Goal: Task Accomplishment & Management: Complete application form

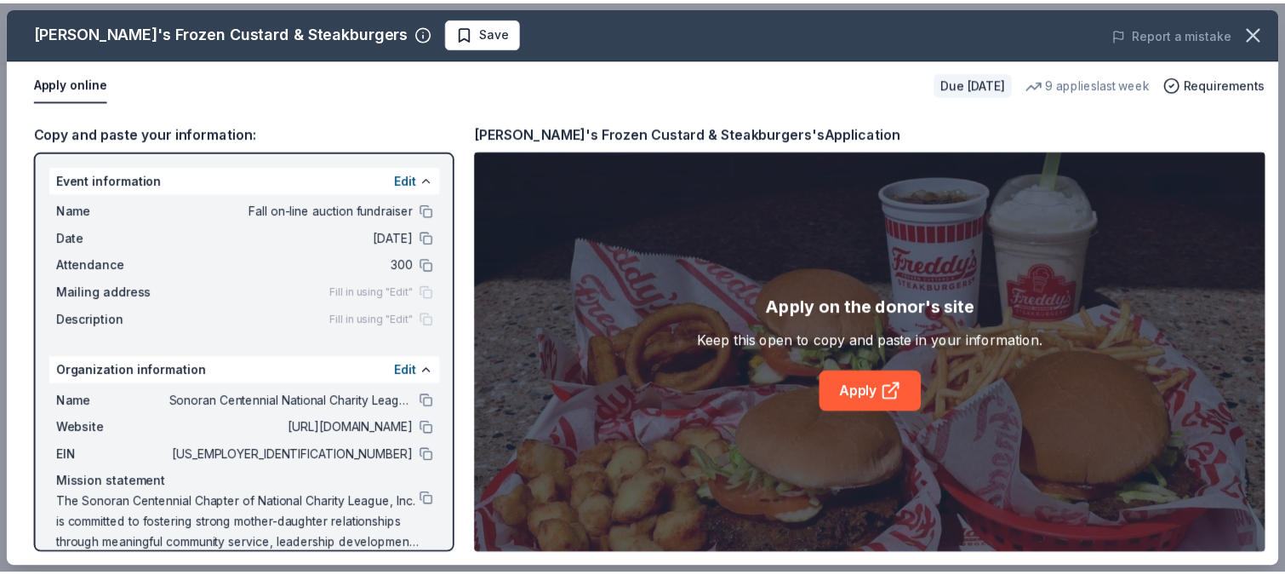
scroll to position [420, 0]
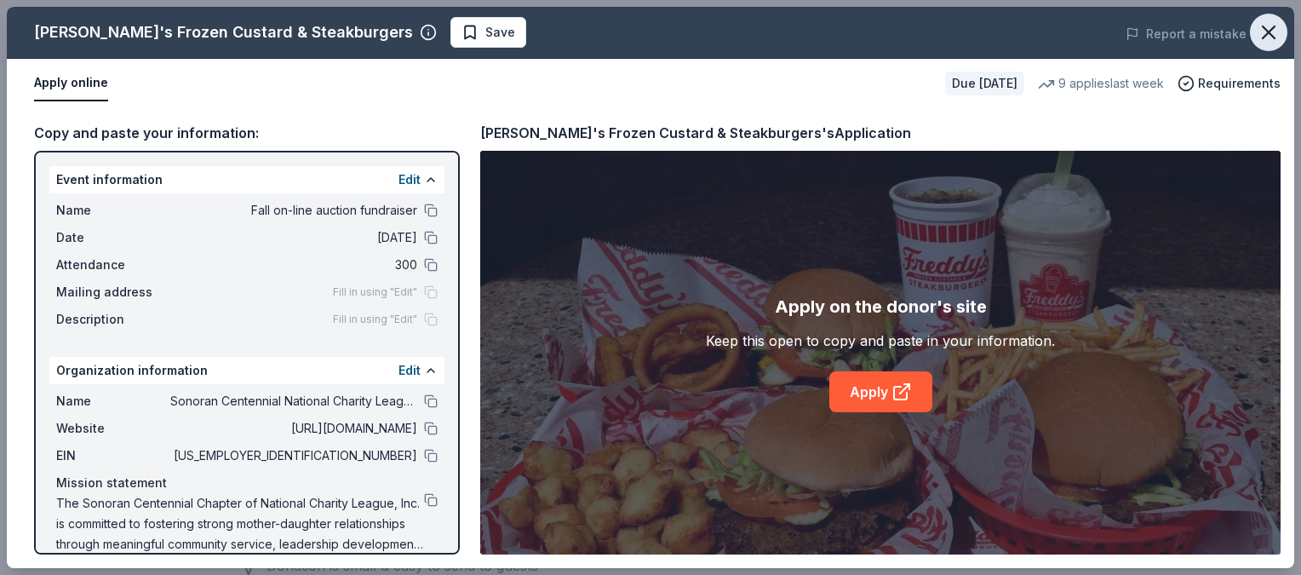
click at [1273, 30] on icon "button" at bounding box center [1268, 32] width 24 height 24
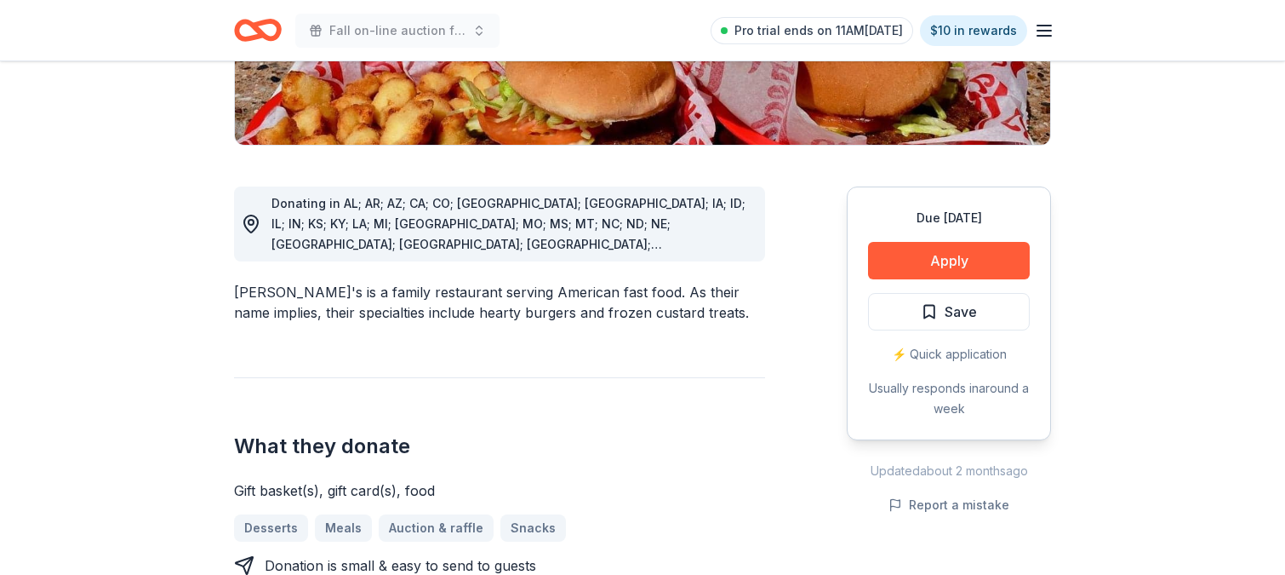
scroll to position [0, 0]
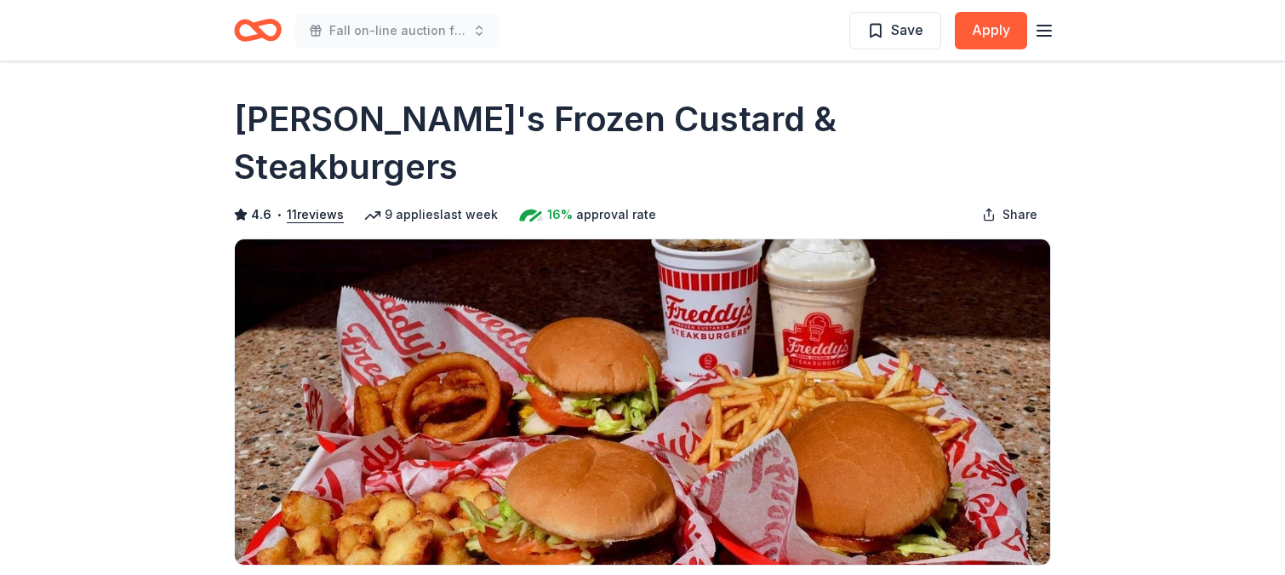
click at [262, 35] on icon "Home" at bounding box center [266, 29] width 26 height 17
click at [262, 33] on icon "Home" at bounding box center [266, 29] width 26 height 17
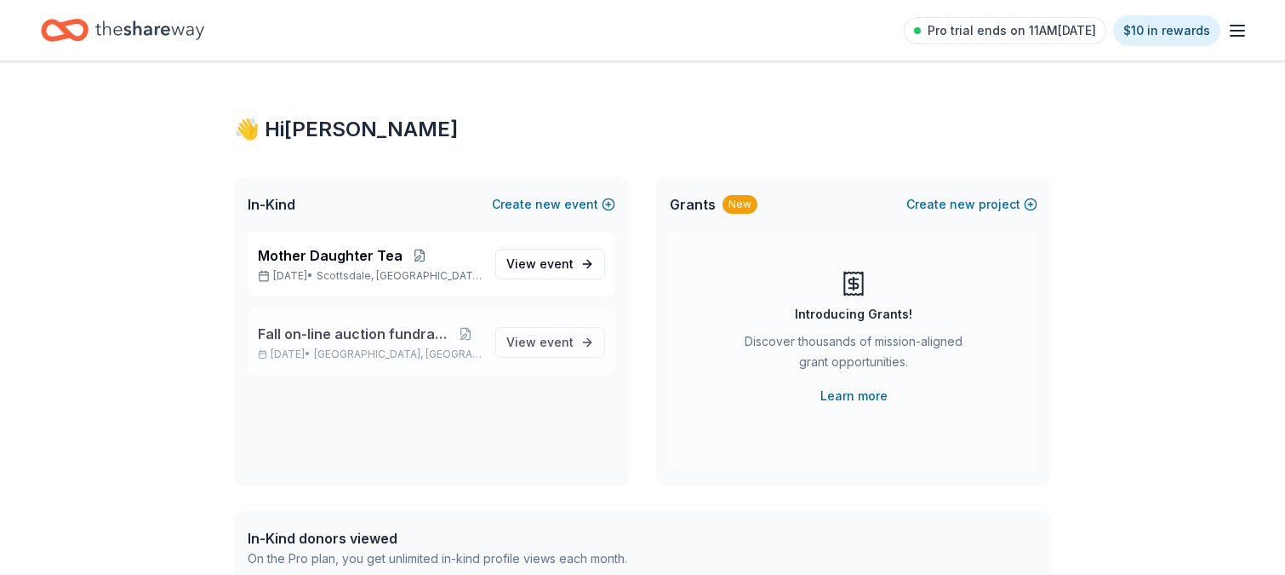
click at [349, 330] on span "Fall on-line auction fundraiser" at bounding box center [354, 333] width 192 height 20
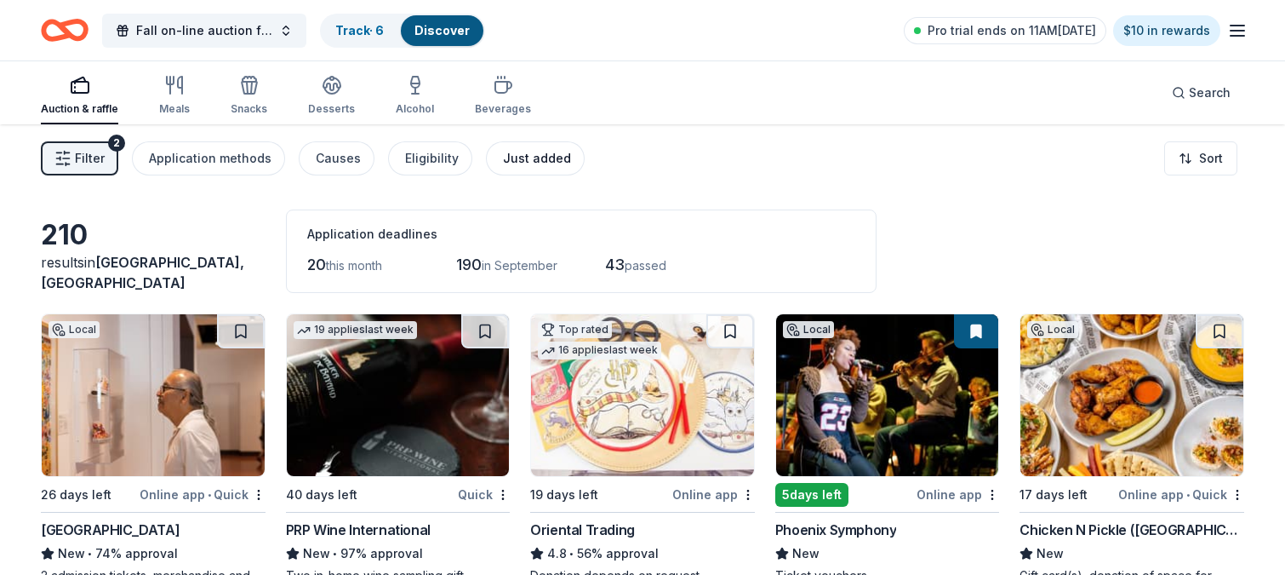
click at [518, 156] on div "Just added" at bounding box center [537, 158] width 68 height 20
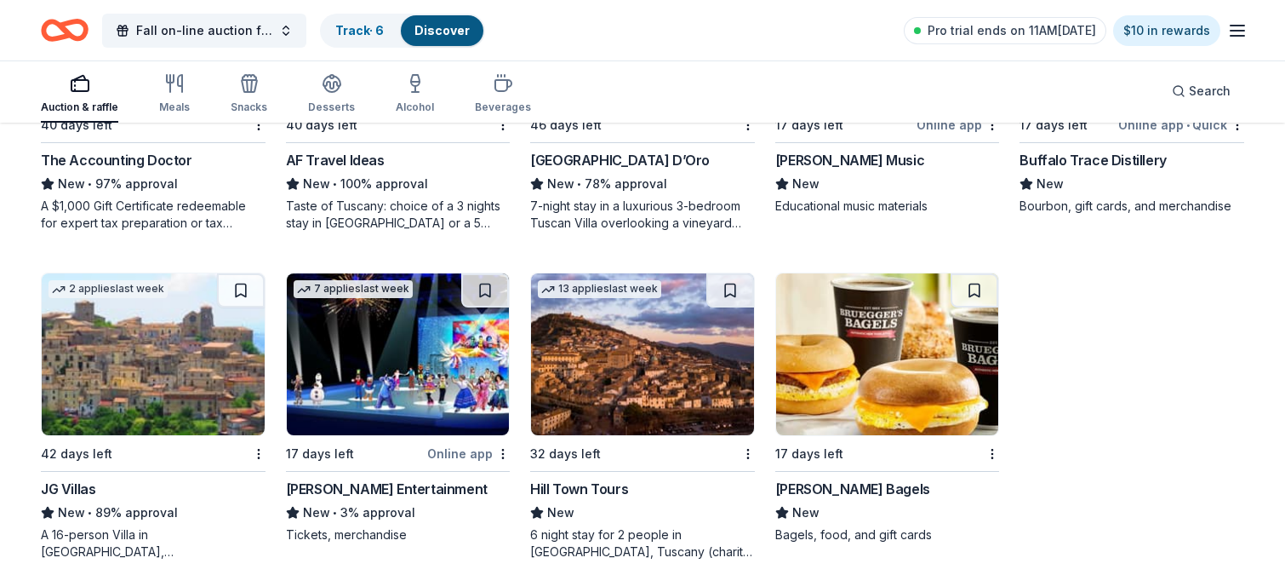
scroll to position [1027, 0]
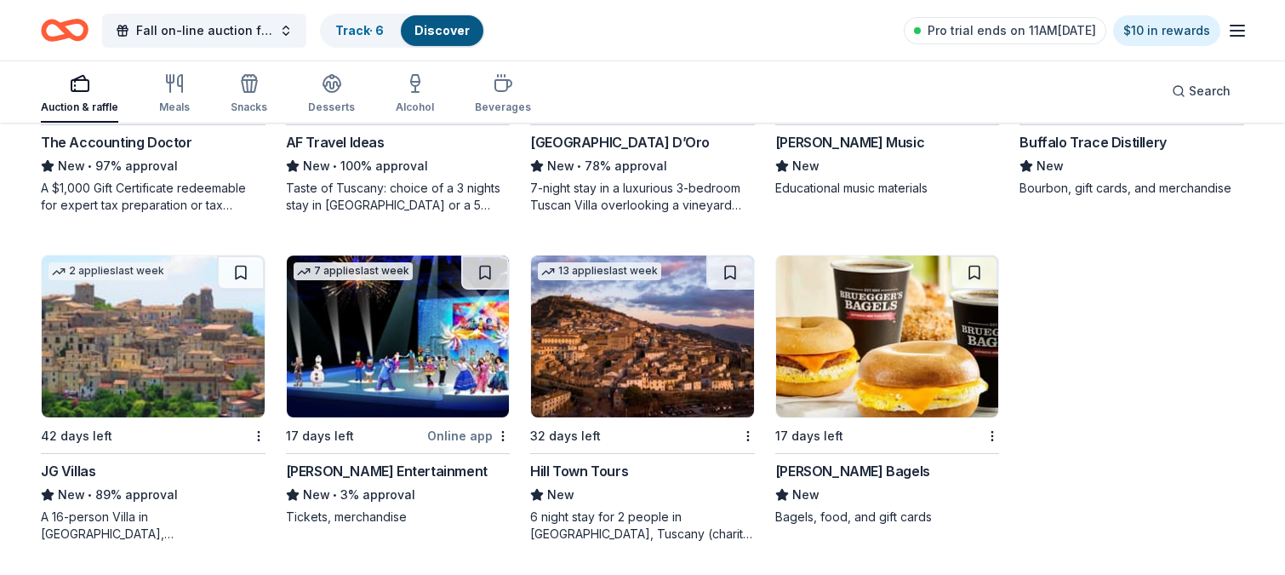
click at [861, 371] on img at bounding box center [887, 336] width 223 height 162
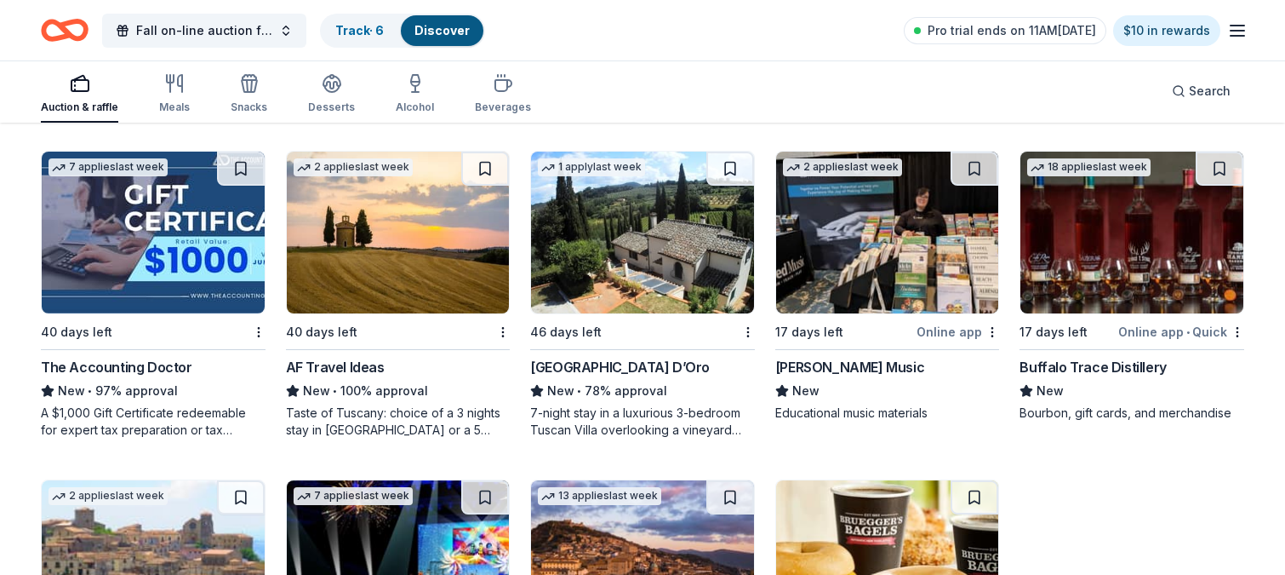
scroll to position [785, 0]
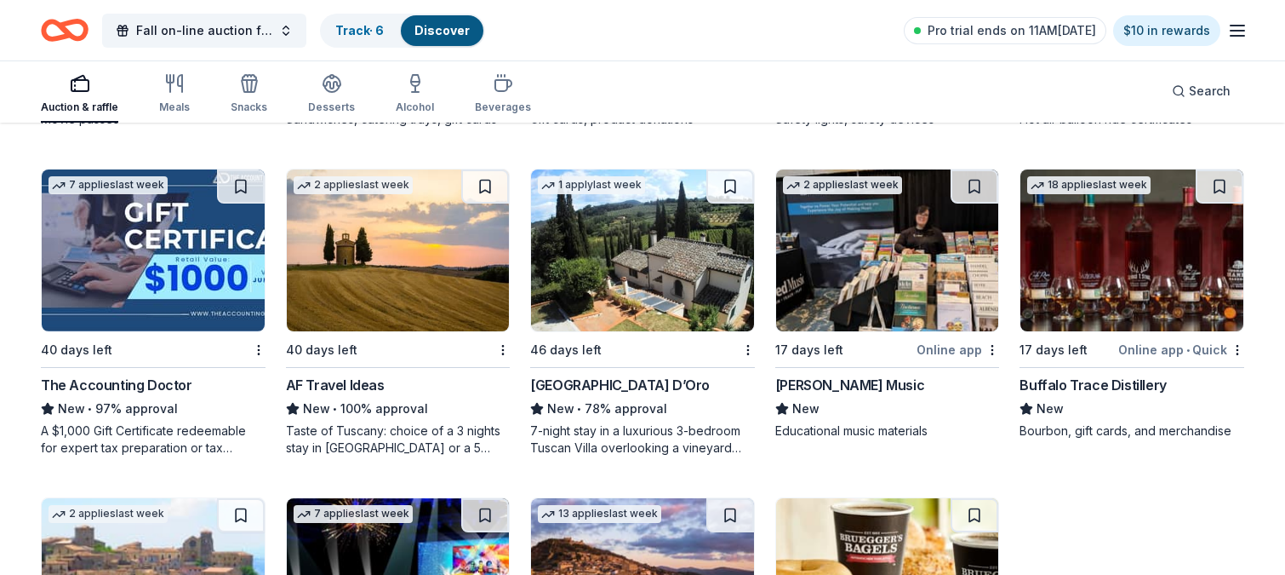
click at [91, 94] on div "Auction & raffle" at bounding box center [79, 93] width 77 height 41
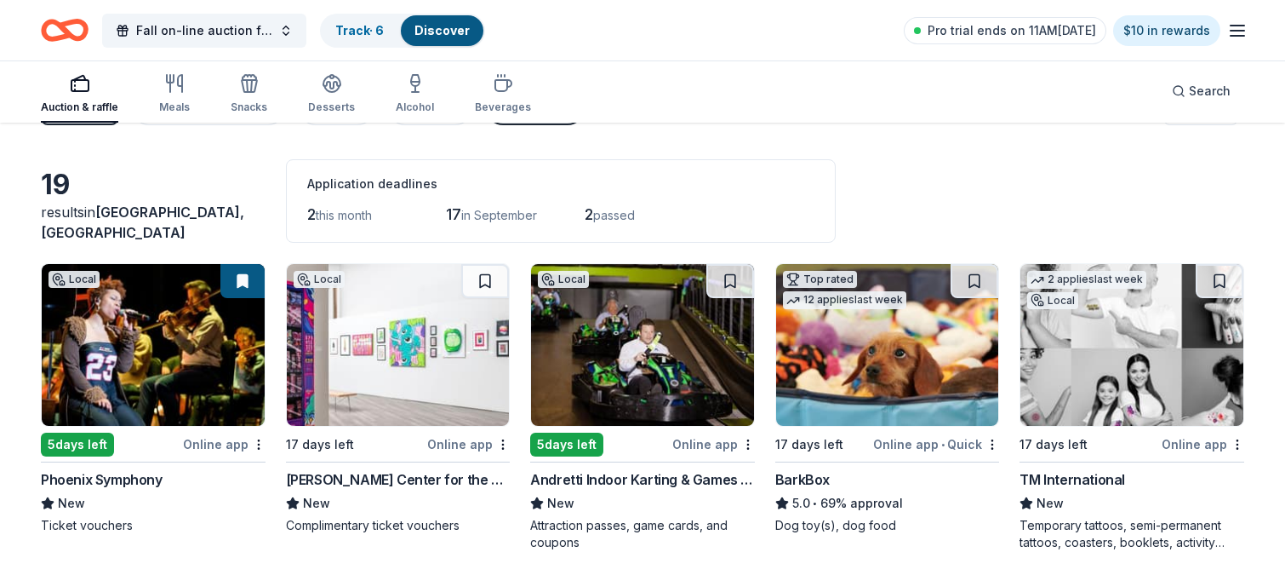
scroll to position [0, 0]
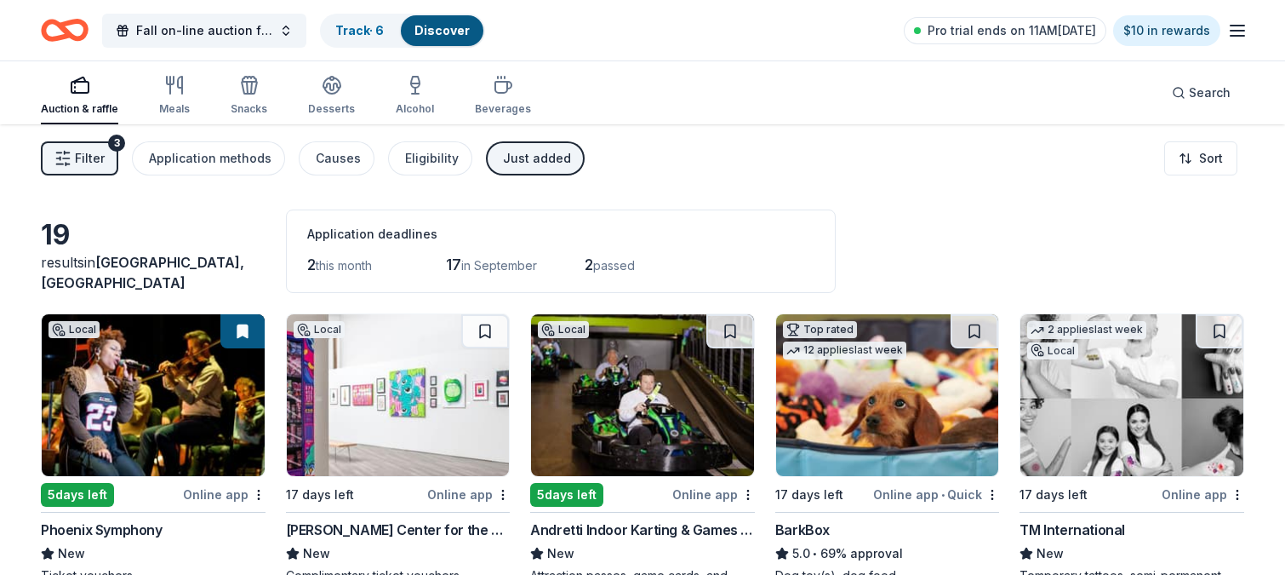
click at [95, 149] on span "Filter" at bounding box center [90, 158] width 30 height 20
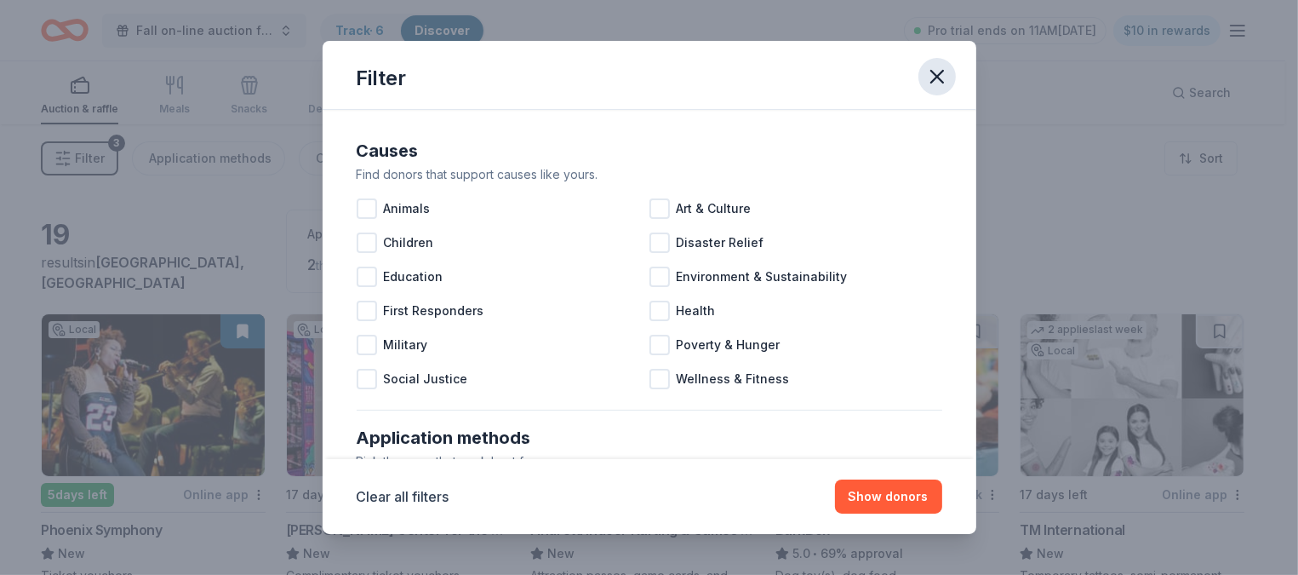
click at [940, 74] on icon "button" at bounding box center [937, 77] width 12 height 12
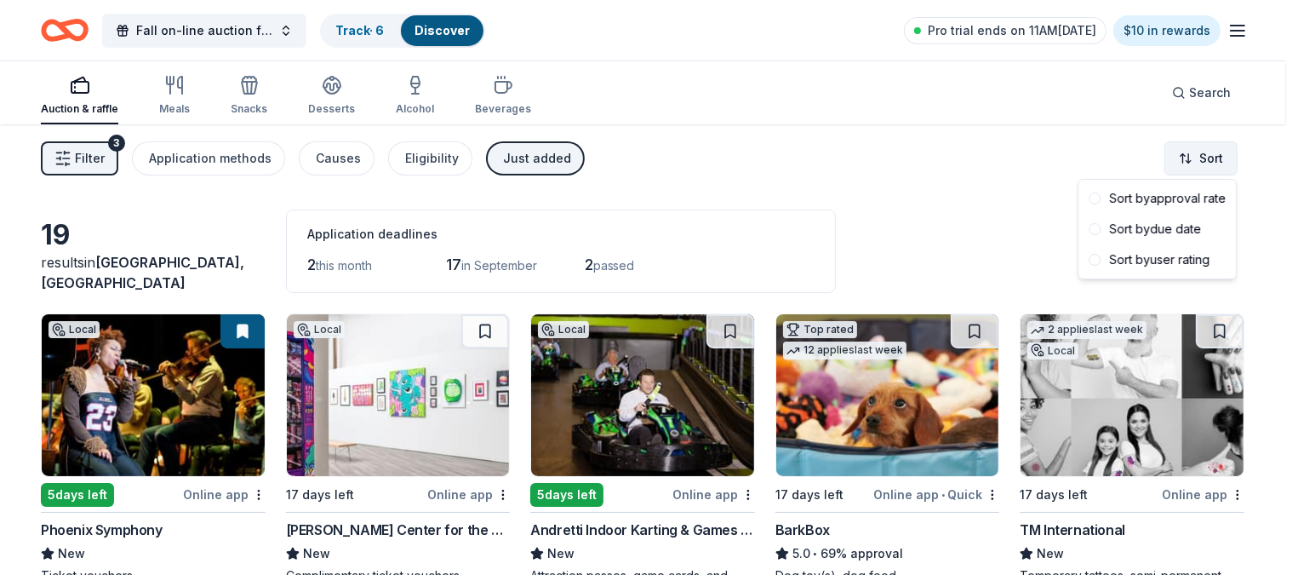
click at [1215, 161] on html "Fall on-line auction fundraiser Track · 6 Discover Pro trial ends on 11AM, 8/18…" at bounding box center [649, 287] width 1298 height 575
click at [1133, 232] on div "Sort by due date" at bounding box center [1157, 229] width 151 height 31
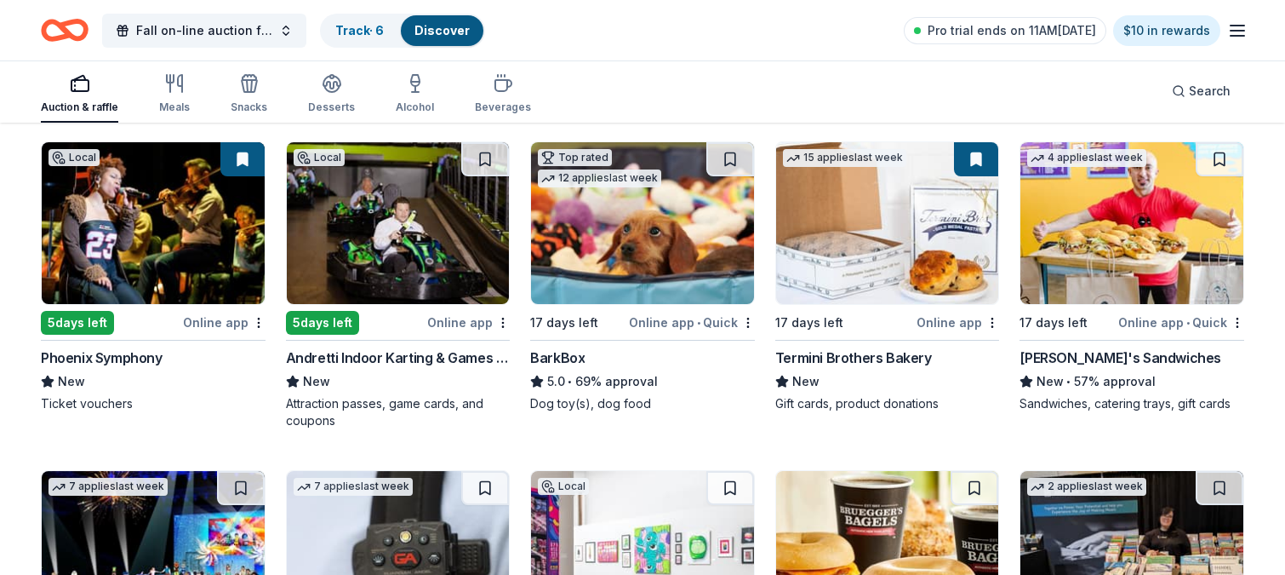
scroll to position [143, 0]
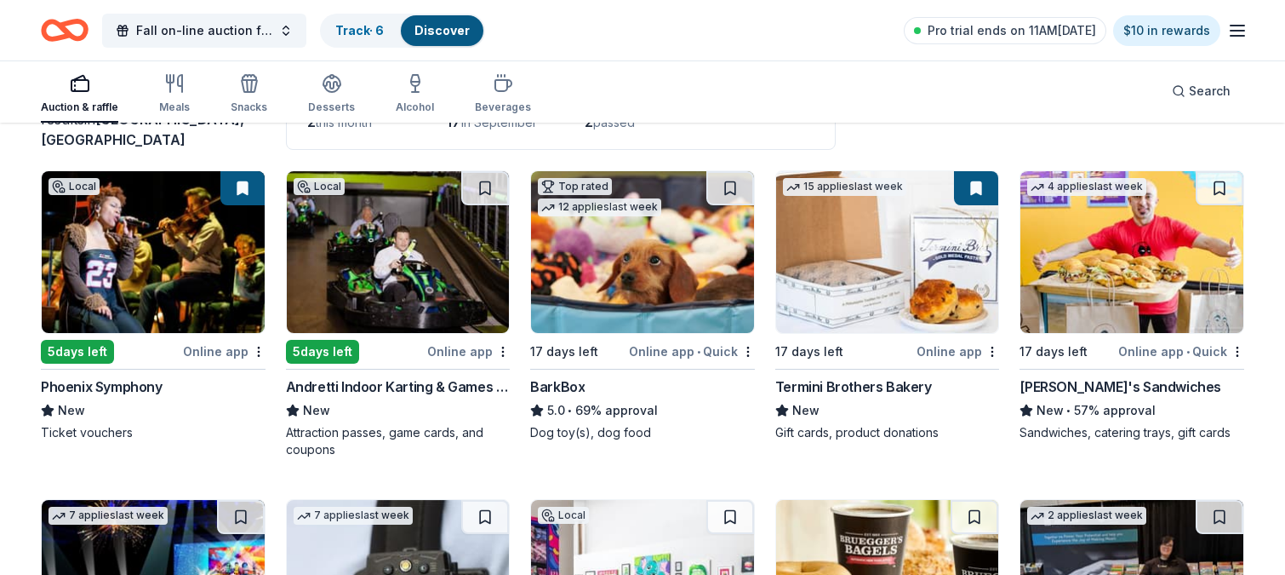
click at [884, 289] on img at bounding box center [887, 252] width 223 height 162
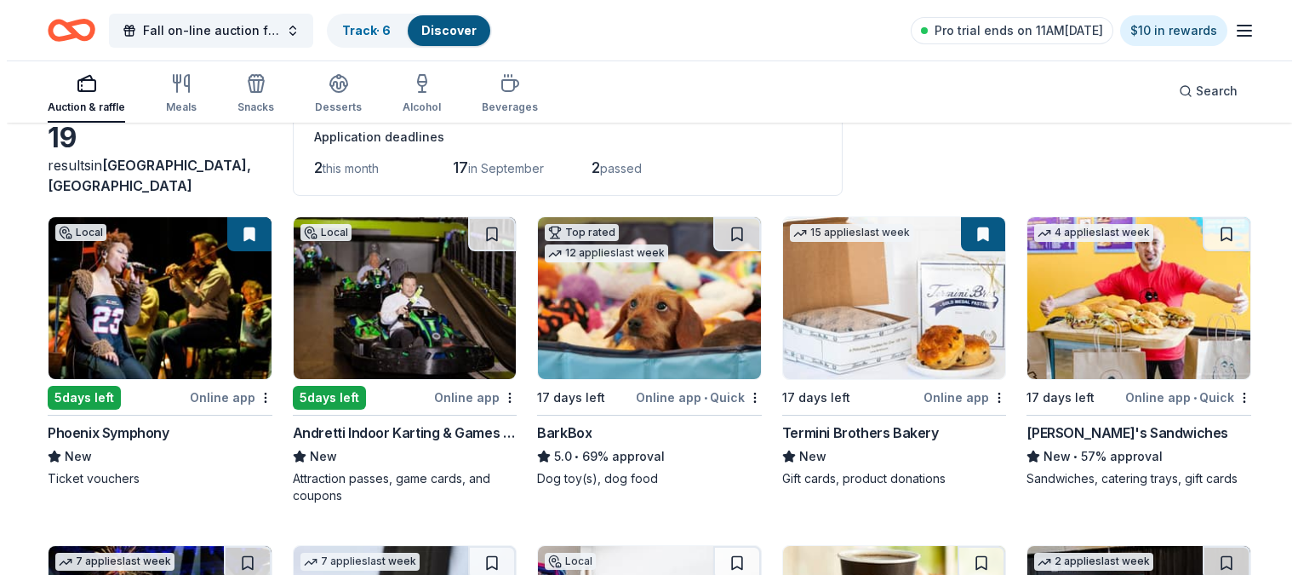
scroll to position [0, 0]
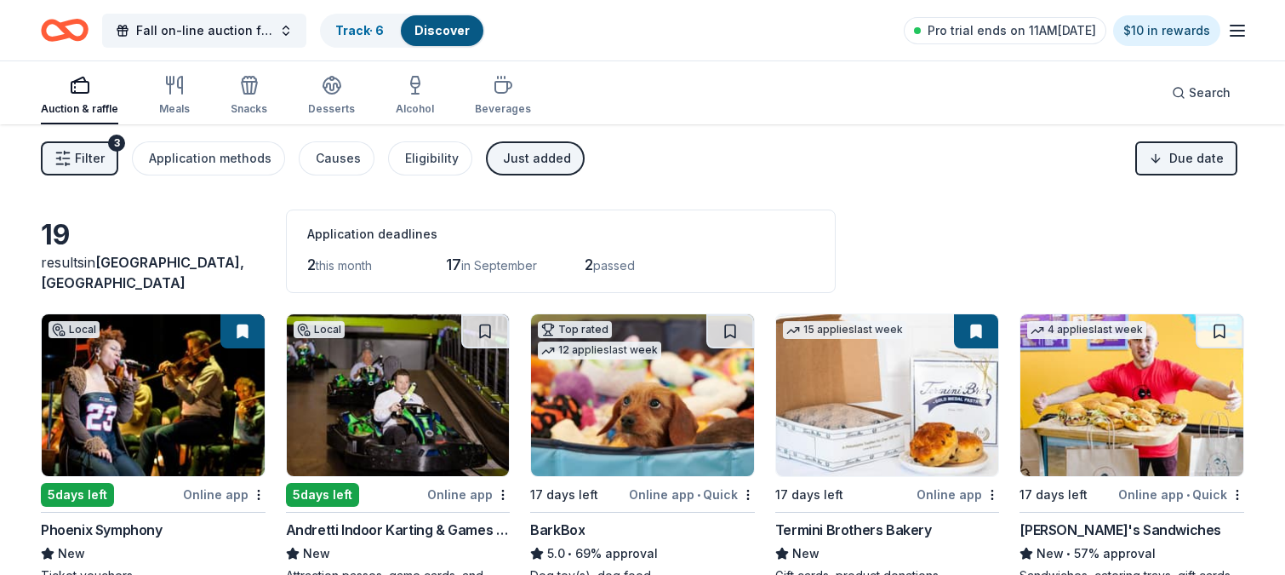
click at [335, 266] on span "this month" at bounding box center [344, 265] width 56 height 14
click at [80, 163] on span "Filter" at bounding box center [90, 158] width 30 height 20
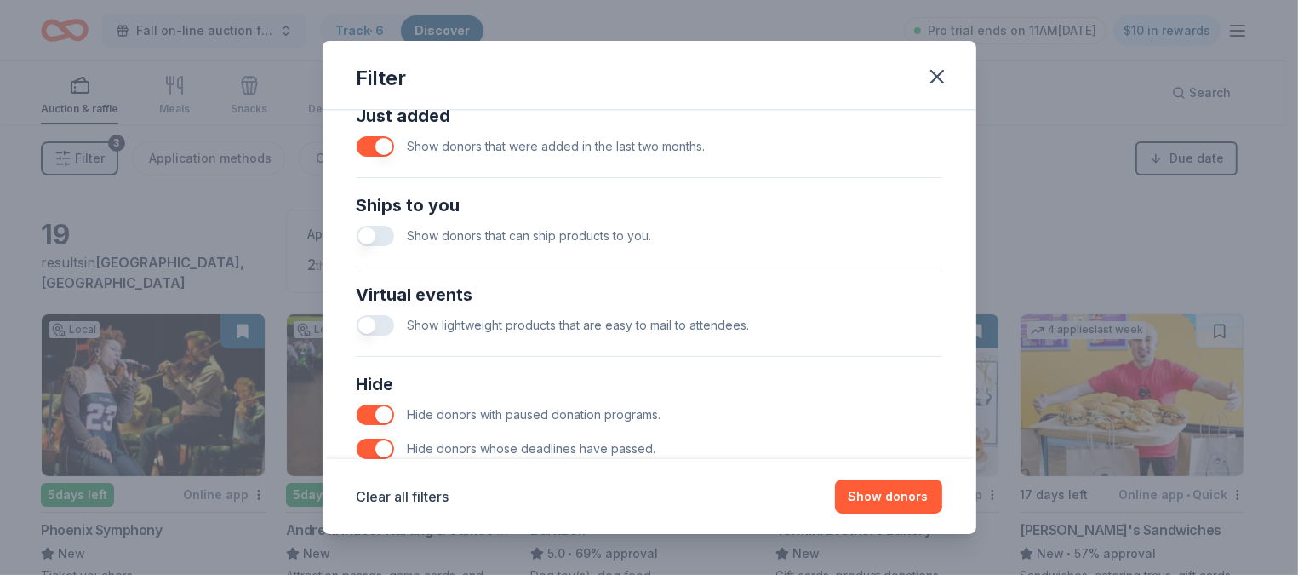
scroll to position [690, 0]
click at [1027, 336] on div "Filter Causes Find donors that support causes like yours. Animals Art & Culture…" at bounding box center [649, 287] width 1298 height 575
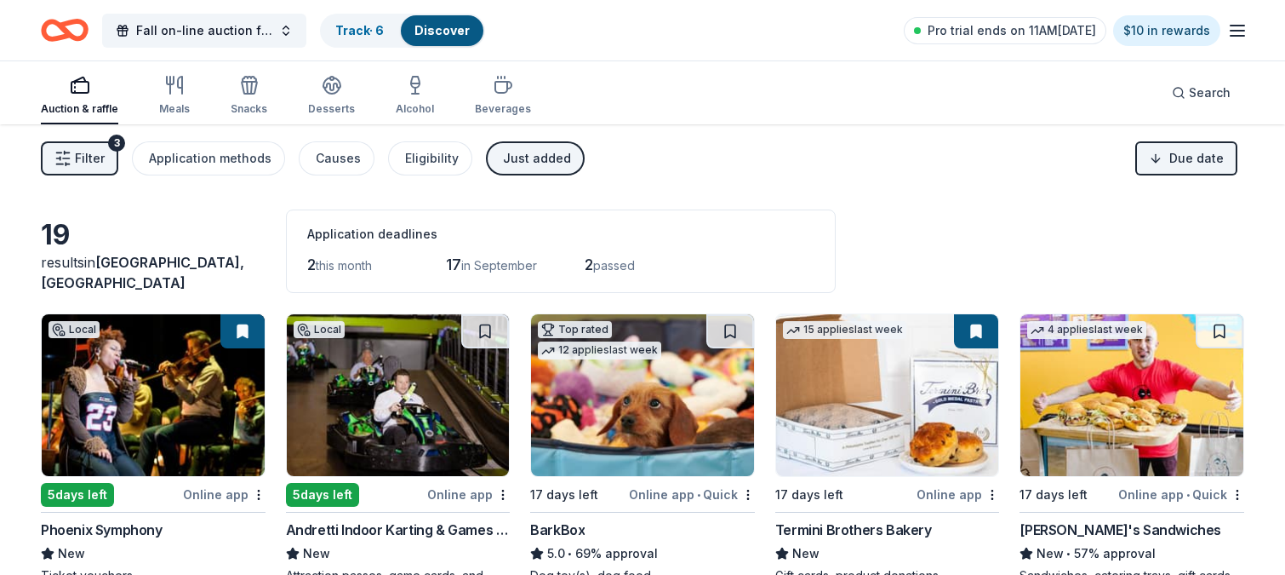
click at [105, 164] on button "Filter 3" at bounding box center [79, 158] width 77 height 34
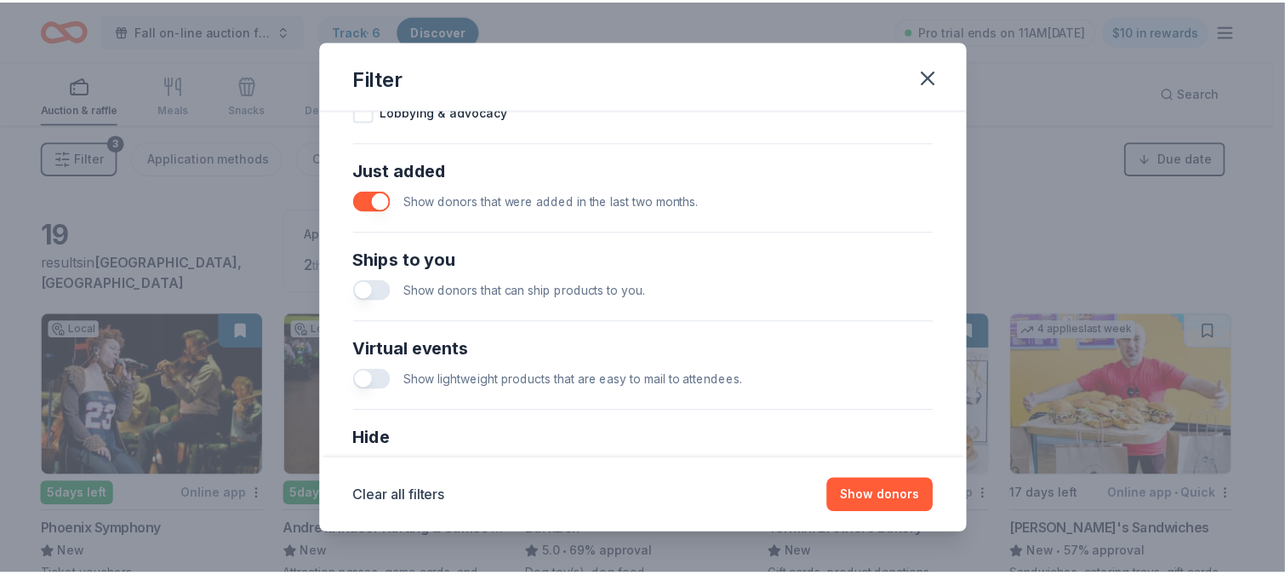
scroll to position [635, 0]
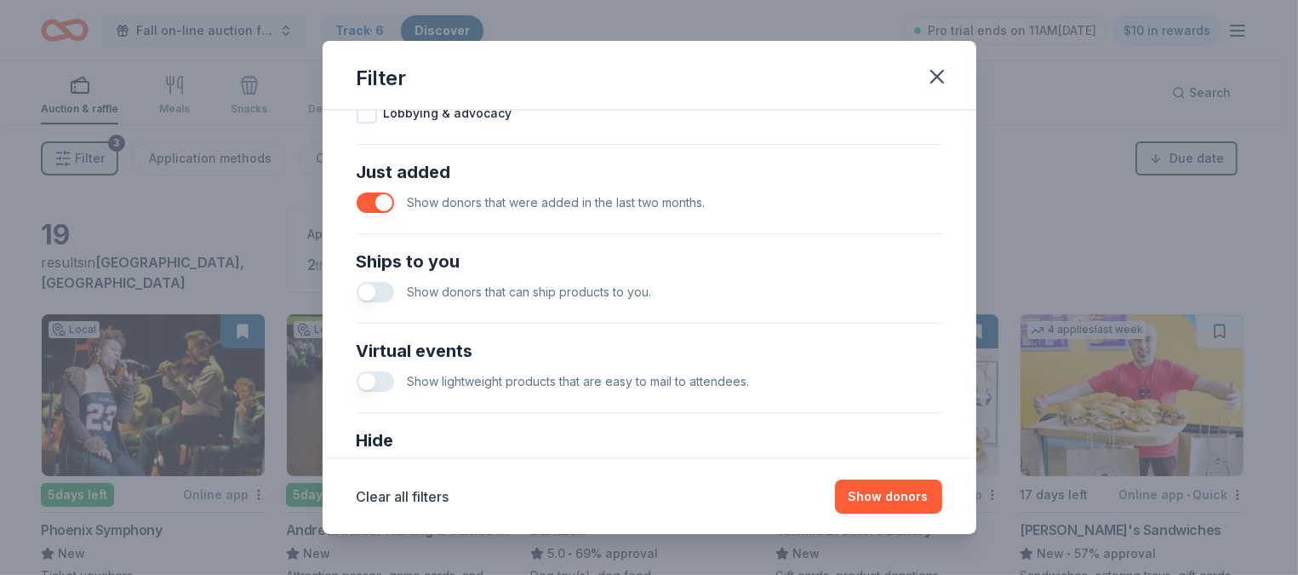
click at [368, 206] on button "button" at bounding box center [375, 202] width 37 height 20
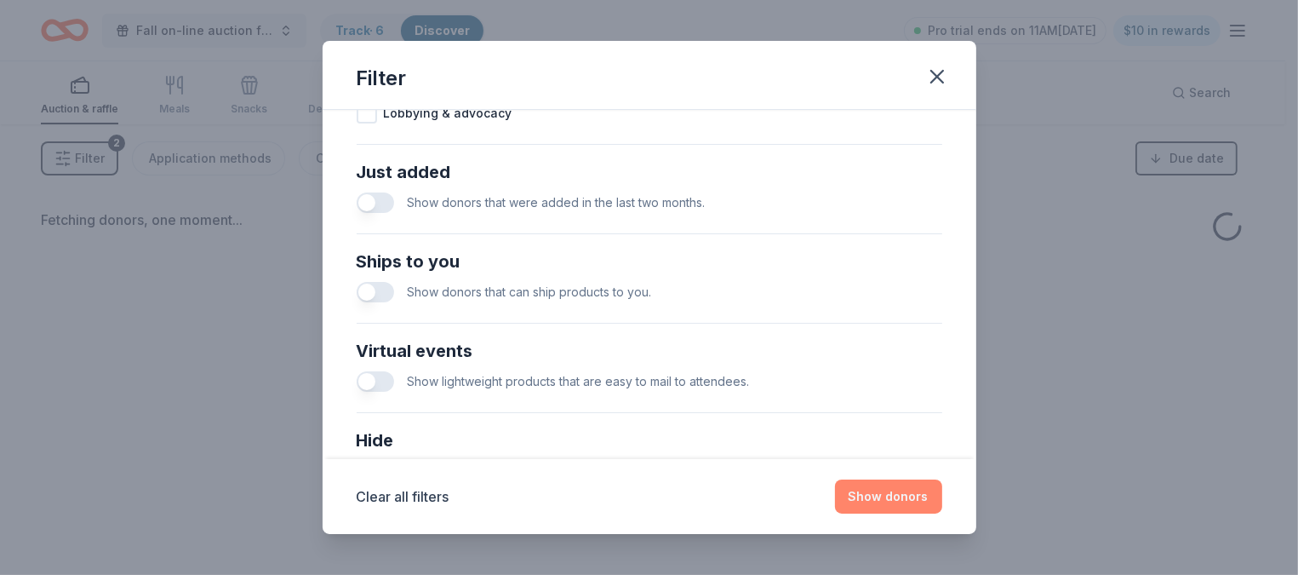
click at [901, 495] on button "Show donors" at bounding box center [888, 496] width 107 height 34
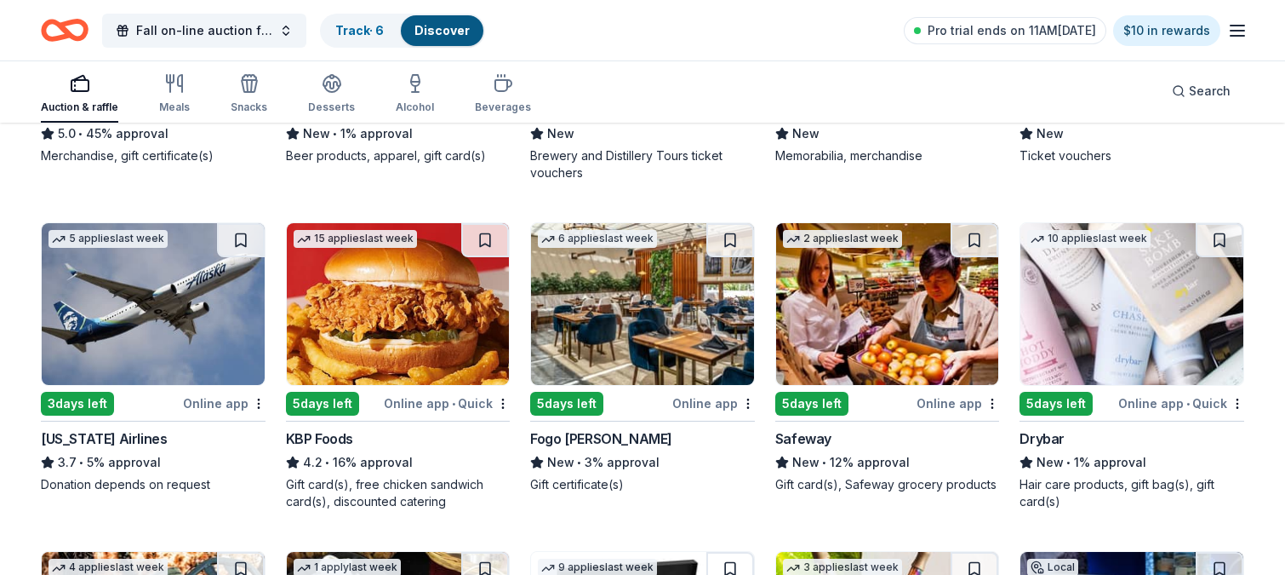
scroll to position [426, 0]
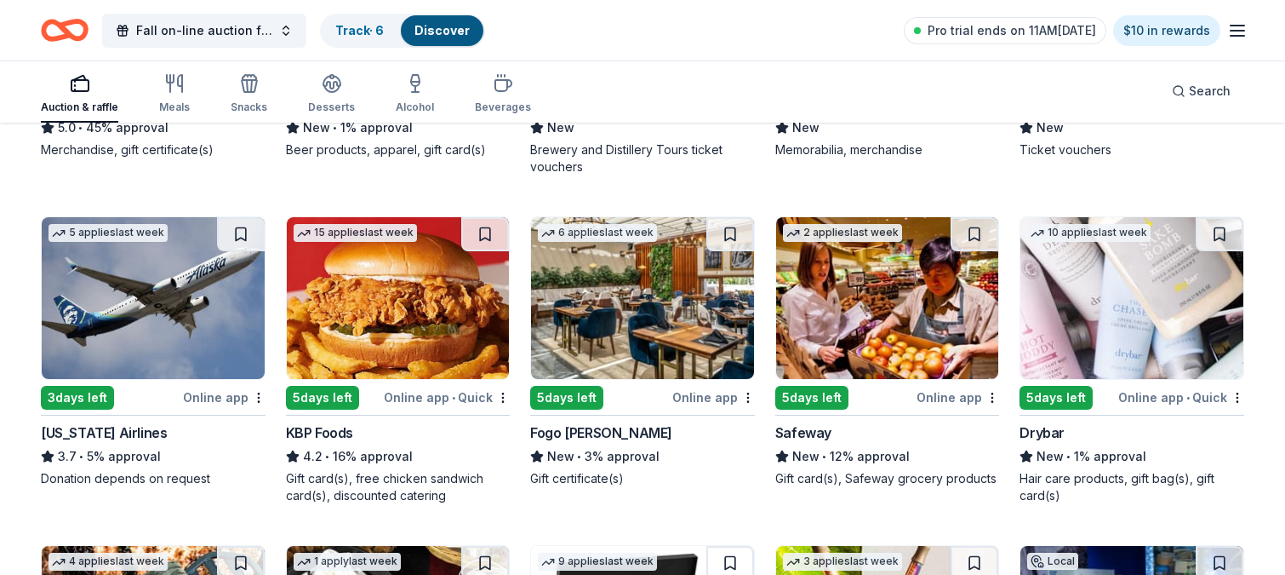
click at [157, 287] on img at bounding box center [153, 298] width 223 height 162
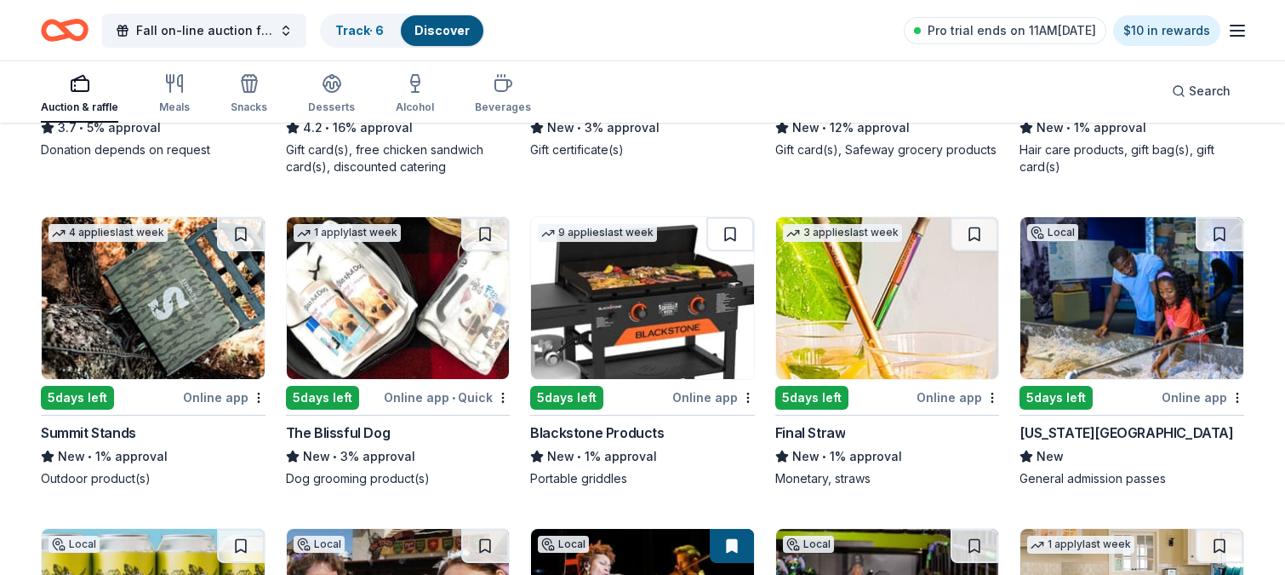
scroll to position [778, 0]
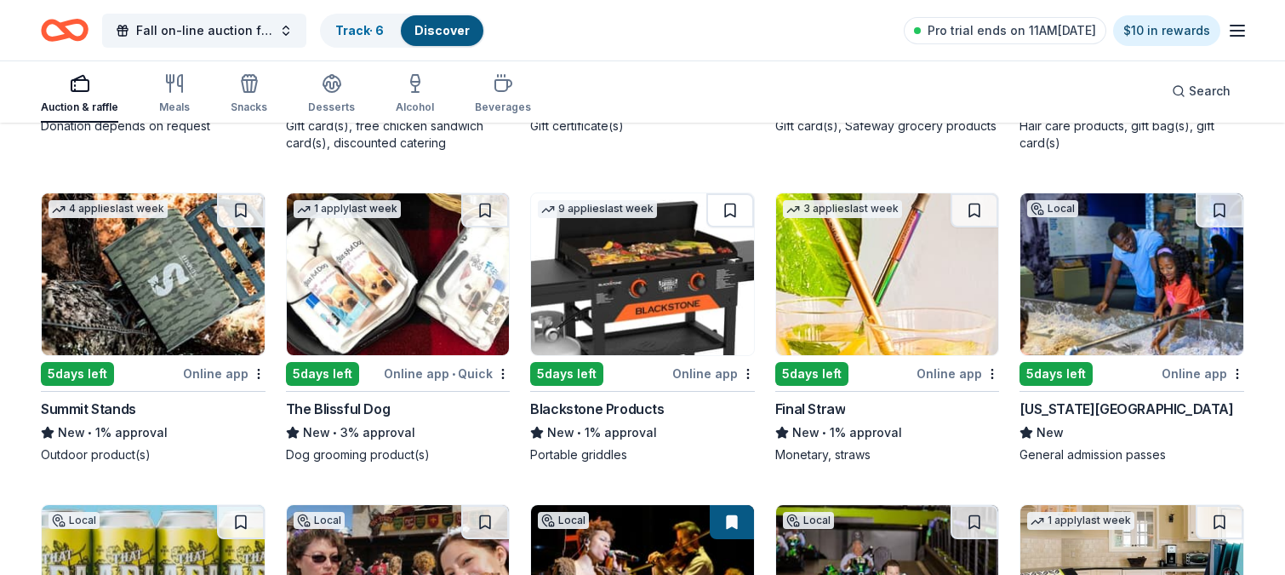
click at [863, 294] on img at bounding box center [887, 274] width 223 height 162
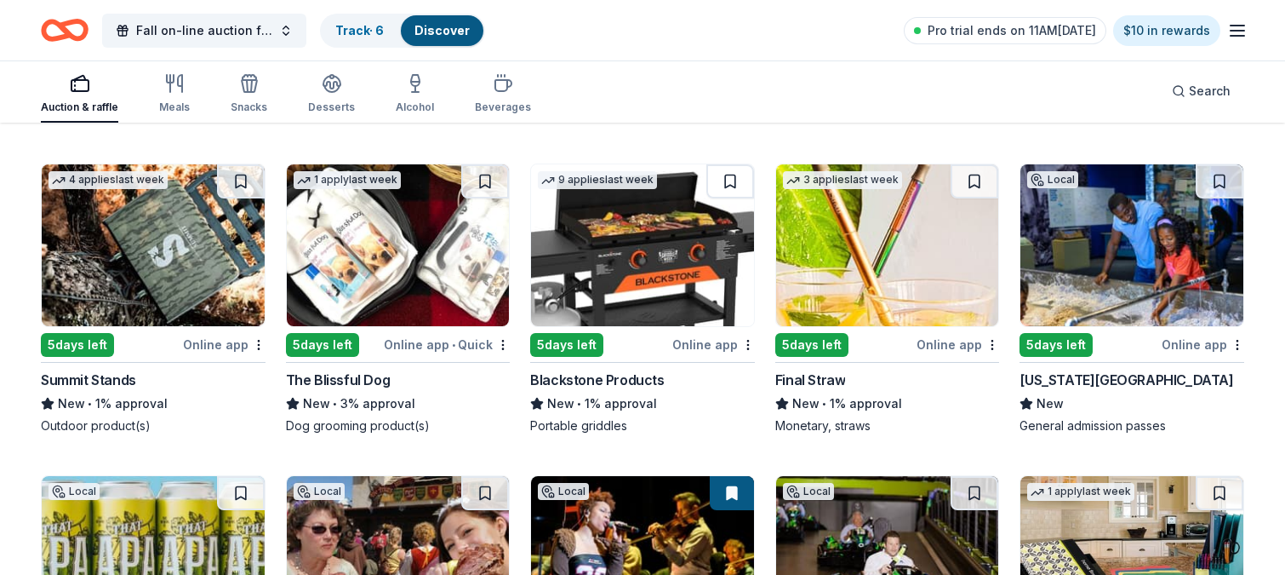
scroll to position [810, 0]
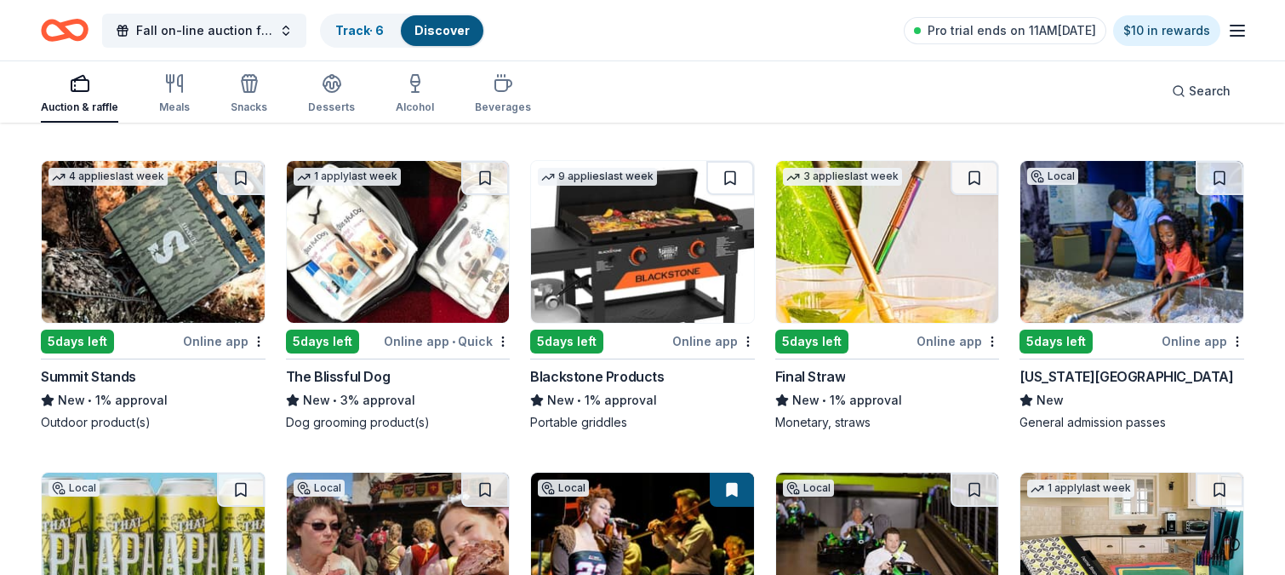
click at [409, 263] on img at bounding box center [398, 242] width 223 height 162
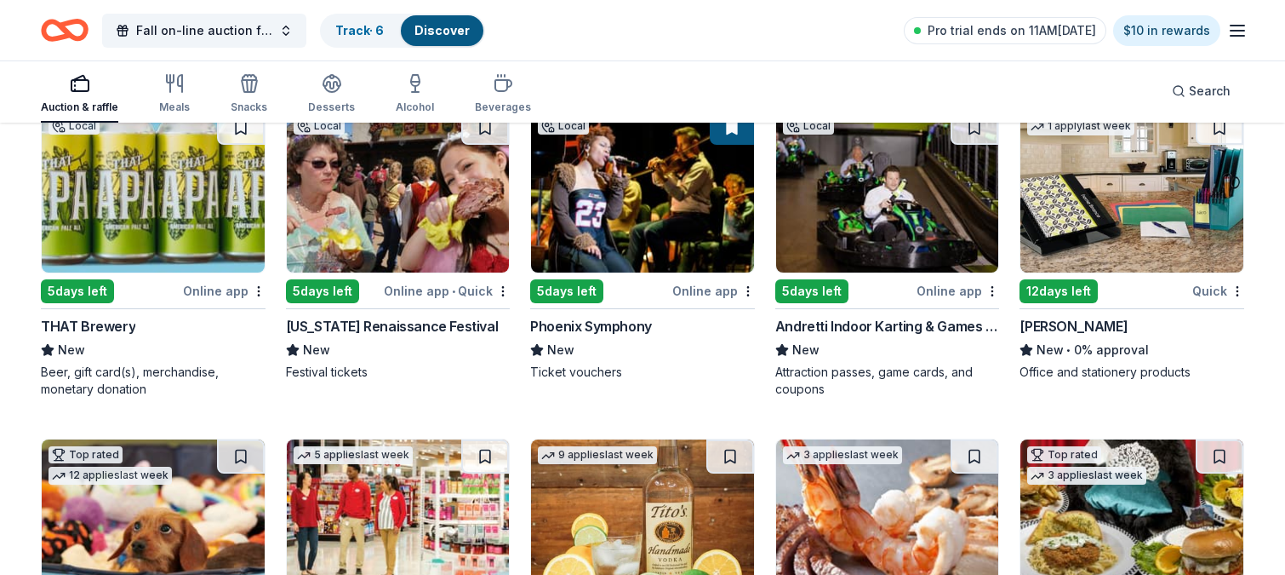
scroll to position [1174, 0]
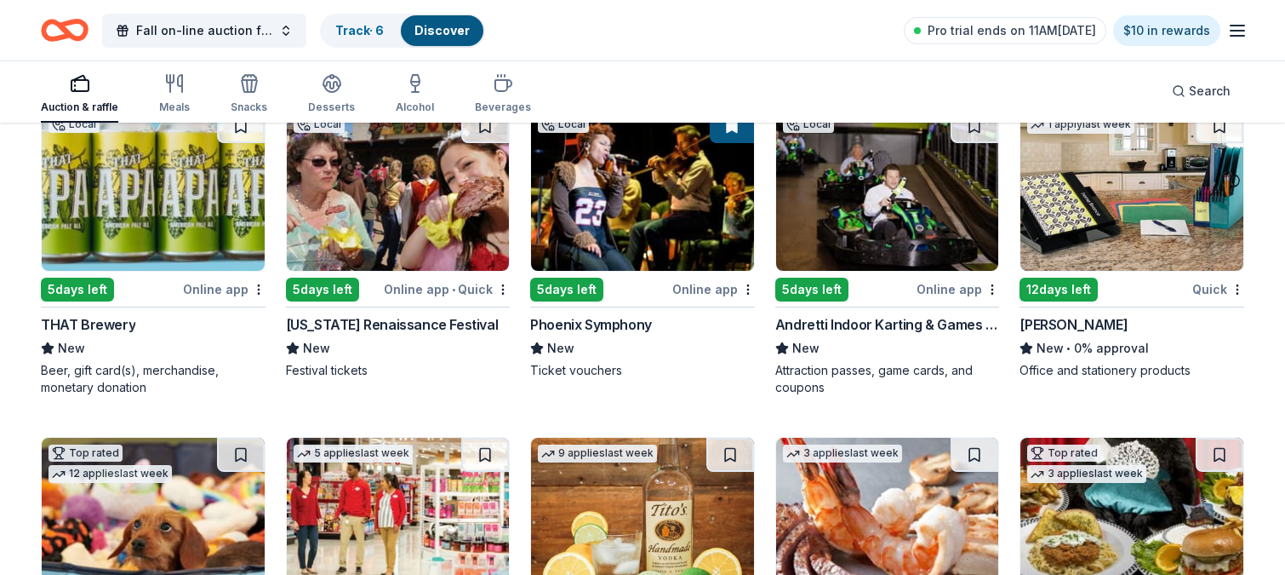
click at [1147, 227] on img at bounding box center [1132, 190] width 223 height 162
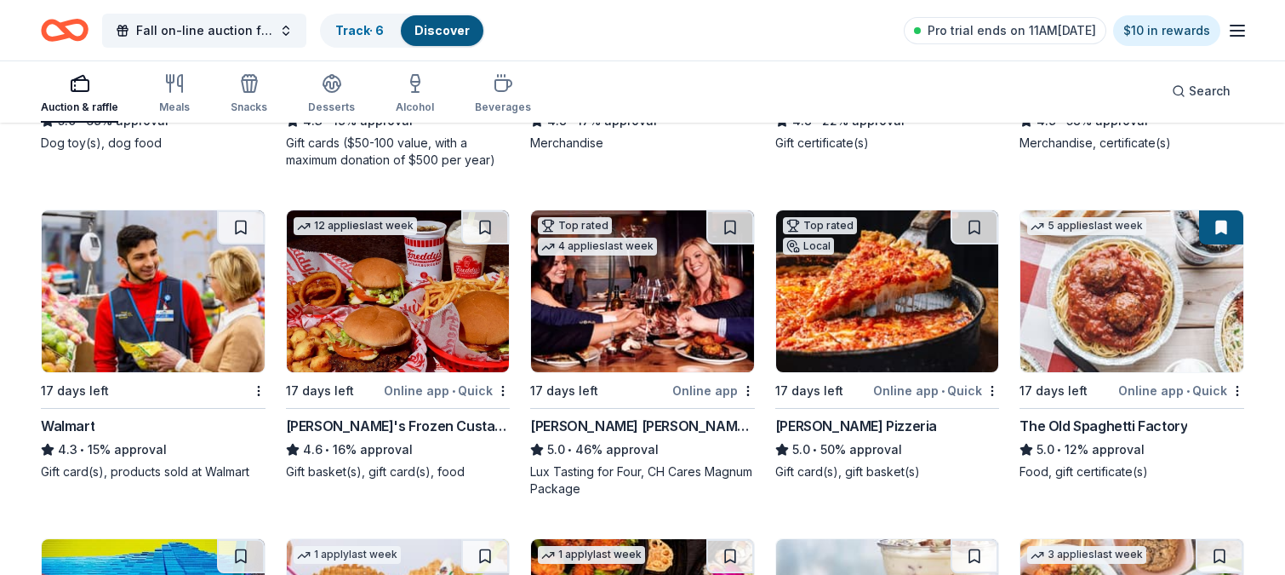
scroll to position [1731, 0]
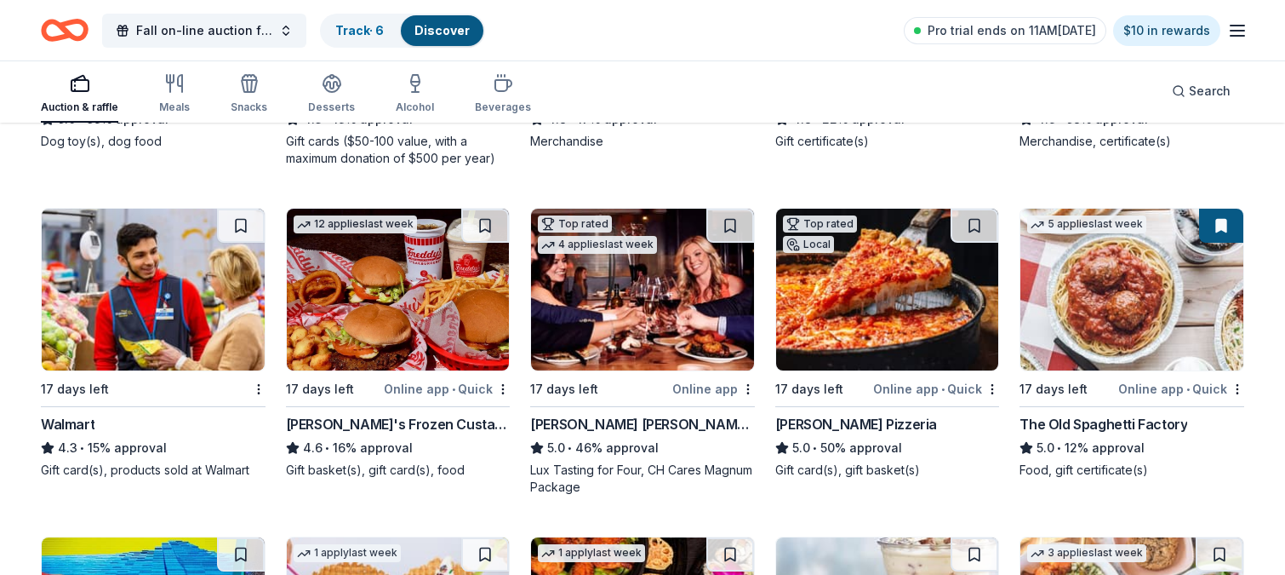
click at [105, 318] on img at bounding box center [153, 290] width 223 height 162
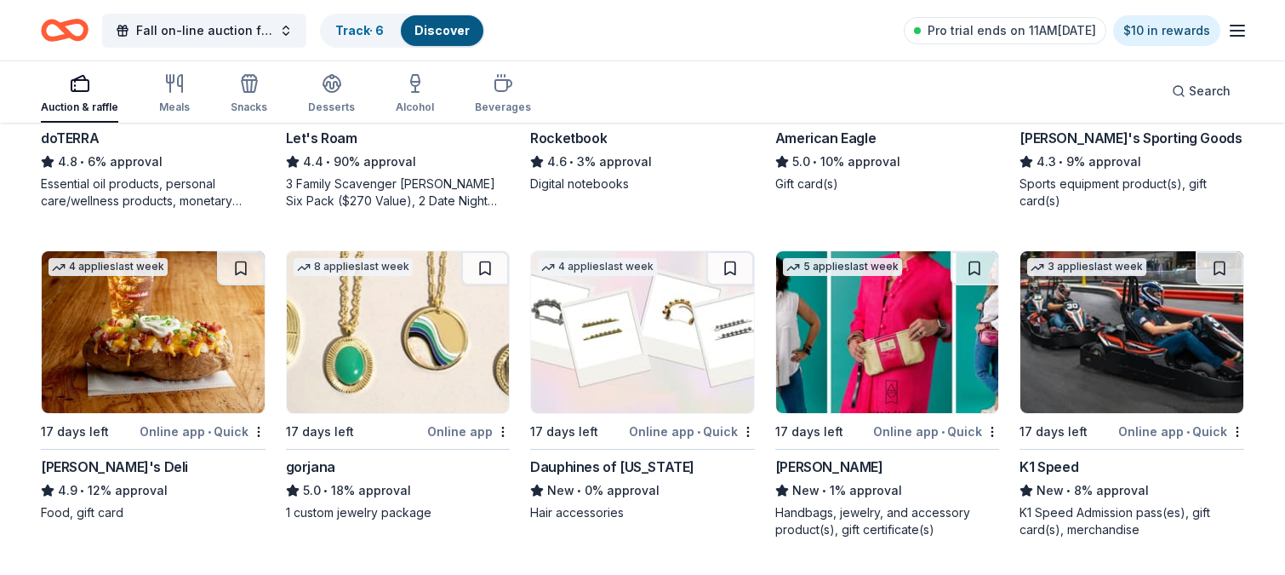
scroll to position [2691, 0]
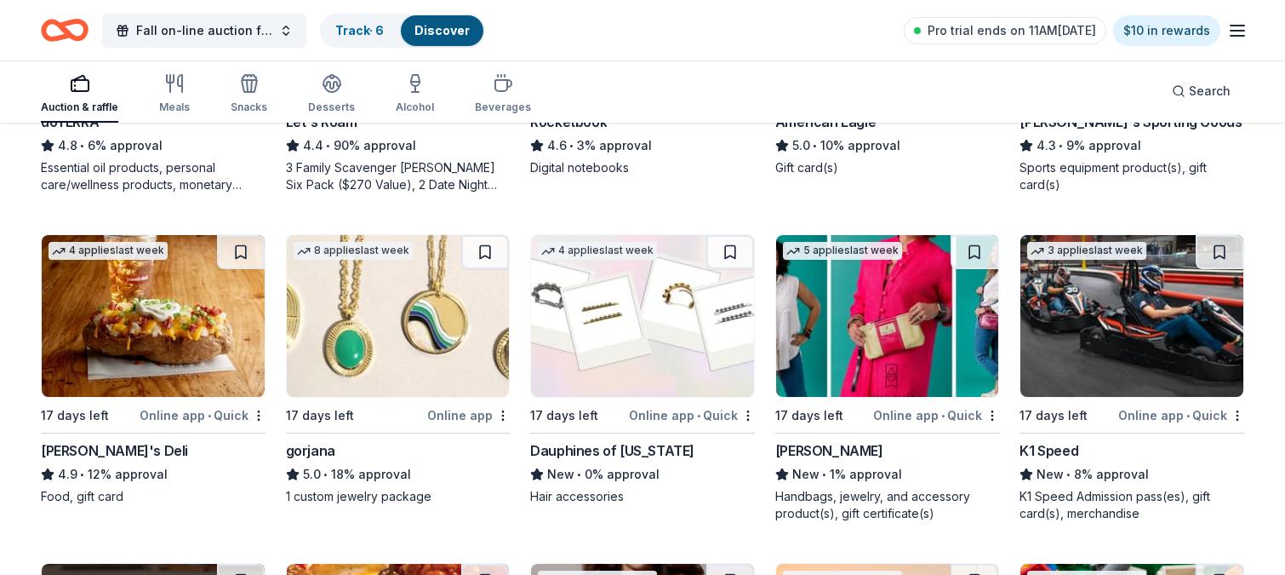
click at [624, 323] on img at bounding box center [642, 316] width 223 height 162
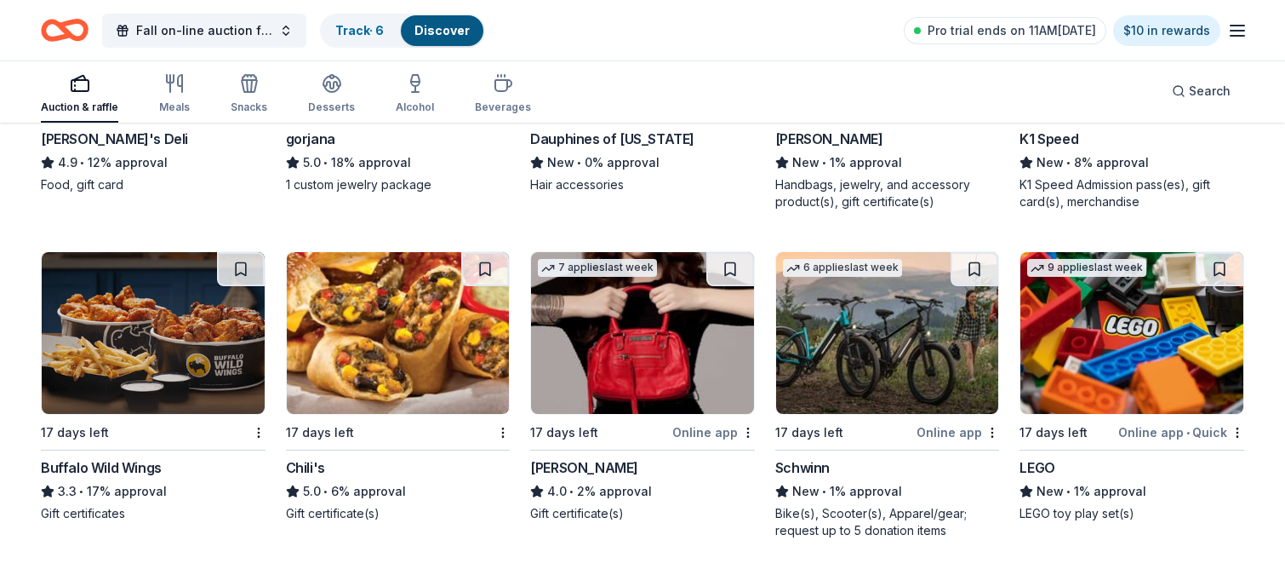
scroll to position [3005, 0]
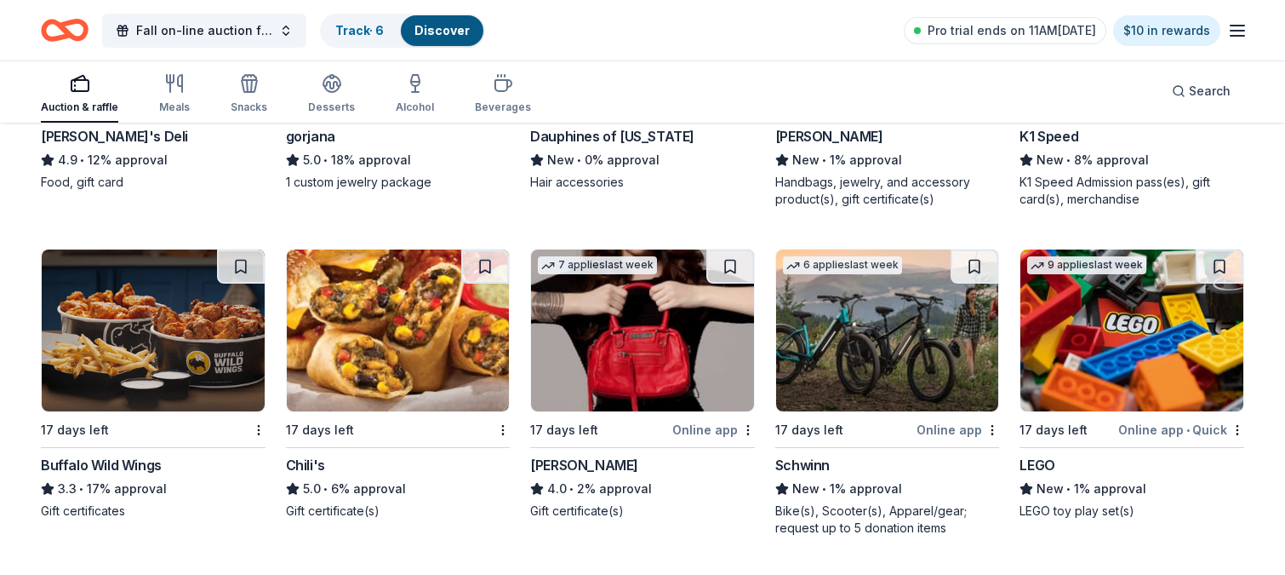
click at [403, 329] on img at bounding box center [398, 330] width 223 height 162
click at [1118, 310] on img at bounding box center [1132, 330] width 223 height 162
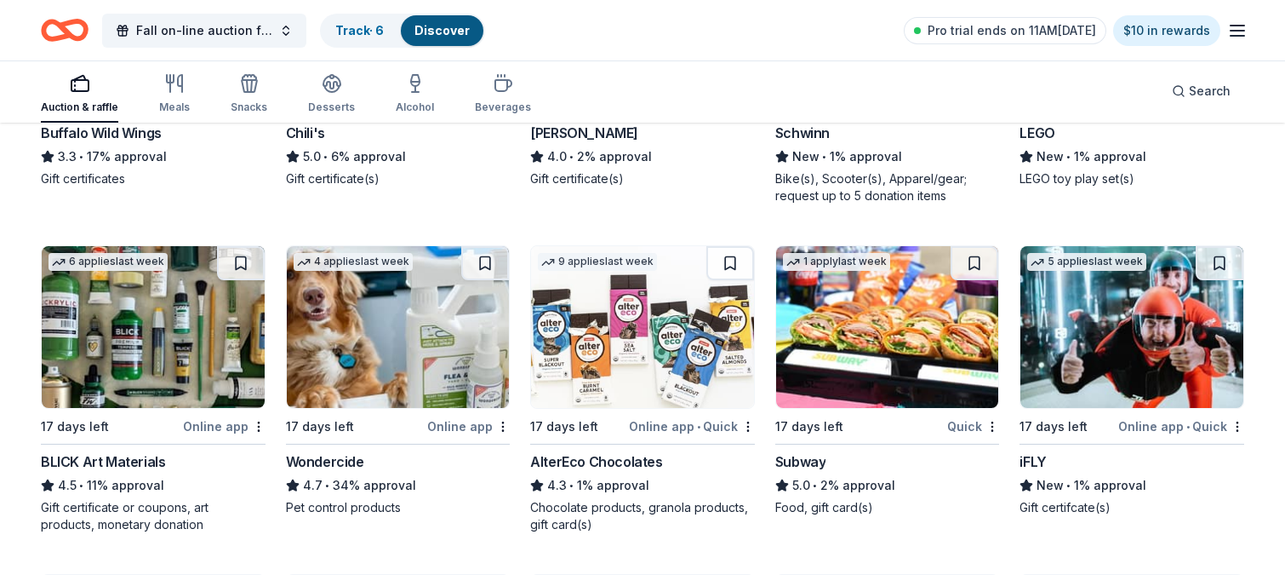
scroll to position [3348, 0]
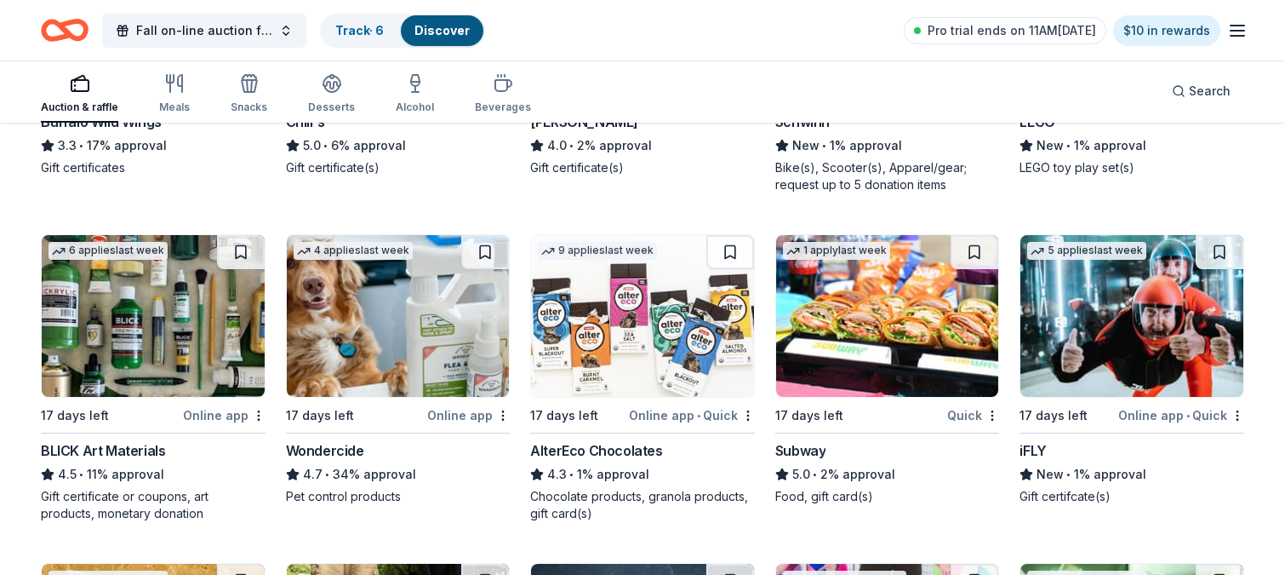
click at [1132, 306] on img at bounding box center [1132, 316] width 223 height 162
click at [407, 346] on img at bounding box center [398, 316] width 223 height 162
click at [896, 323] on img at bounding box center [887, 316] width 223 height 162
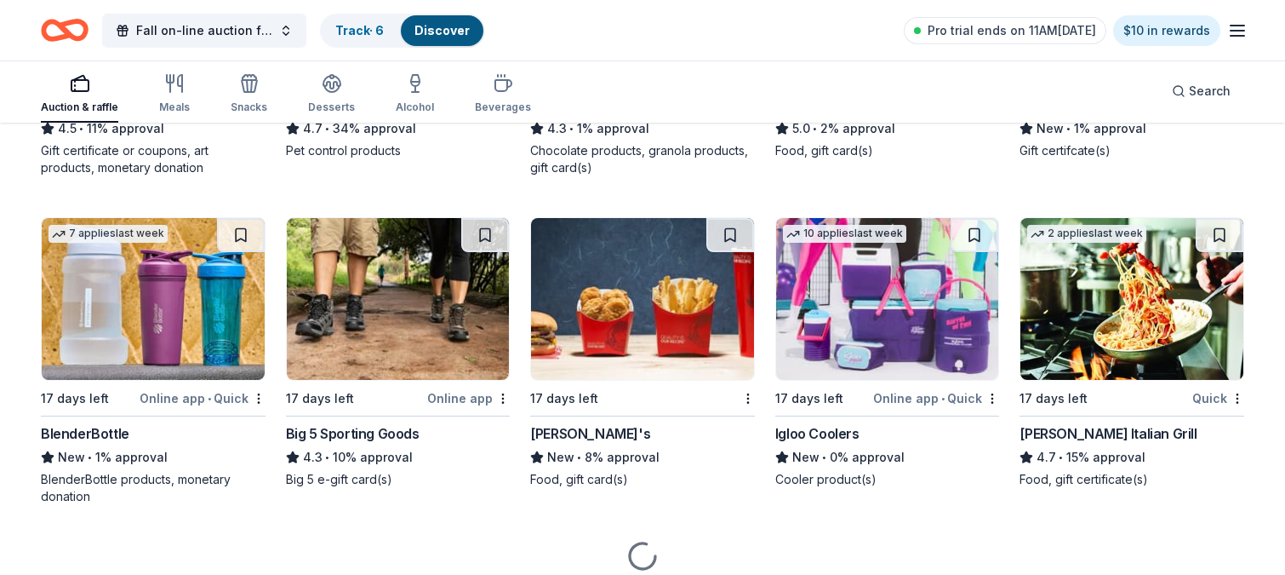
scroll to position [3707, 0]
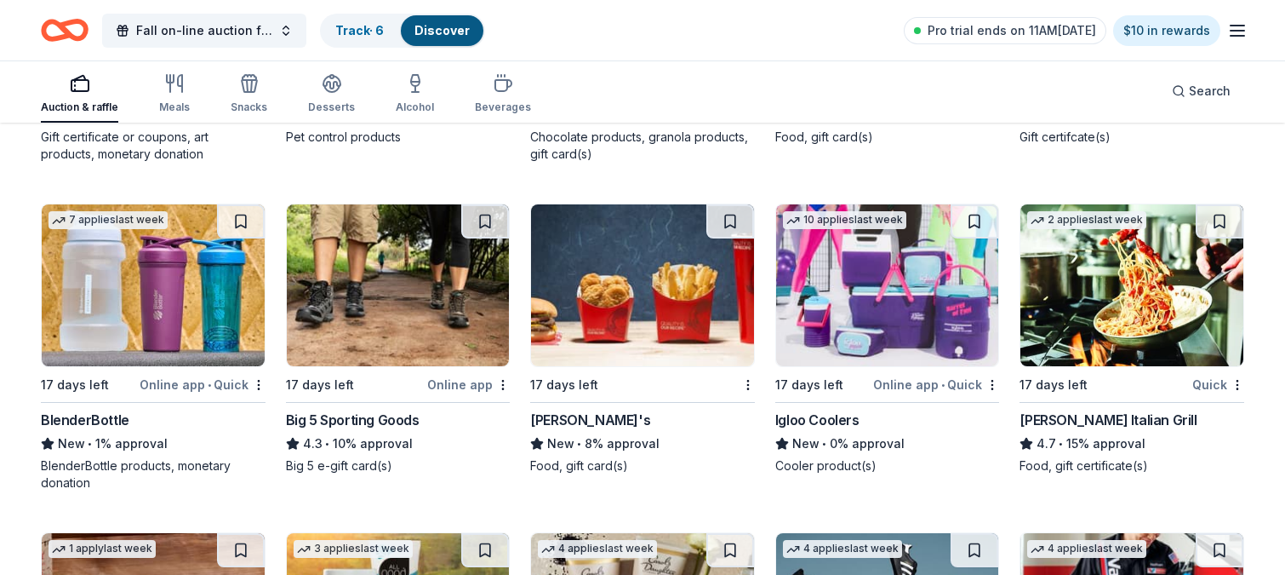
click at [148, 289] on img at bounding box center [153, 285] width 223 height 162
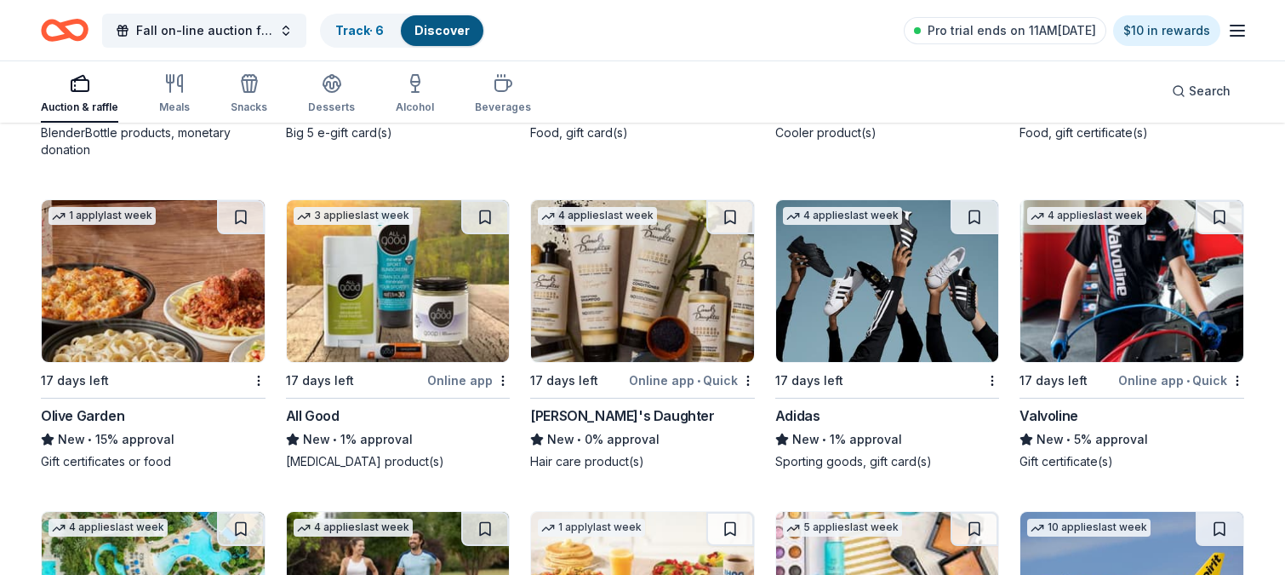
scroll to position [4047, 0]
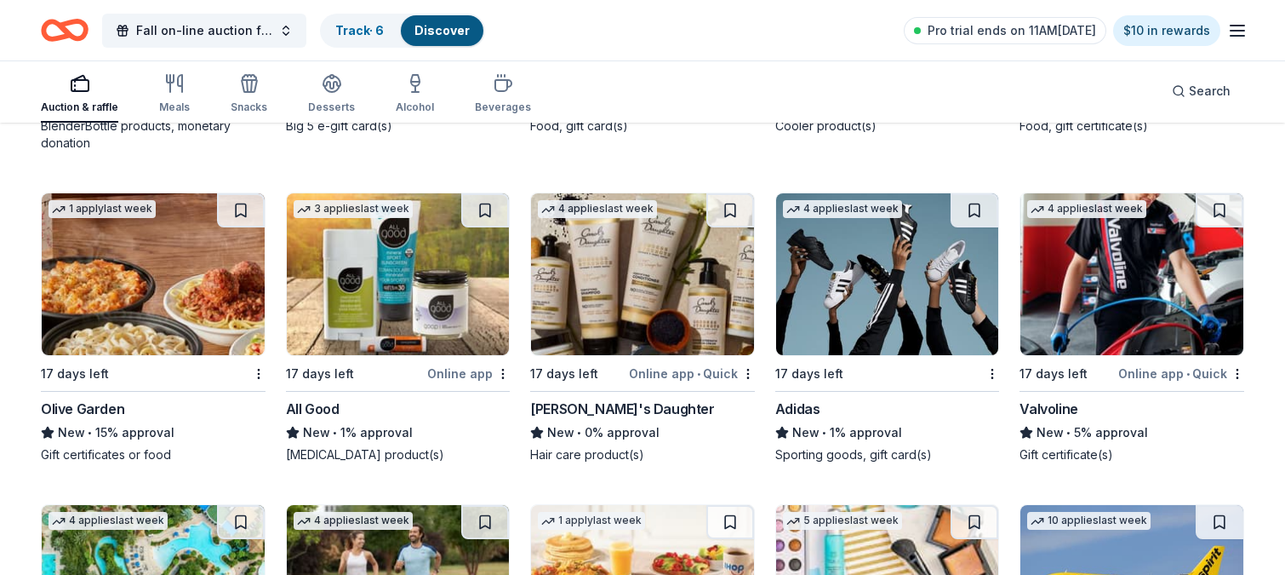
click at [1125, 300] on img at bounding box center [1132, 274] width 223 height 162
click at [629, 282] on img at bounding box center [642, 274] width 223 height 162
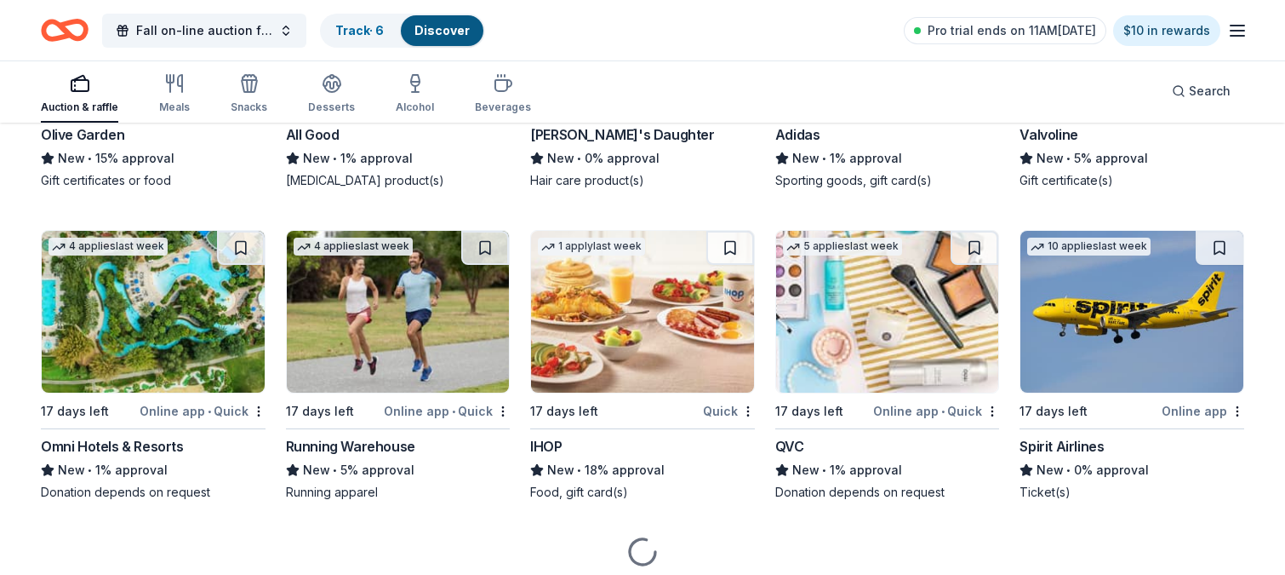
scroll to position [4328, 0]
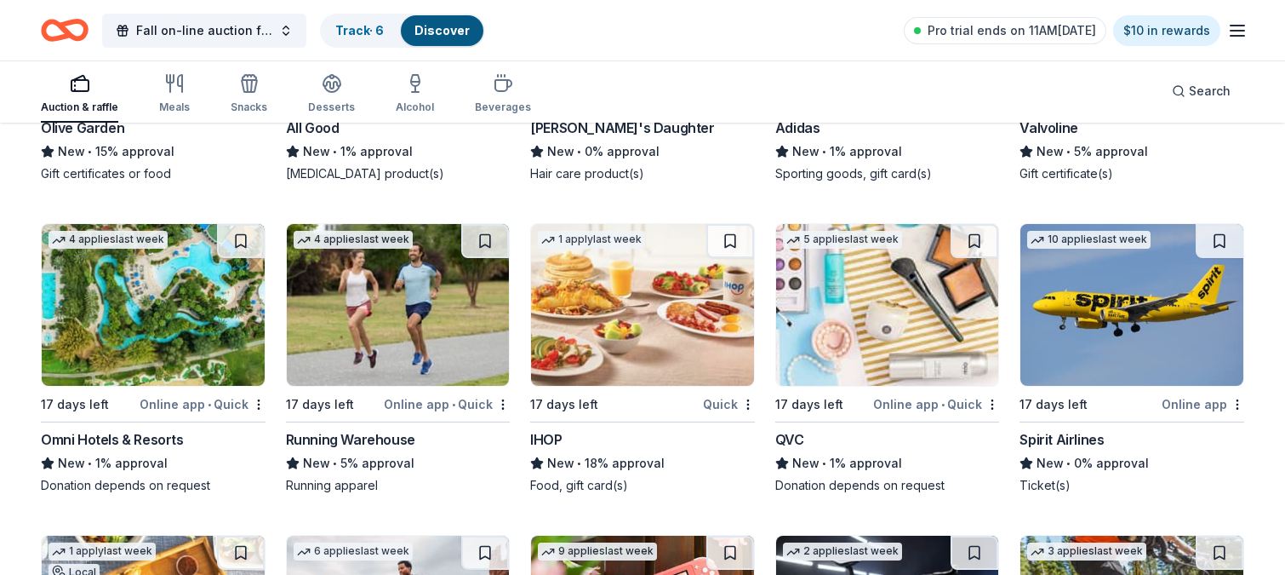
click at [872, 316] on img at bounding box center [887, 305] width 223 height 162
click at [432, 318] on img at bounding box center [398, 305] width 223 height 162
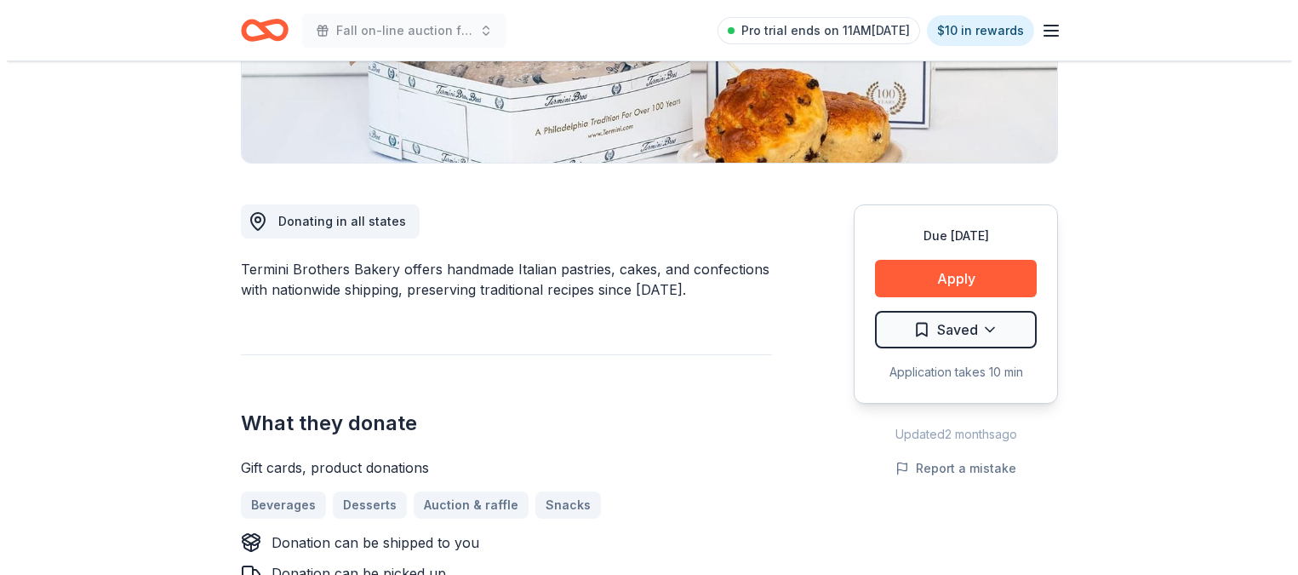
scroll to position [320, 0]
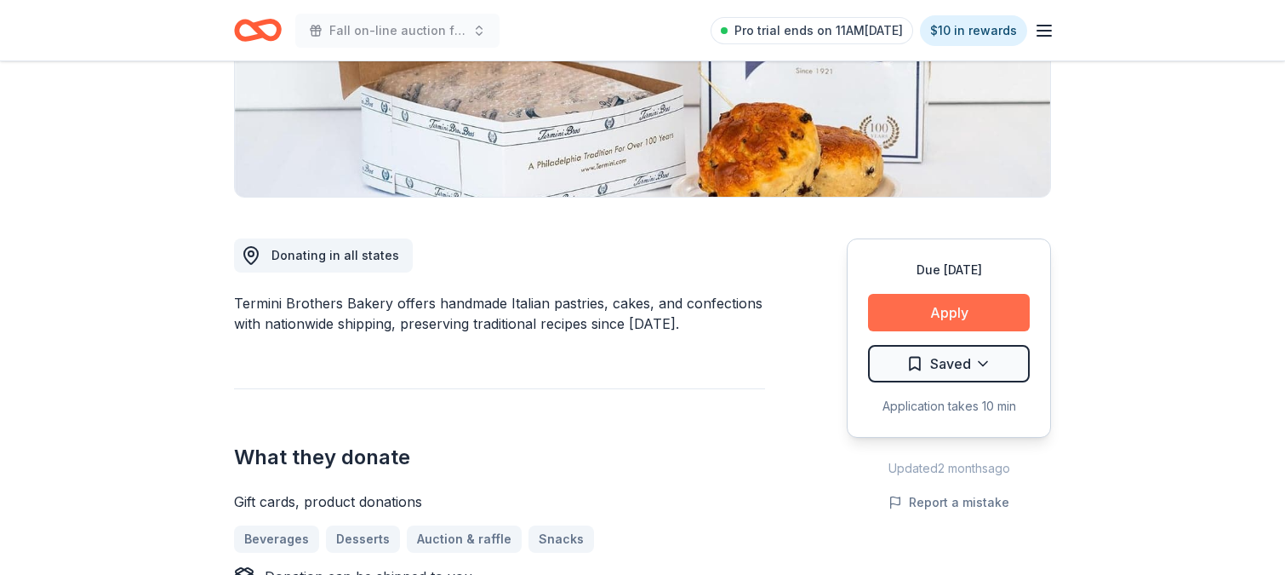
click at [933, 310] on button "Apply" at bounding box center [949, 312] width 162 height 37
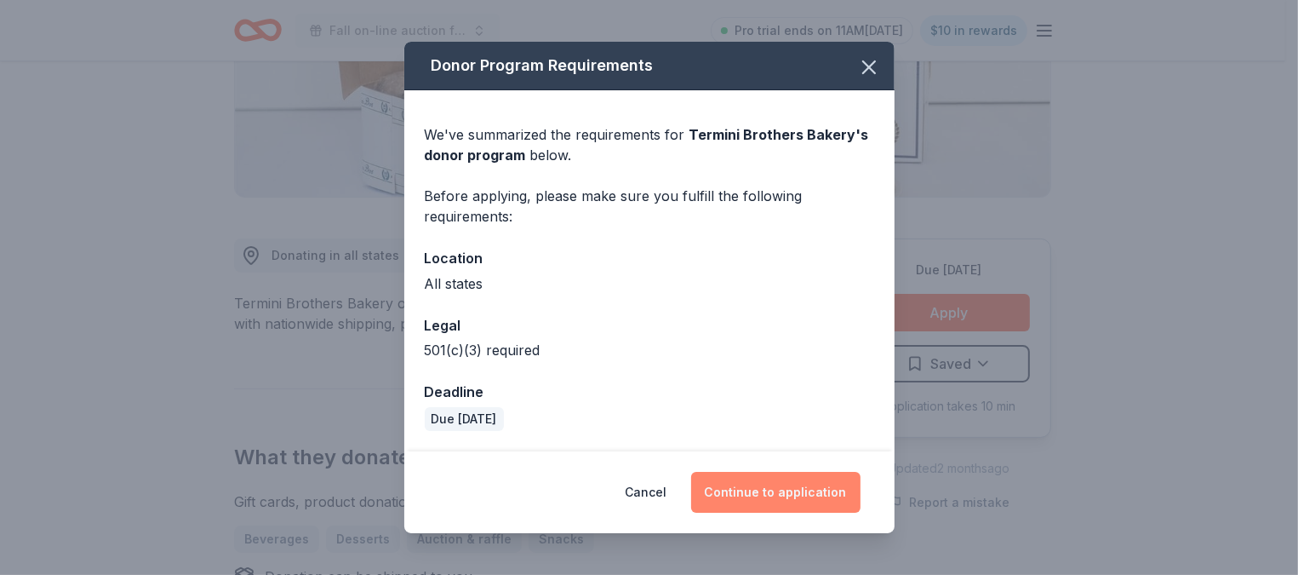
click at [760, 489] on button "Continue to application" at bounding box center [775, 492] width 169 height 41
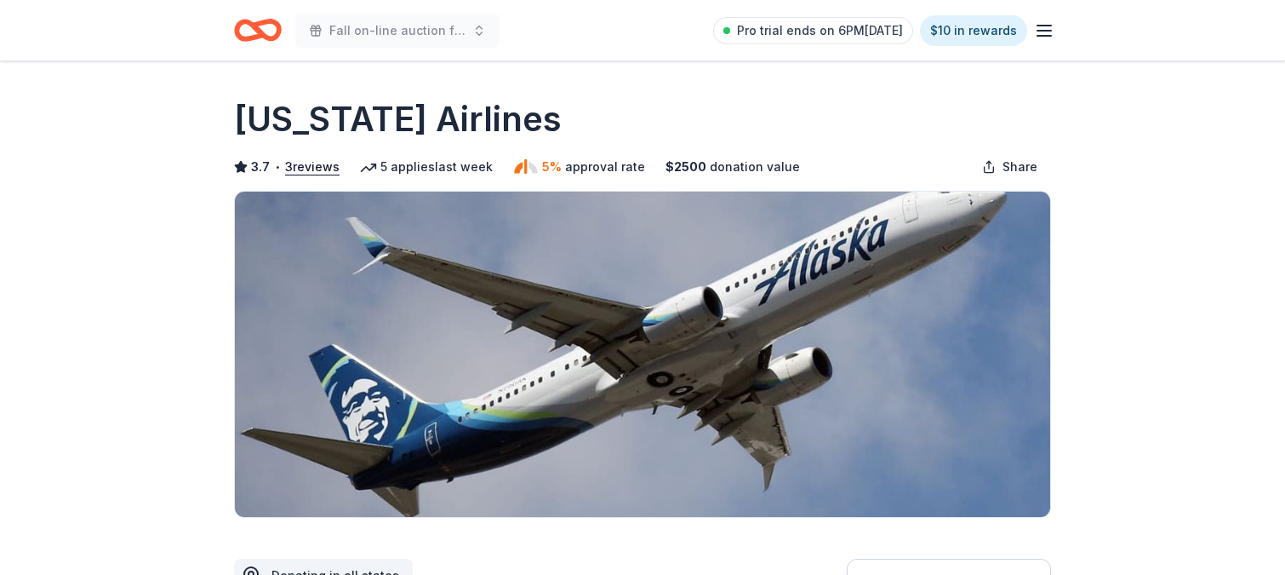
click at [575, 251] on img at bounding box center [643, 354] width 816 height 325
drag, startPoint x: 1209, startPoint y: 227, endPoint x: 1217, endPoint y: 232, distance: 9.9
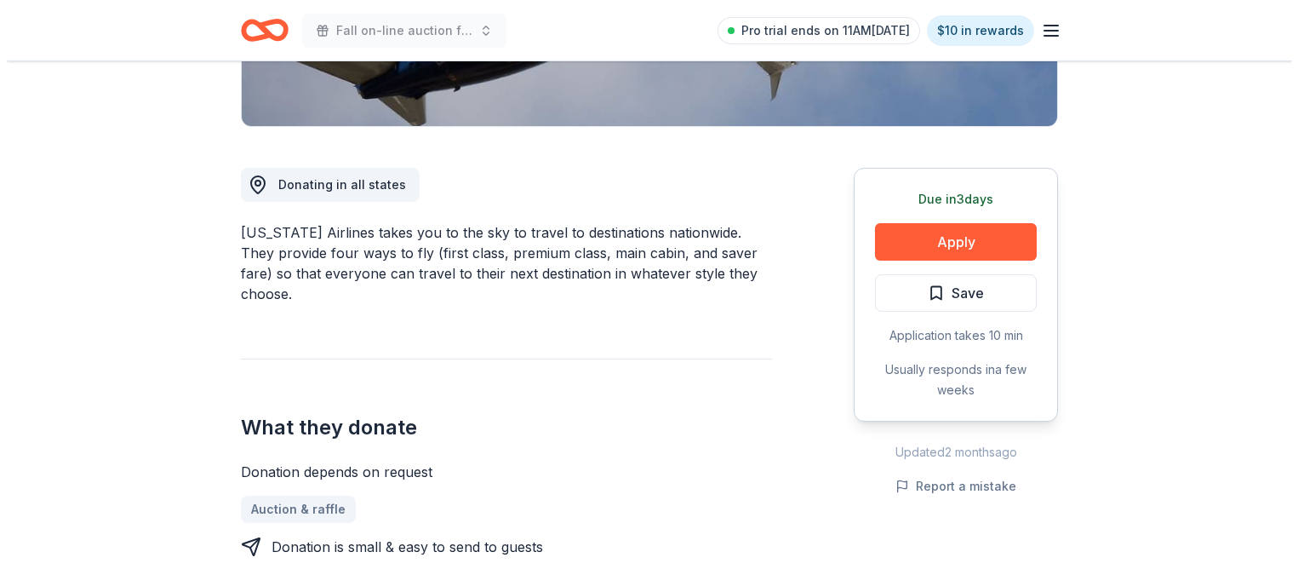
scroll to position [389, 0]
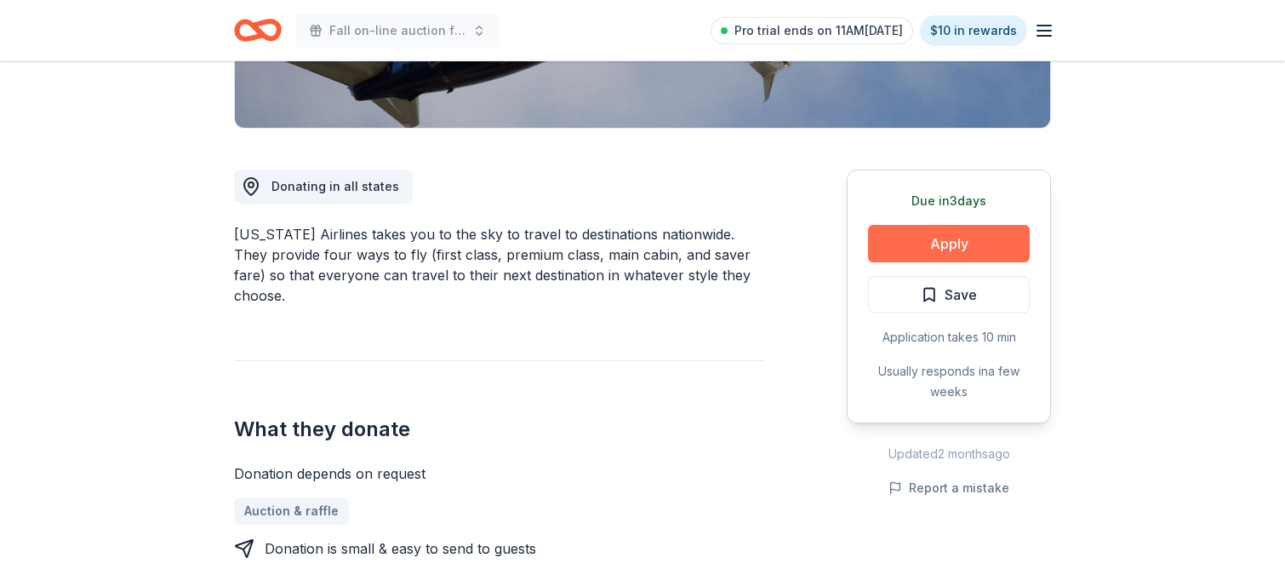
click at [939, 242] on button "Apply" at bounding box center [949, 243] width 162 height 37
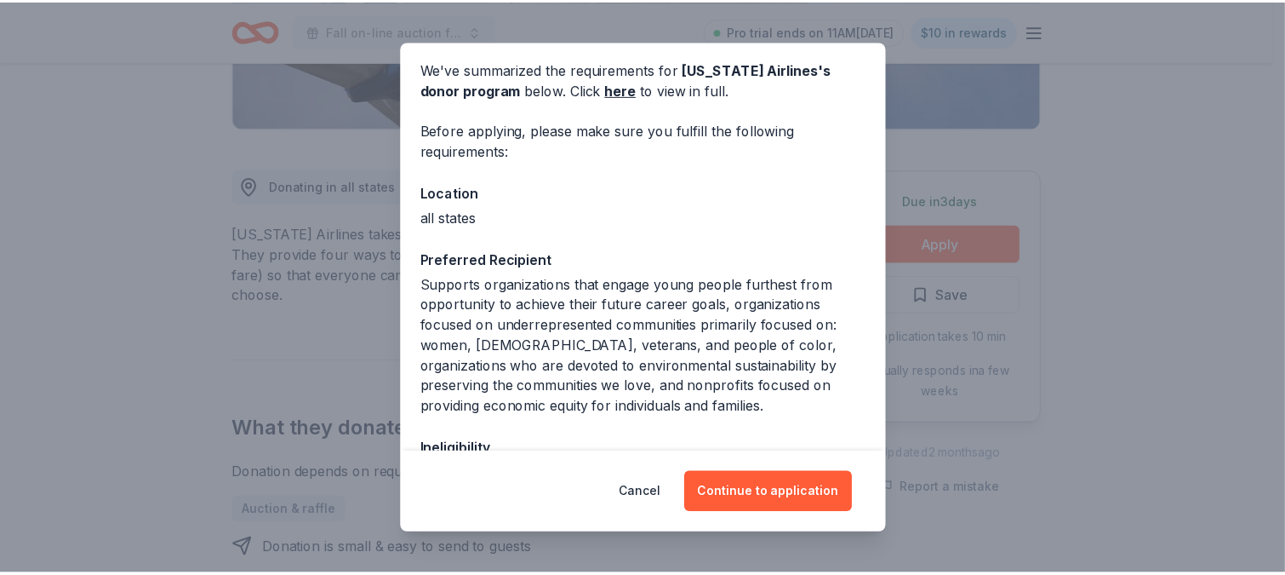
scroll to position [77, 0]
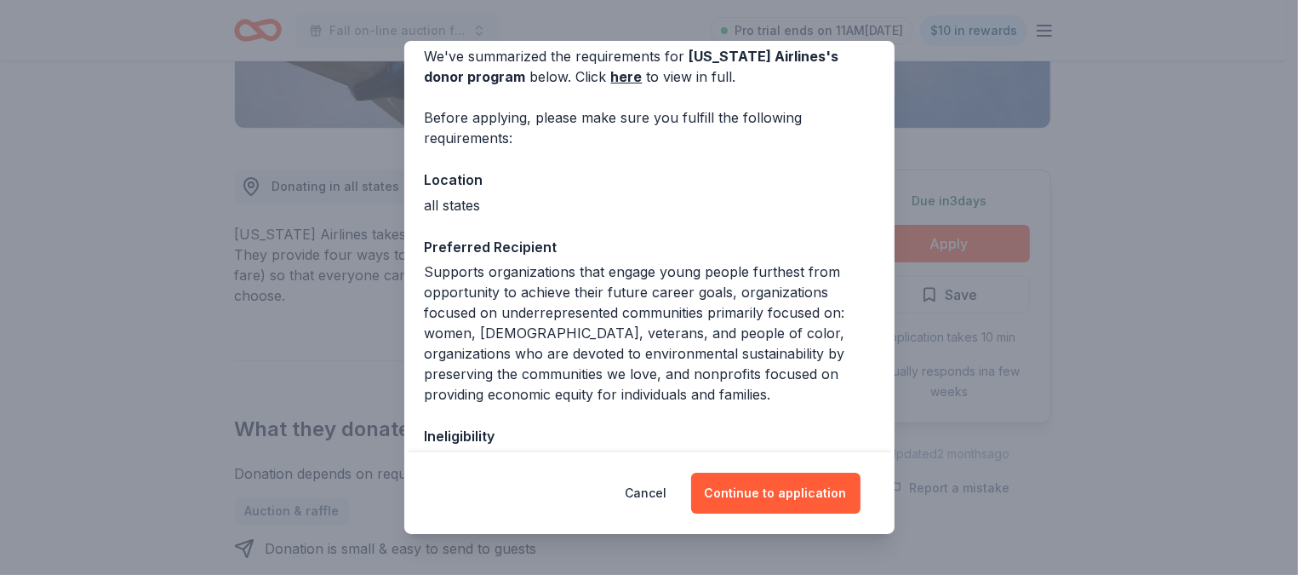
click at [896, 241] on div "Donor Program Requirements We've summarized the requirements for Alaska Airline…" at bounding box center [649, 287] width 1298 height 575
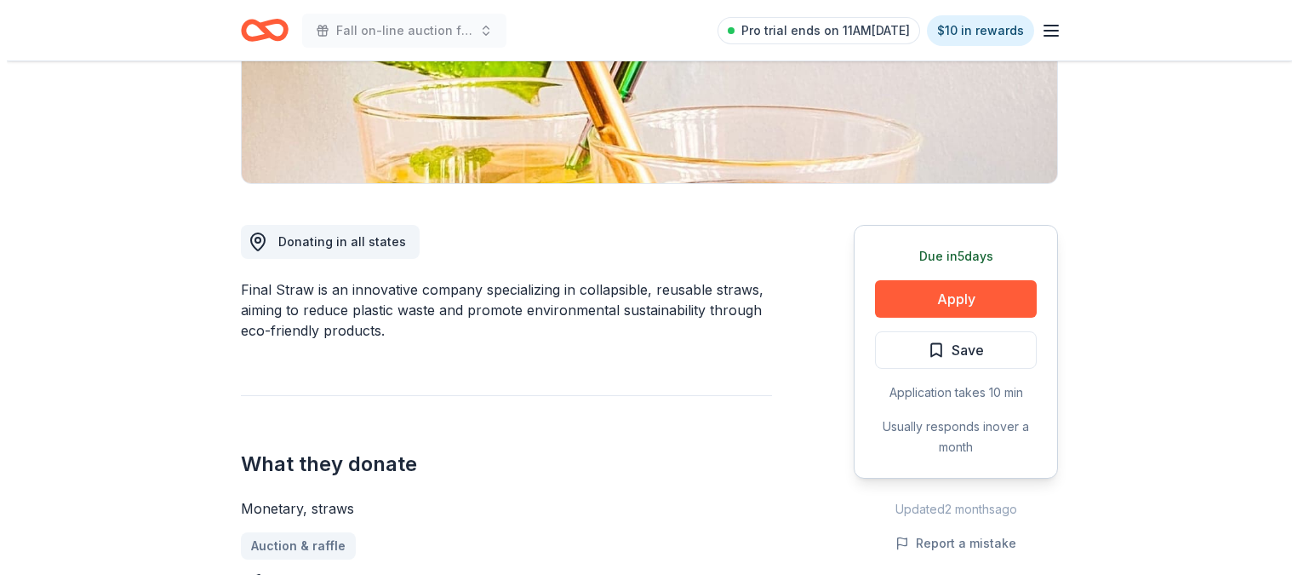
scroll to position [276, 0]
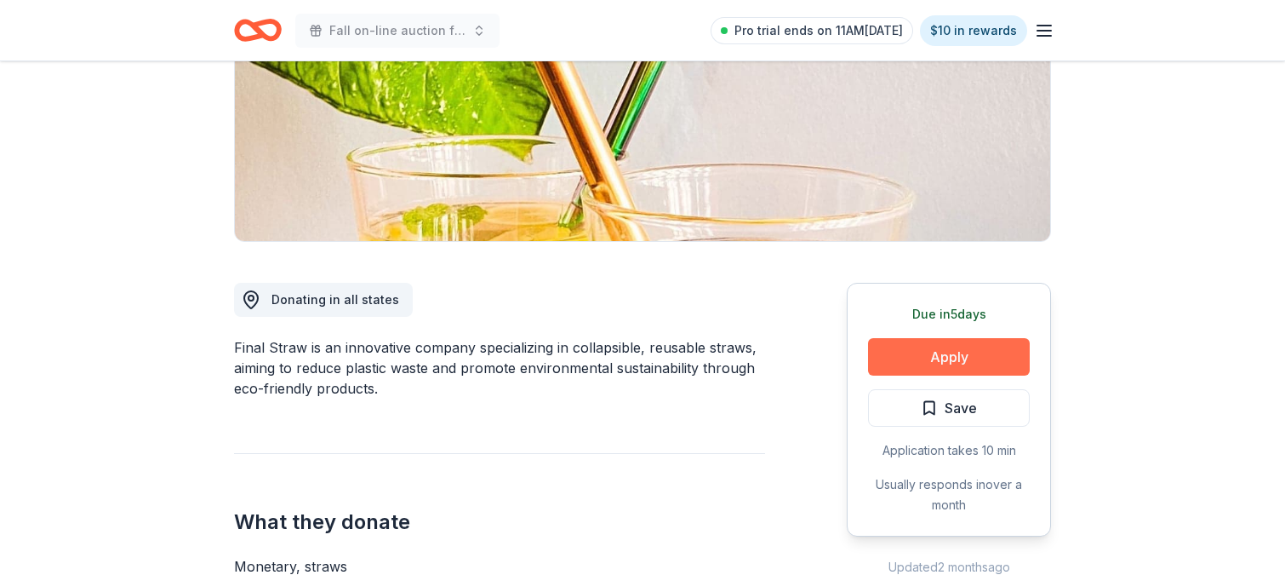
click at [946, 352] on button "Apply" at bounding box center [949, 356] width 162 height 37
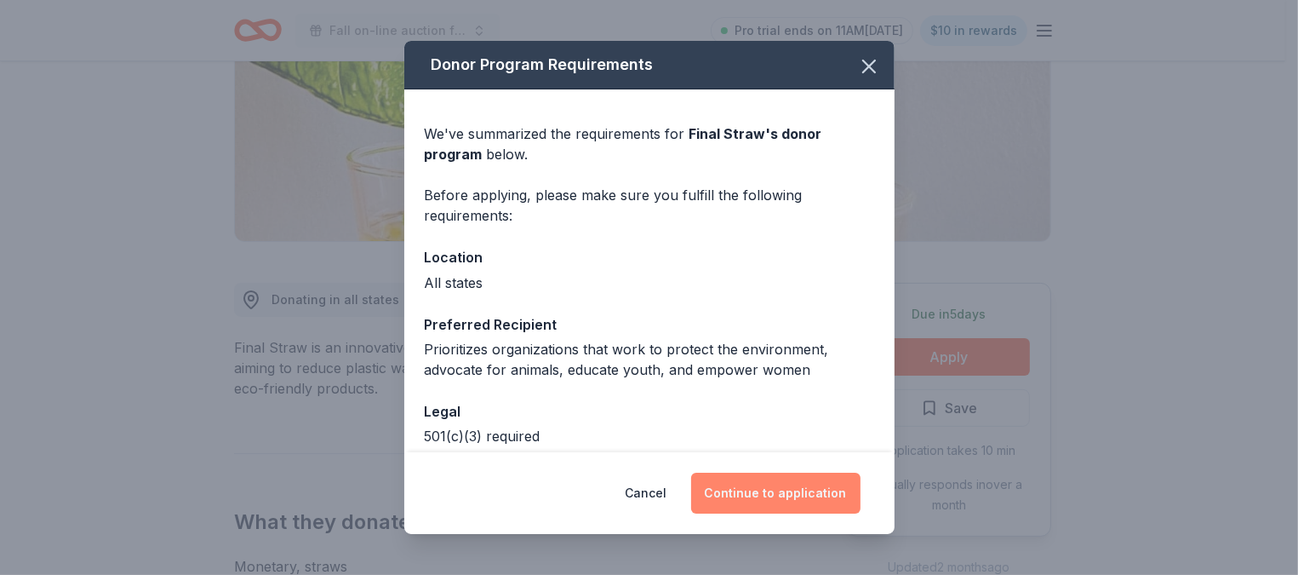
click at [759, 489] on button "Continue to application" at bounding box center [775, 492] width 169 height 41
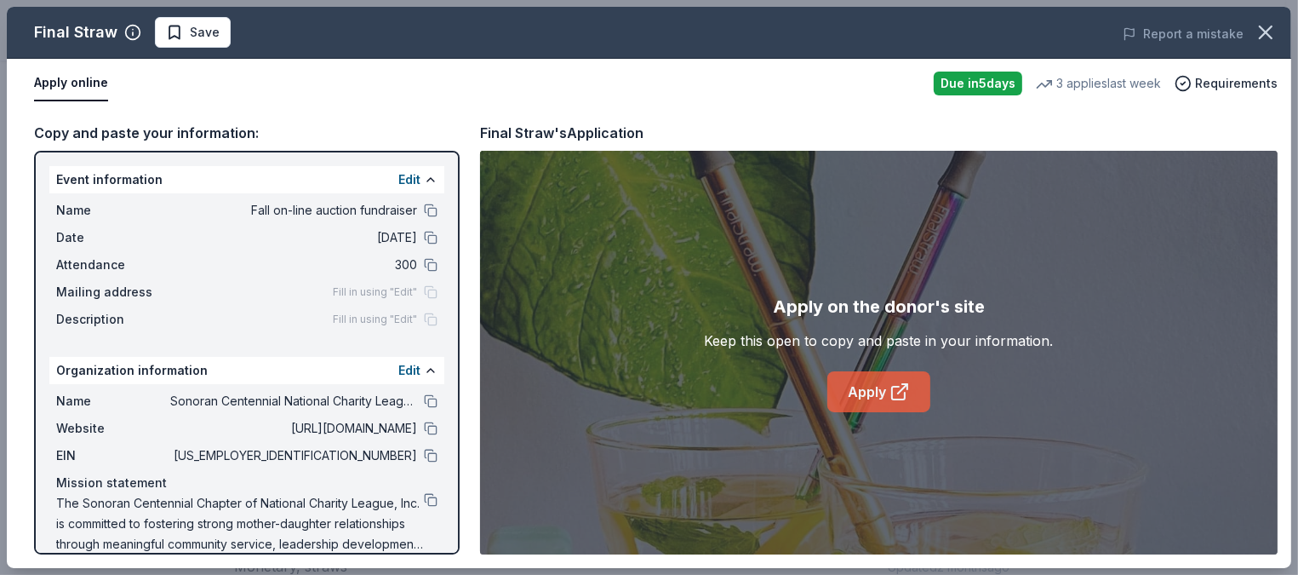
click at [866, 394] on link "Apply" at bounding box center [878, 391] width 103 height 41
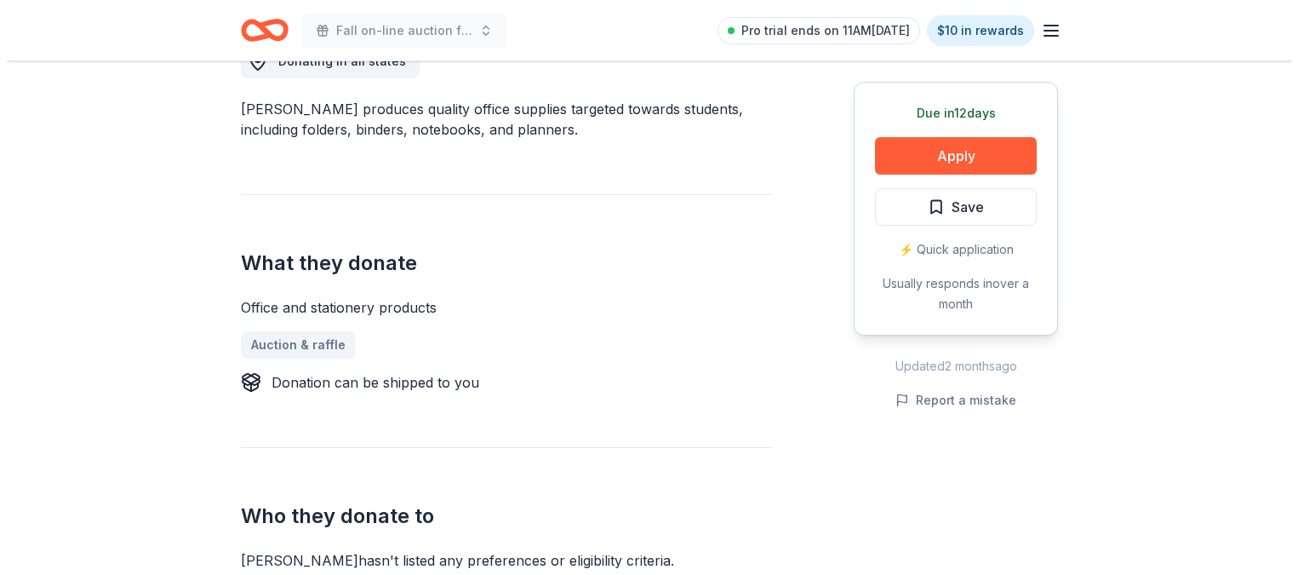
scroll to position [504, 0]
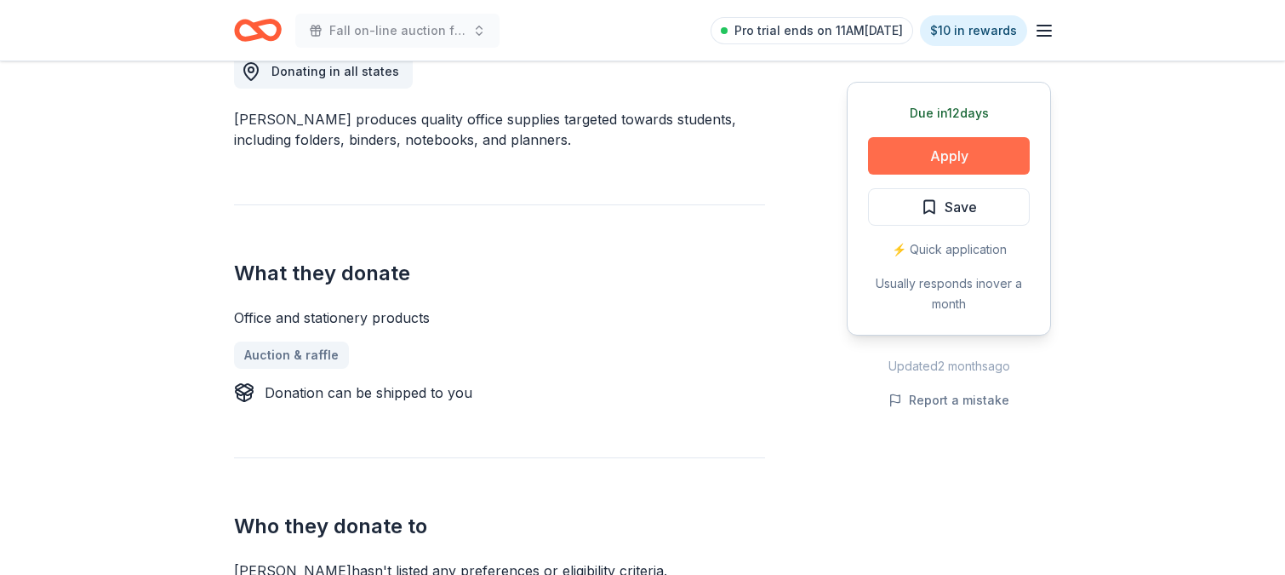
click at [957, 164] on button "Apply" at bounding box center [949, 155] width 162 height 37
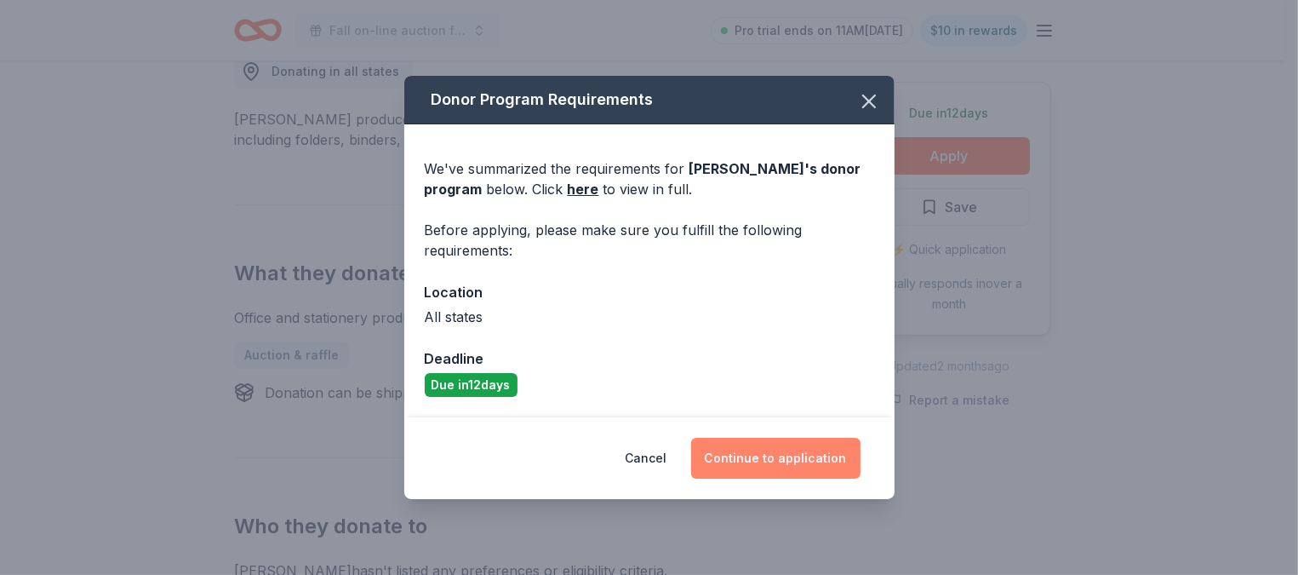
click at [755, 462] on button "Continue to application" at bounding box center [775, 458] width 169 height 41
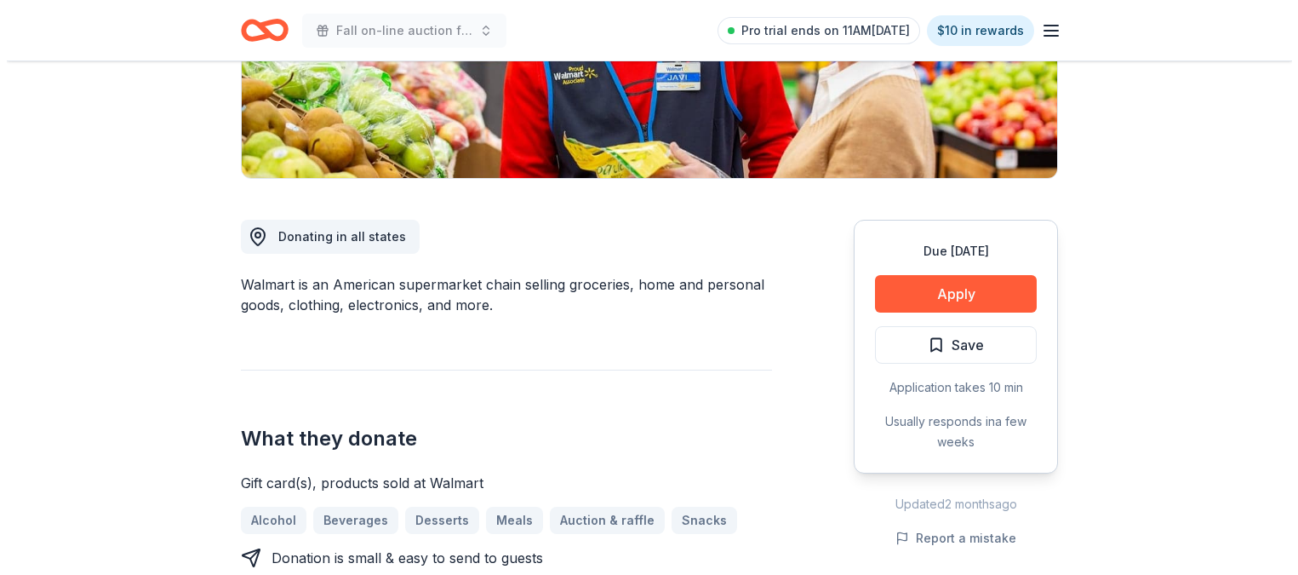
scroll to position [346, 0]
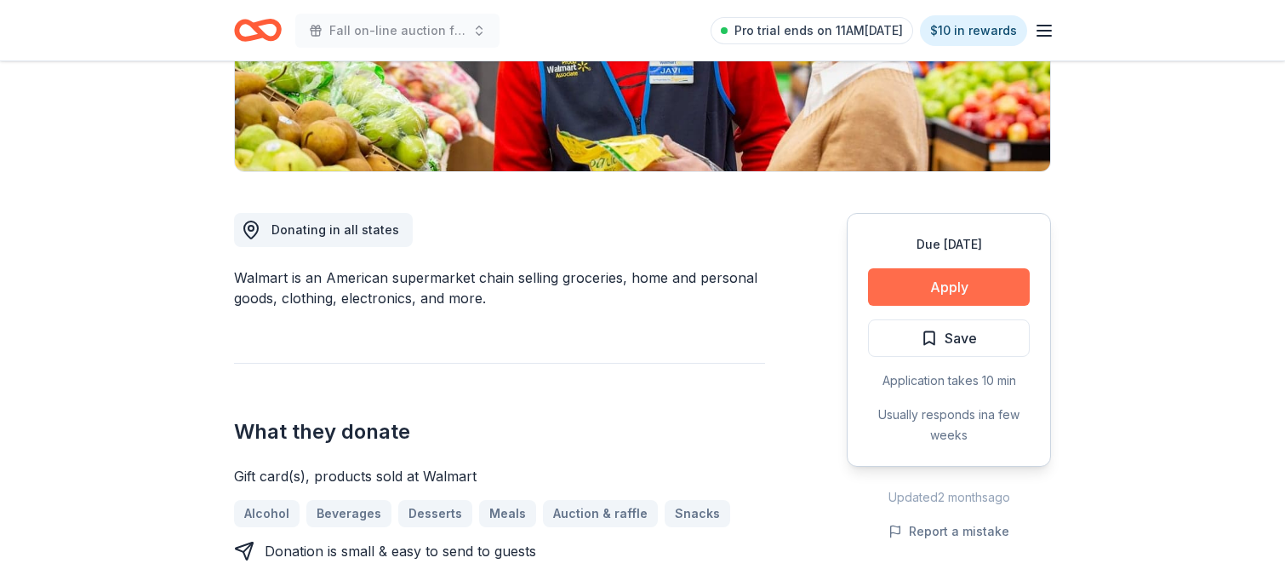
click at [959, 285] on button "Apply" at bounding box center [949, 286] width 162 height 37
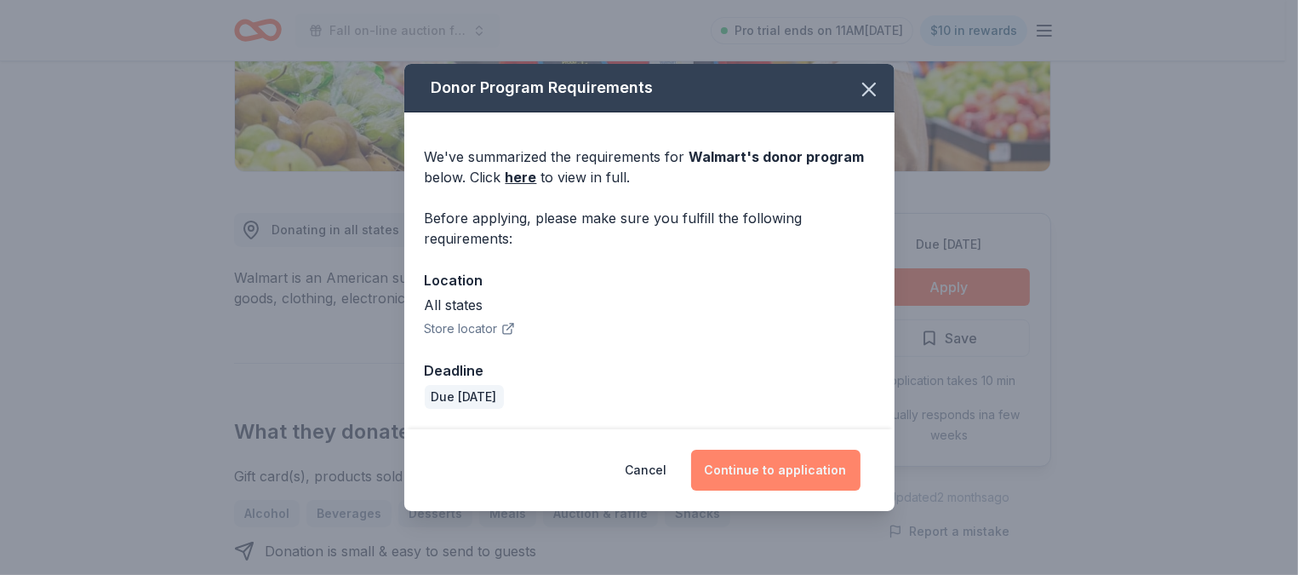
click at [781, 473] on button "Continue to application" at bounding box center [775, 469] width 169 height 41
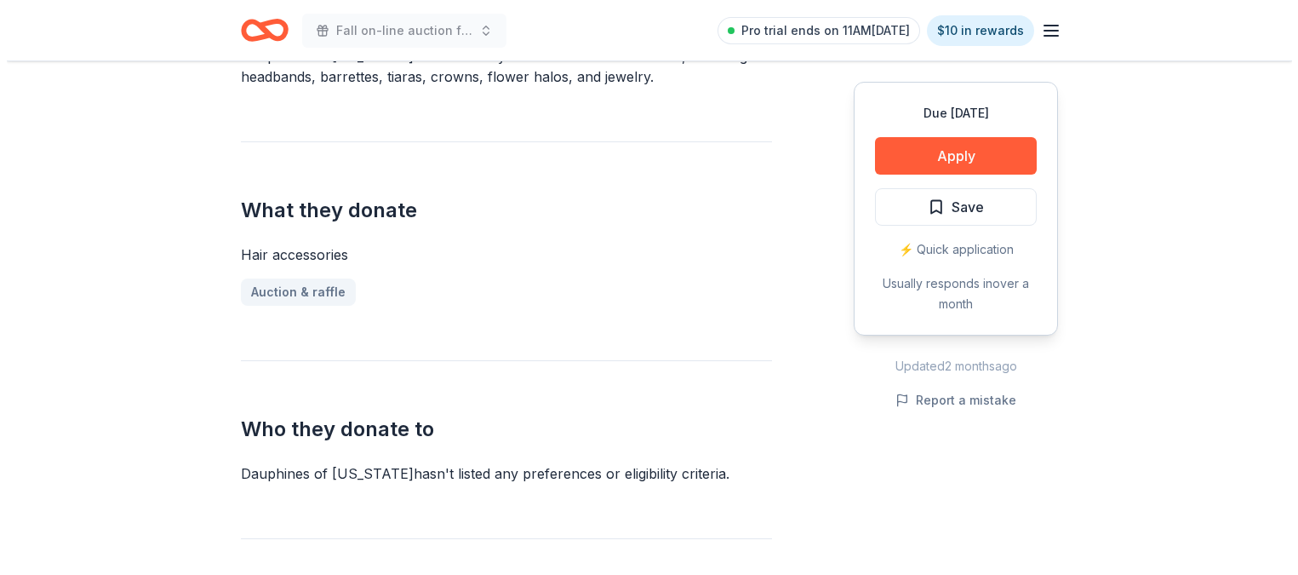
scroll to position [547, 0]
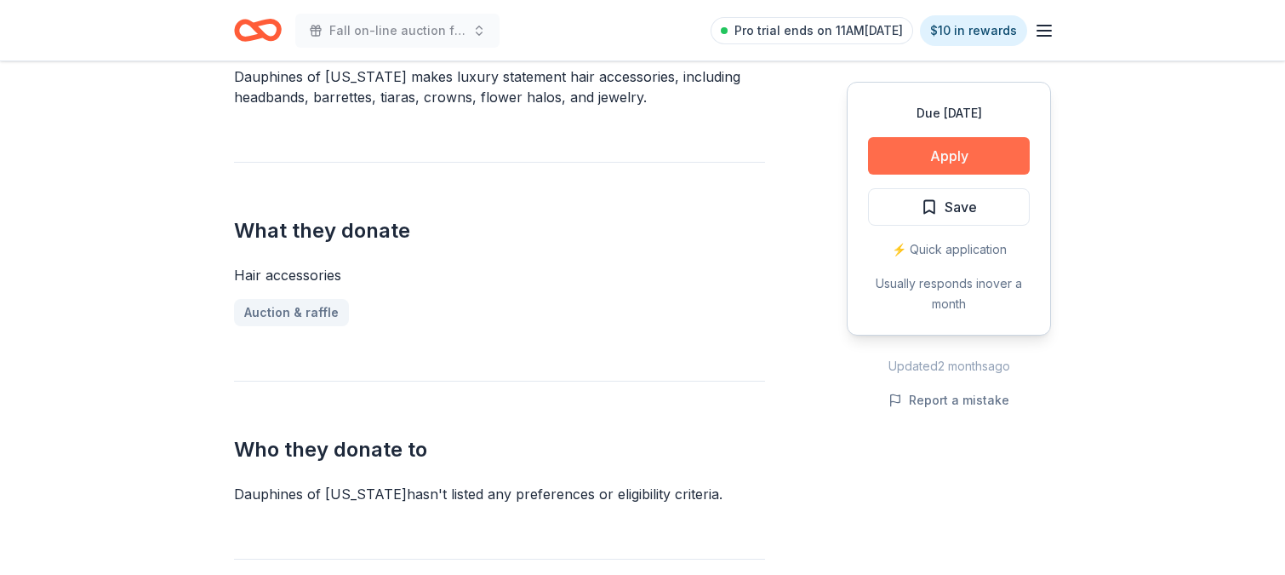
click at [961, 152] on button "Apply" at bounding box center [949, 155] width 162 height 37
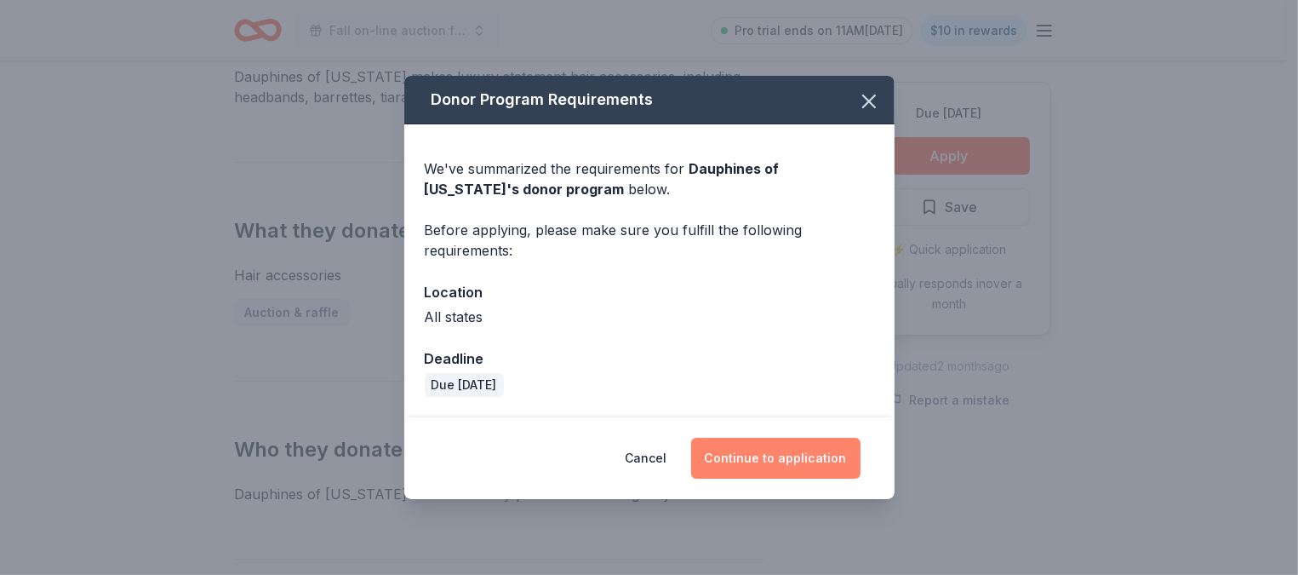
click at [770, 462] on button "Continue to application" at bounding box center [775, 458] width 169 height 41
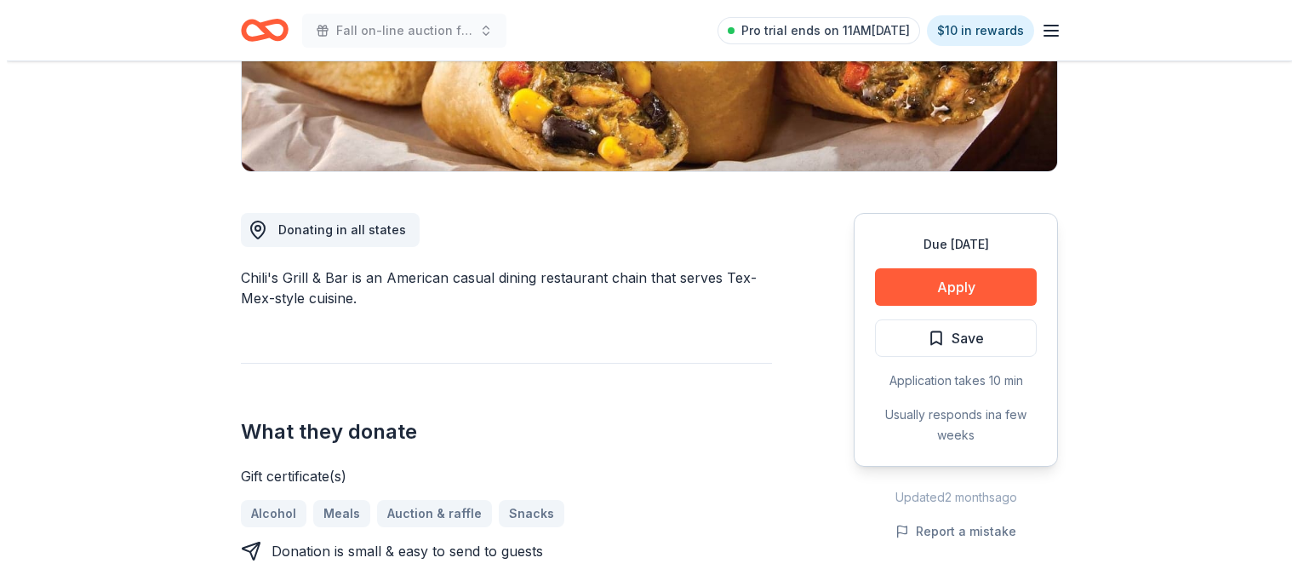
scroll to position [339, 0]
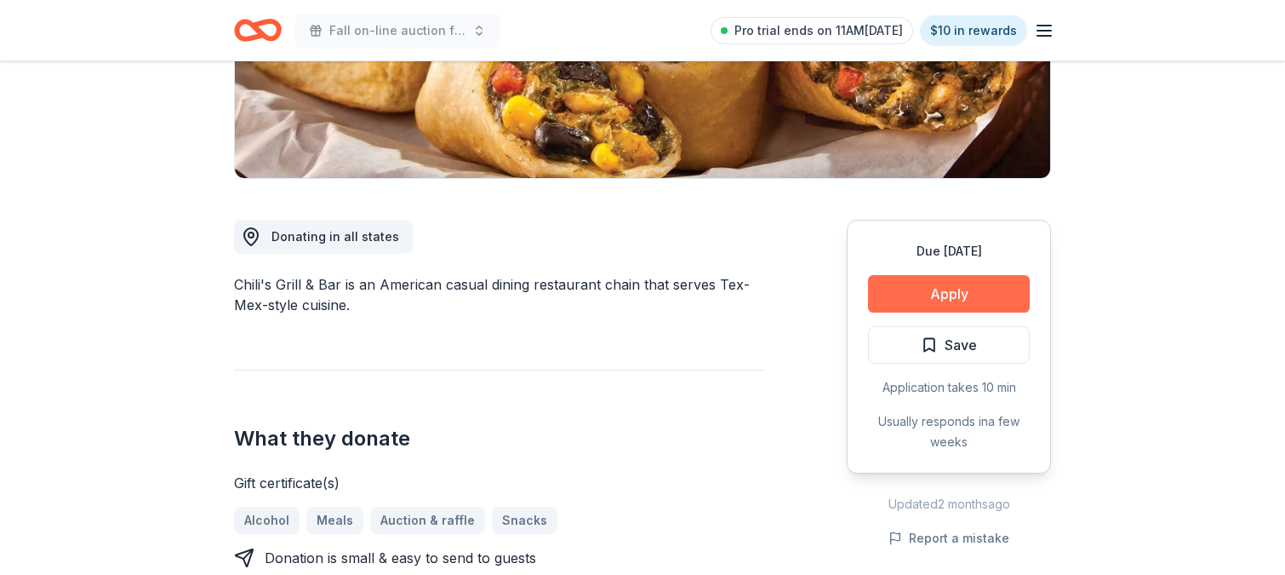
click at [932, 295] on button "Apply" at bounding box center [949, 293] width 162 height 37
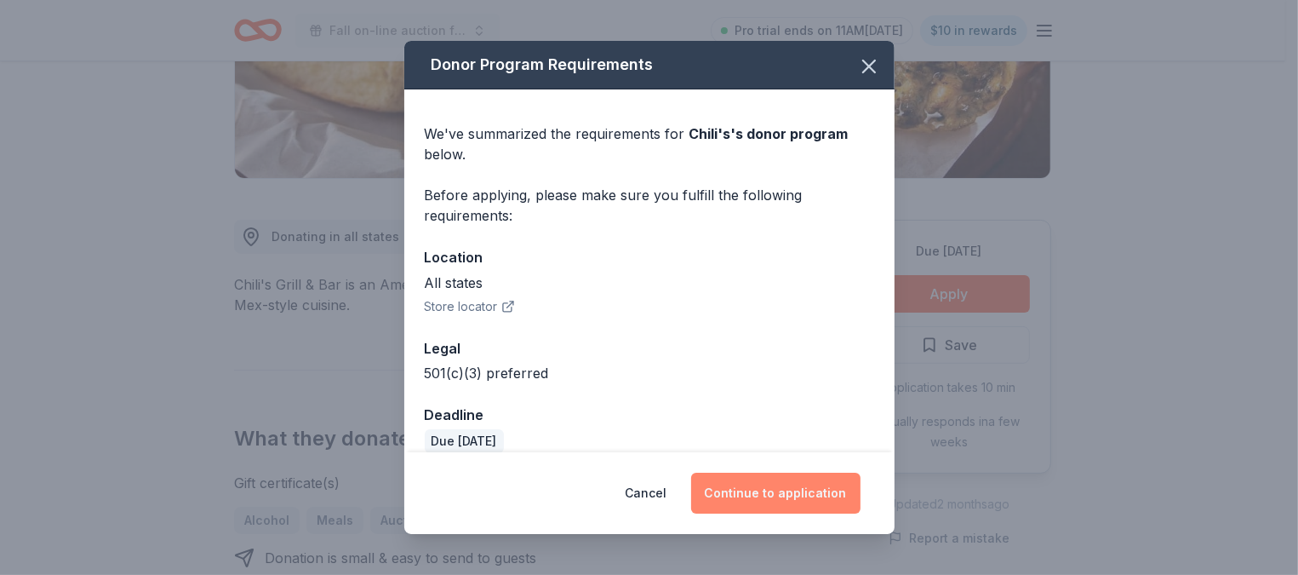
click at [781, 495] on button "Continue to application" at bounding box center [775, 492] width 169 height 41
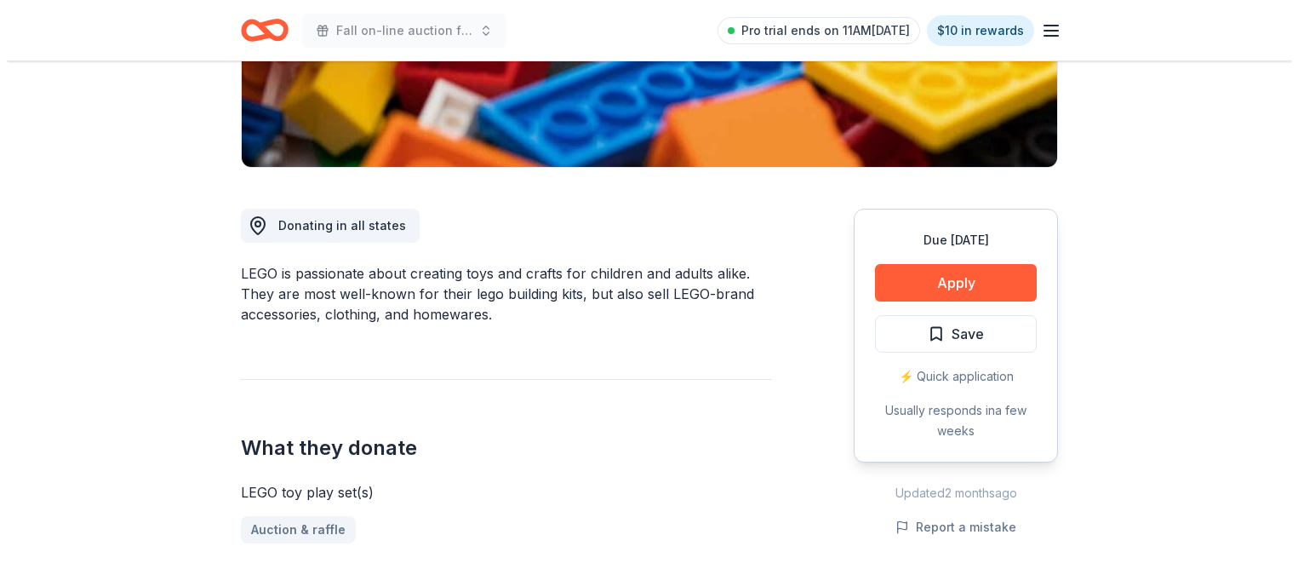
scroll to position [363, 0]
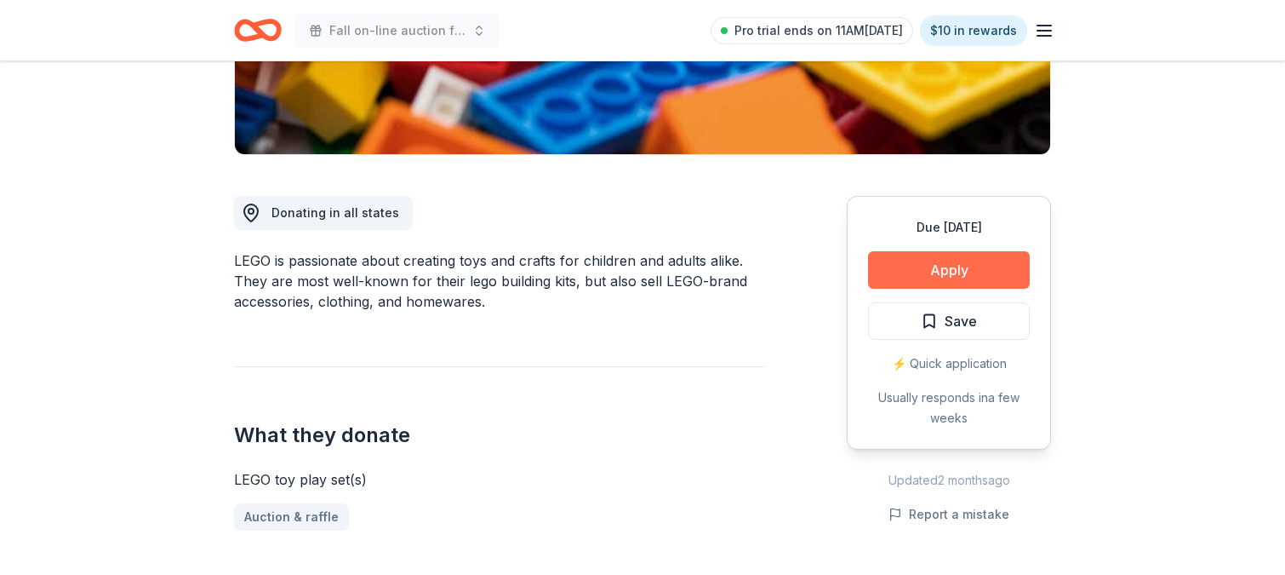
click at [926, 272] on button "Apply" at bounding box center [949, 269] width 162 height 37
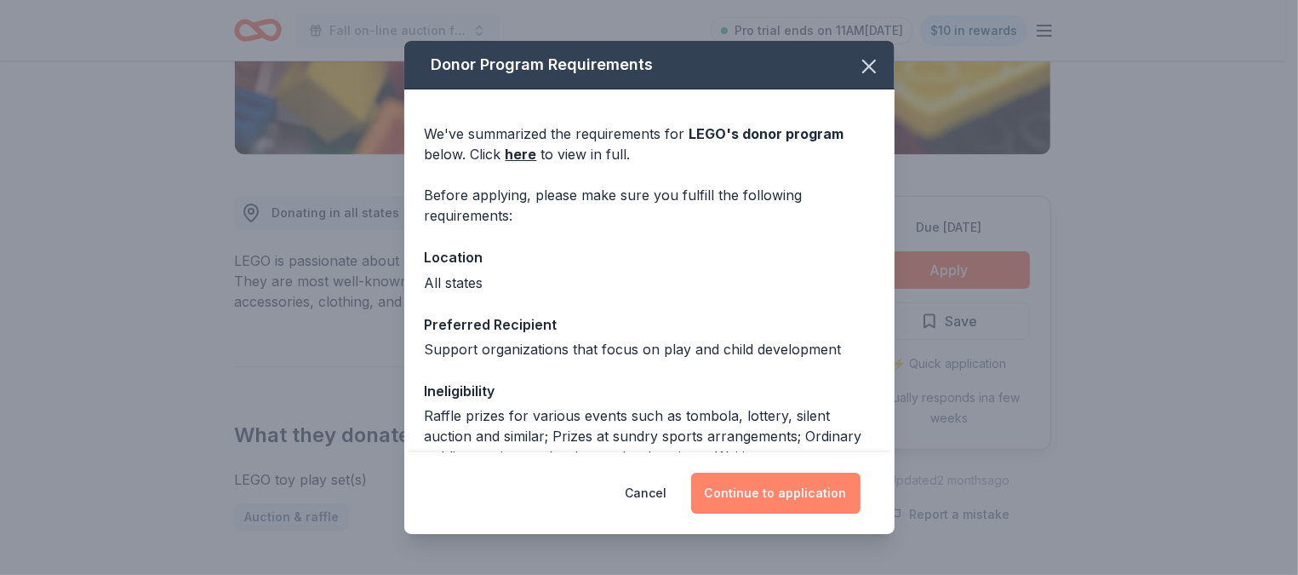
click at [760, 491] on button "Continue to application" at bounding box center [775, 492] width 169 height 41
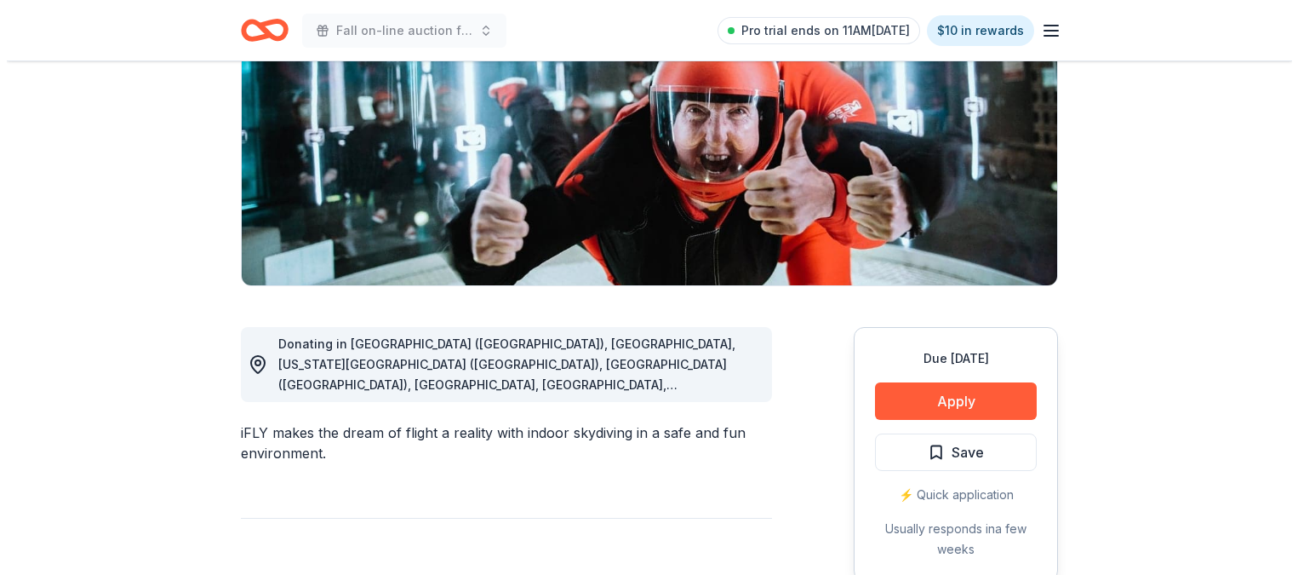
scroll to position [230, 0]
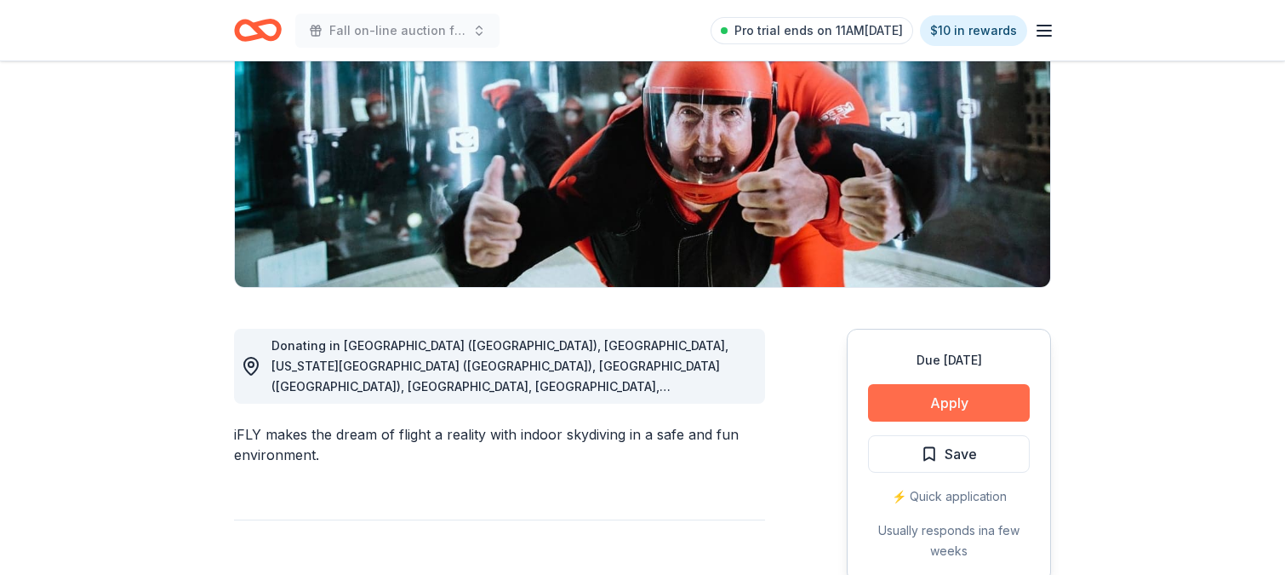
click at [944, 400] on button "Apply" at bounding box center [949, 402] width 162 height 37
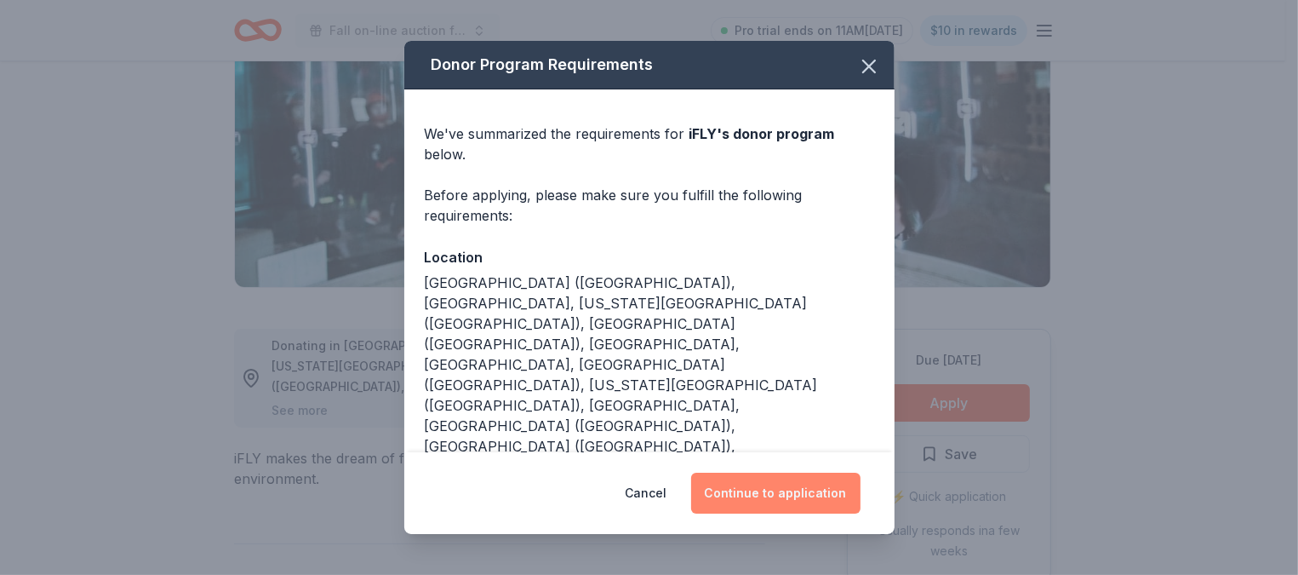
click at [789, 486] on button "Continue to application" at bounding box center [775, 492] width 169 height 41
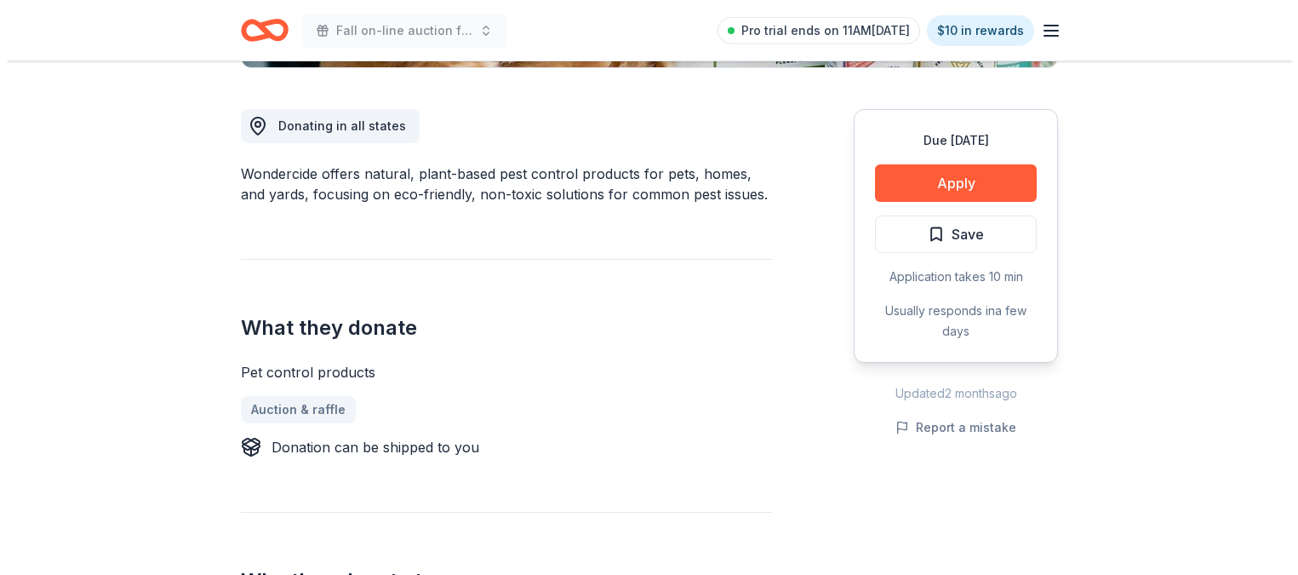
scroll to position [451, 0]
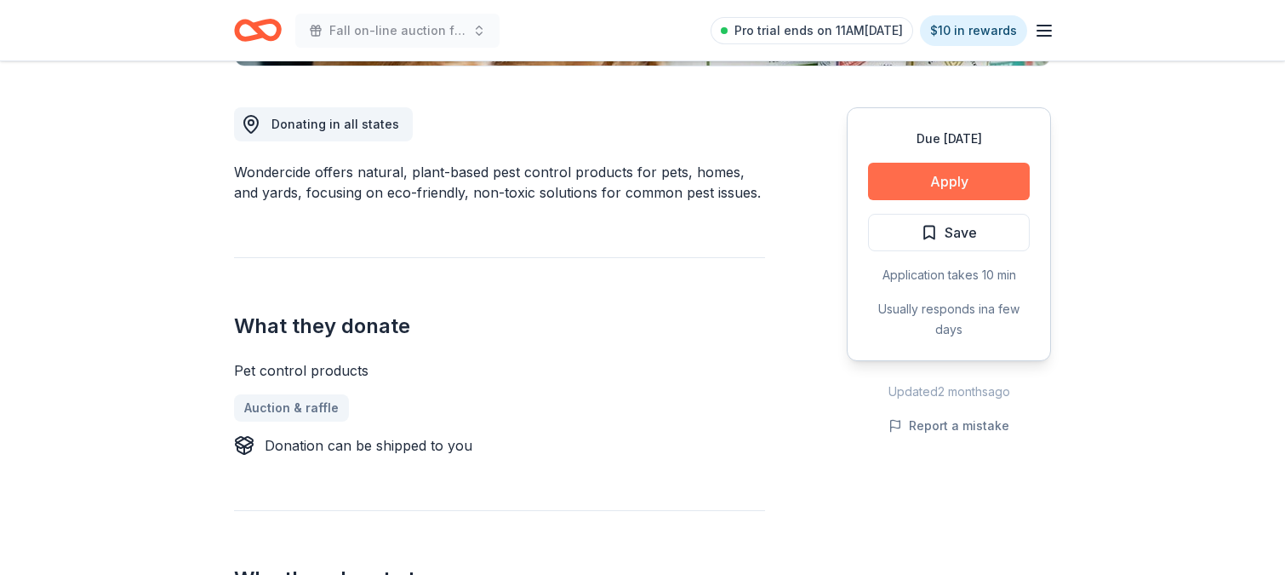
click at [942, 180] on button "Apply" at bounding box center [949, 181] width 162 height 37
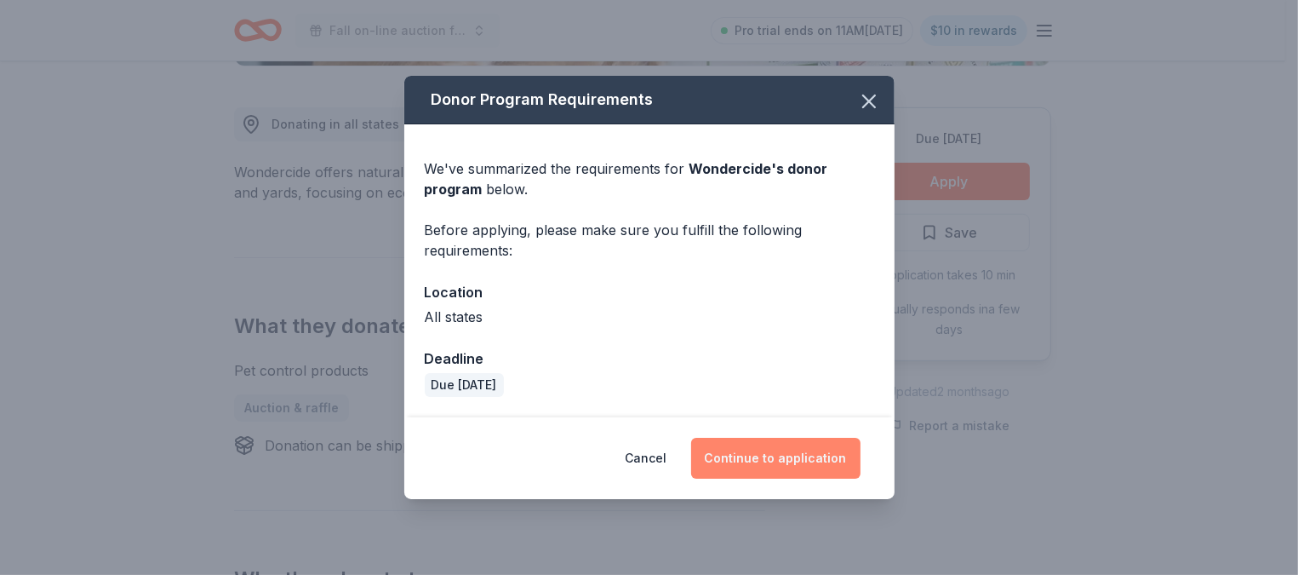
click at [808, 459] on button "Continue to application" at bounding box center [775, 458] width 169 height 41
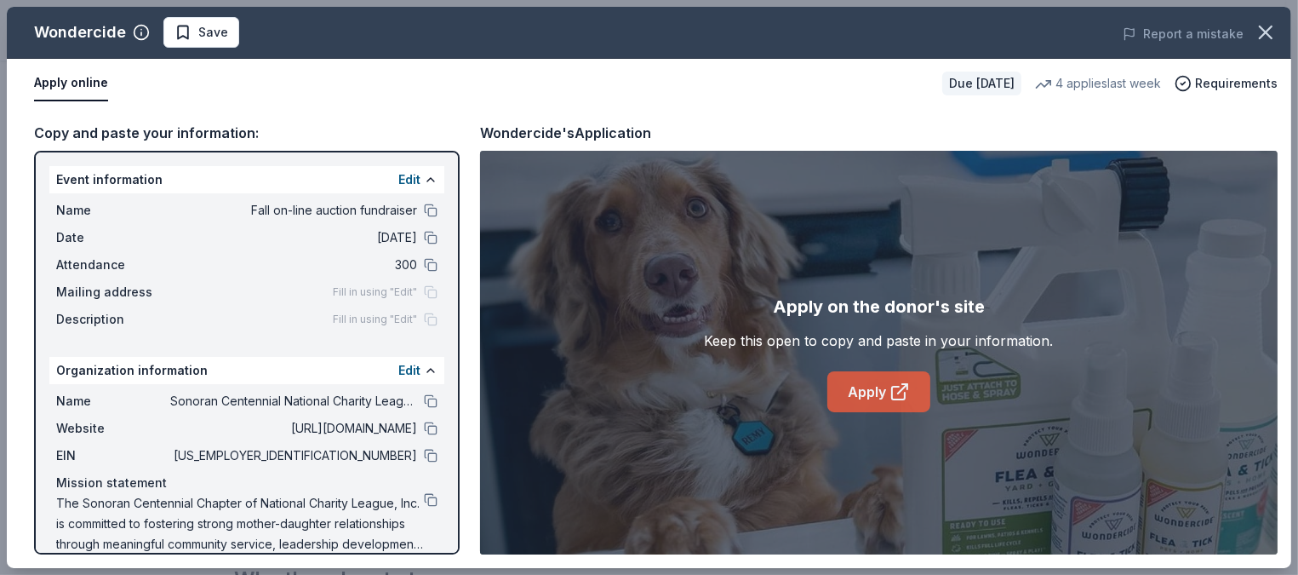
click at [874, 392] on link "Apply" at bounding box center [878, 391] width 103 height 41
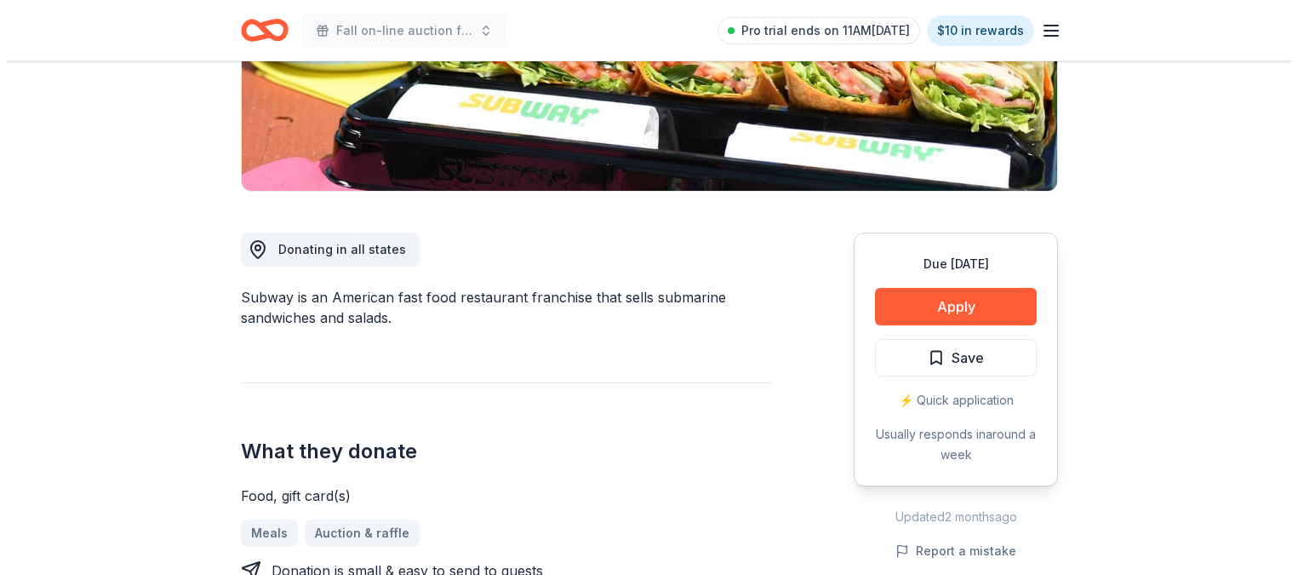
scroll to position [342, 0]
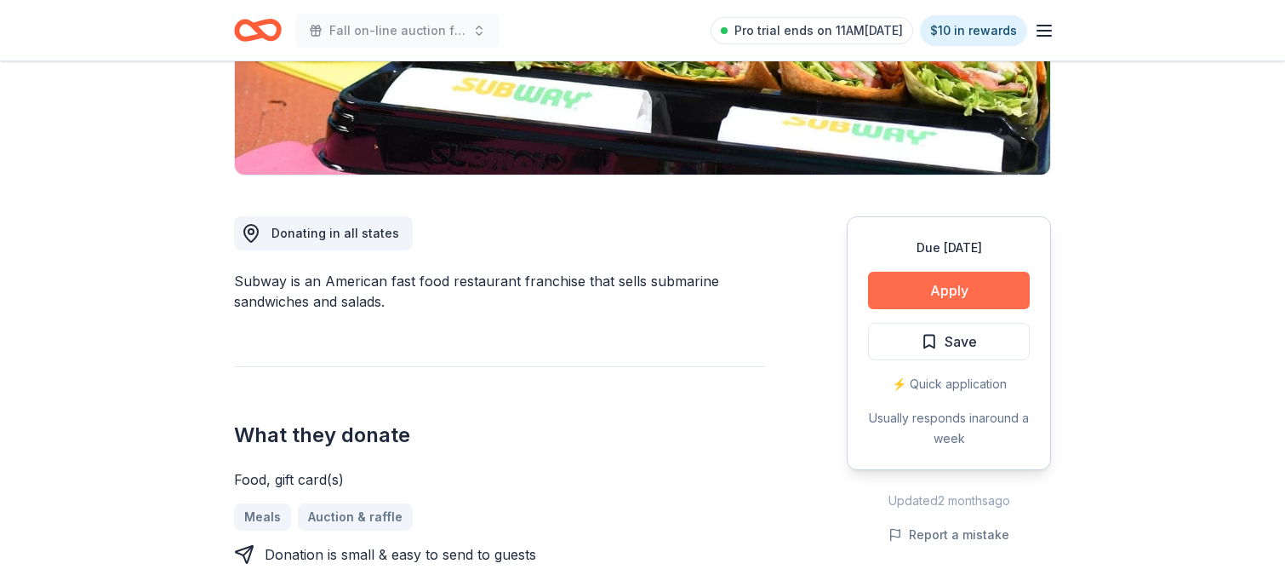
click at [938, 292] on button "Apply" at bounding box center [949, 290] width 162 height 37
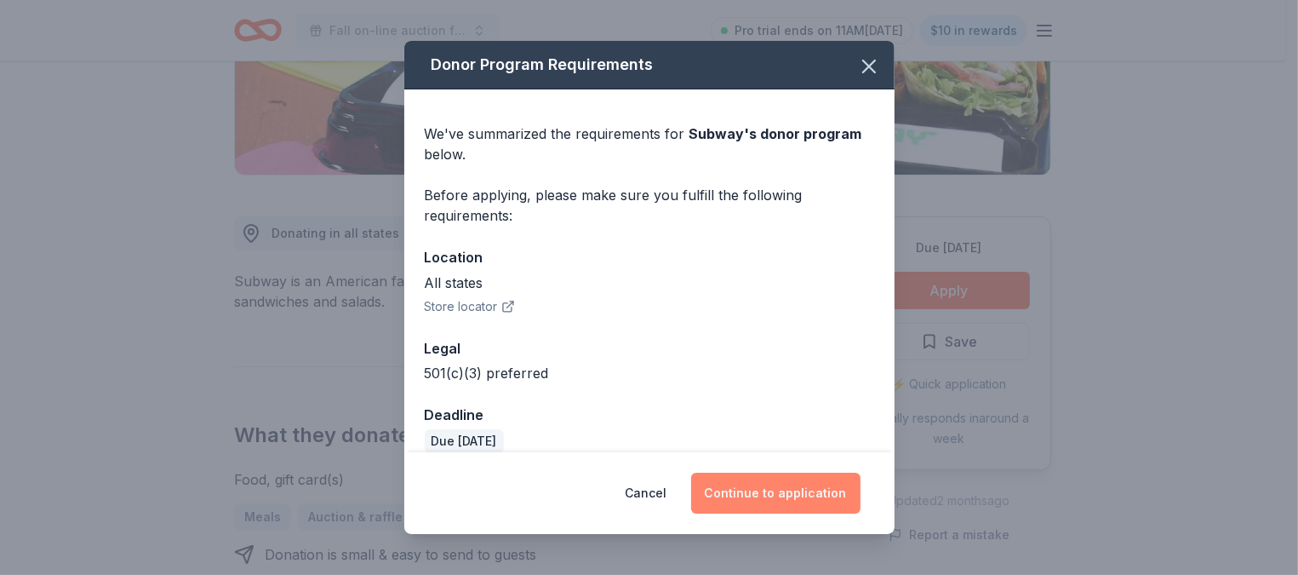
click at [816, 494] on button "Continue to application" at bounding box center [775, 492] width 169 height 41
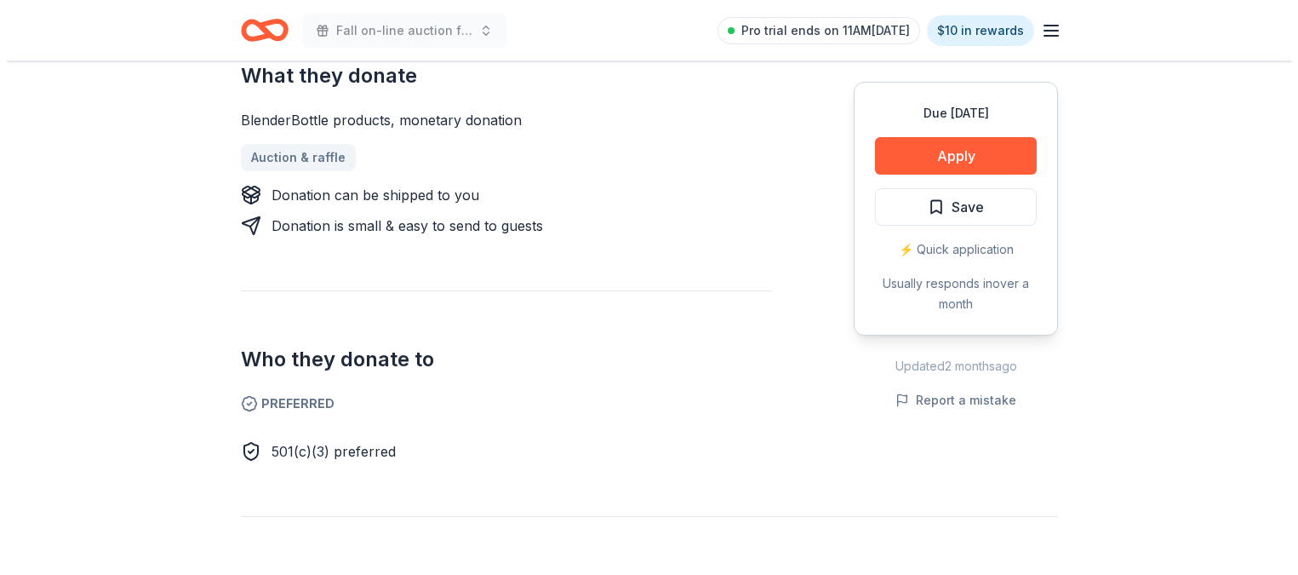
scroll to position [696, 0]
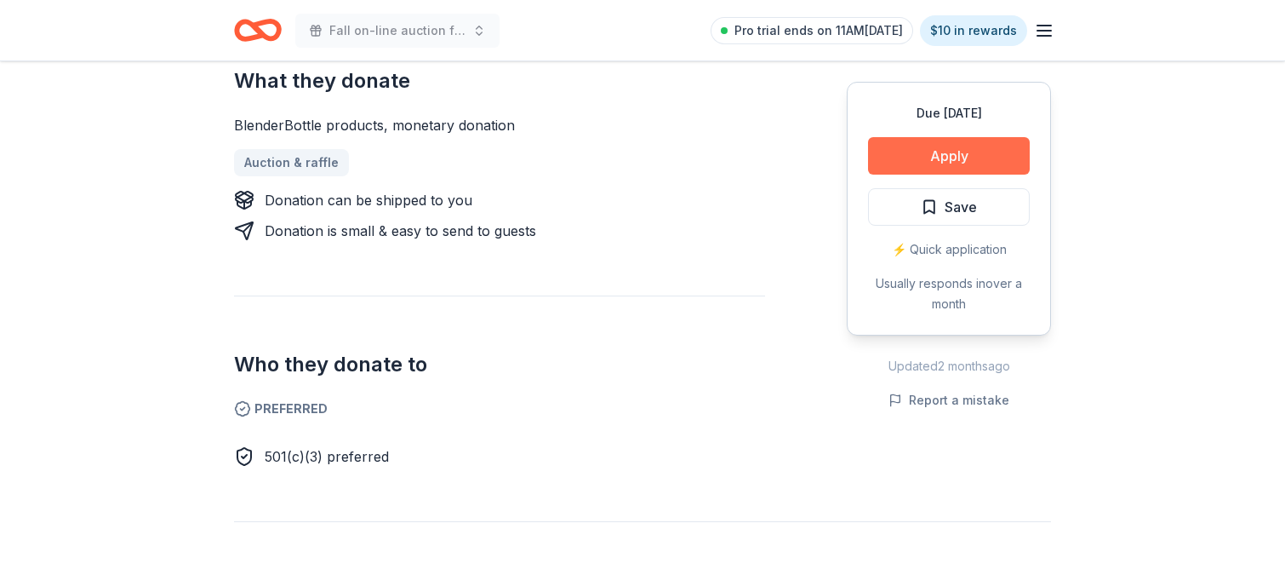
click at [960, 157] on button "Apply" at bounding box center [949, 155] width 162 height 37
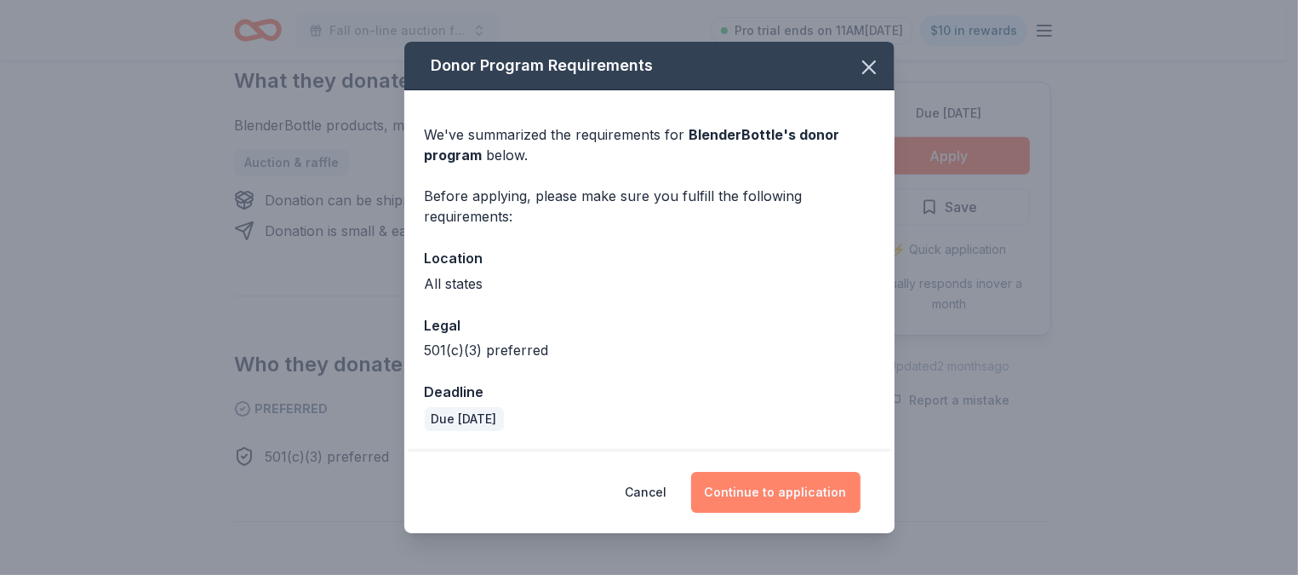
click at [760, 485] on button "Continue to application" at bounding box center [775, 492] width 169 height 41
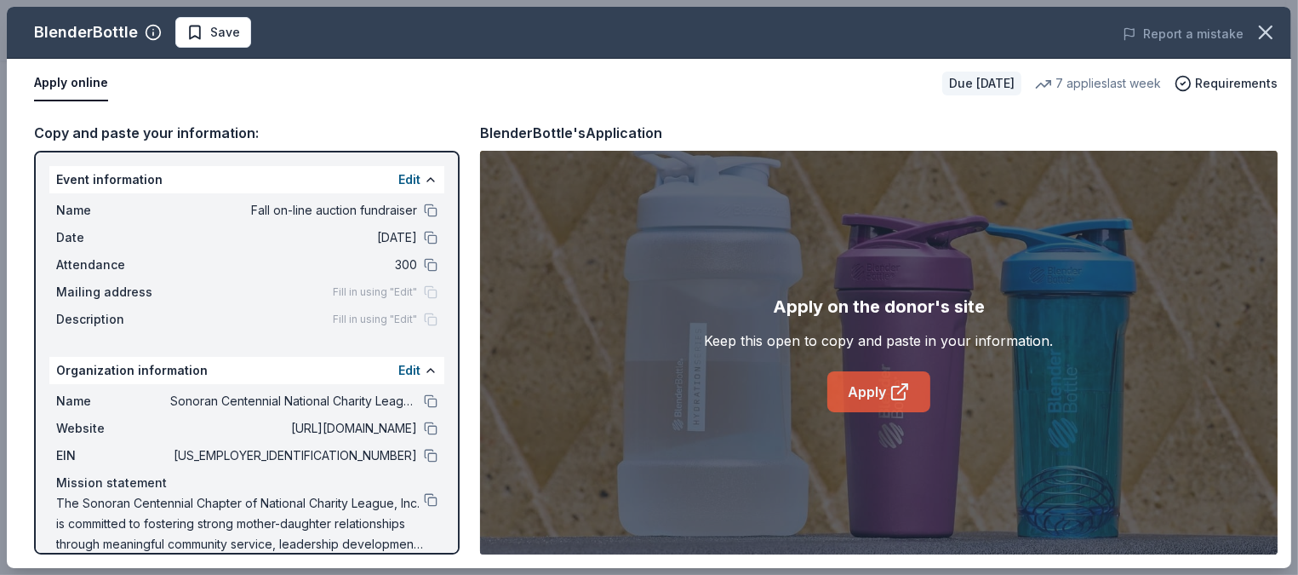
click at [879, 394] on link "Apply" at bounding box center [878, 391] width 103 height 41
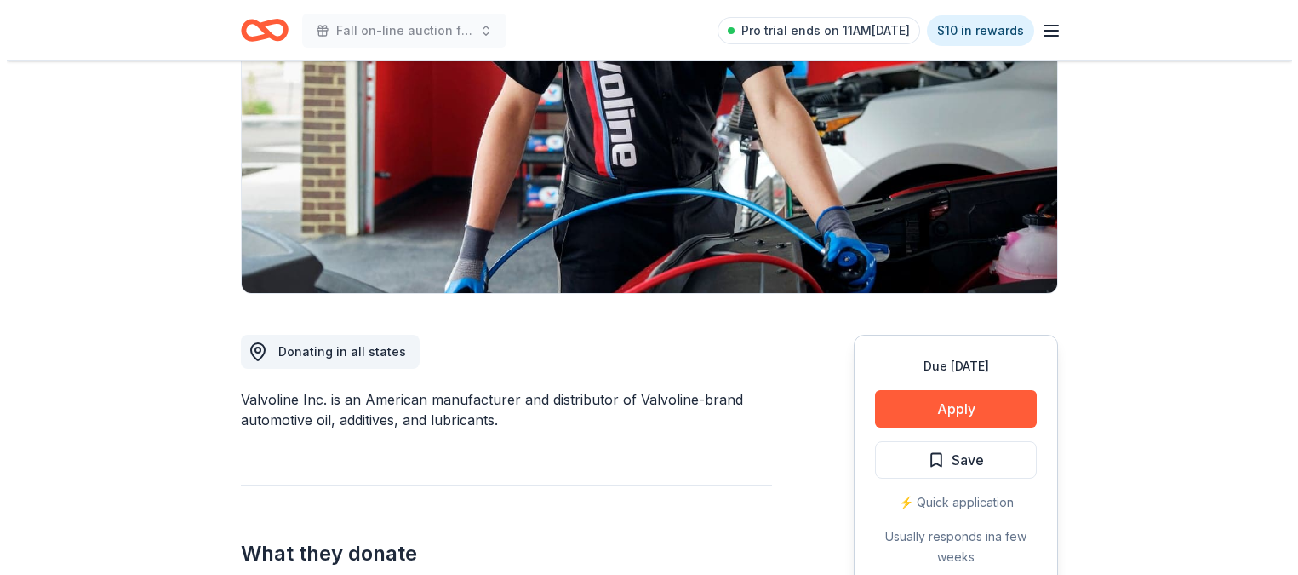
scroll to position [219, 0]
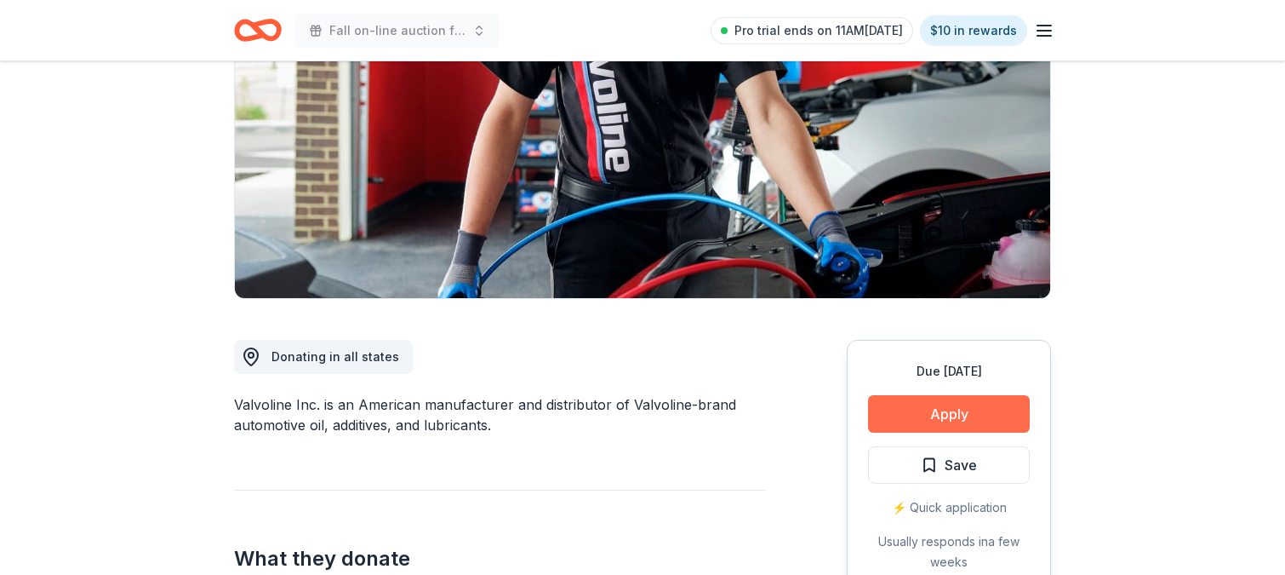
click at [925, 415] on button "Apply" at bounding box center [949, 413] width 162 height 37
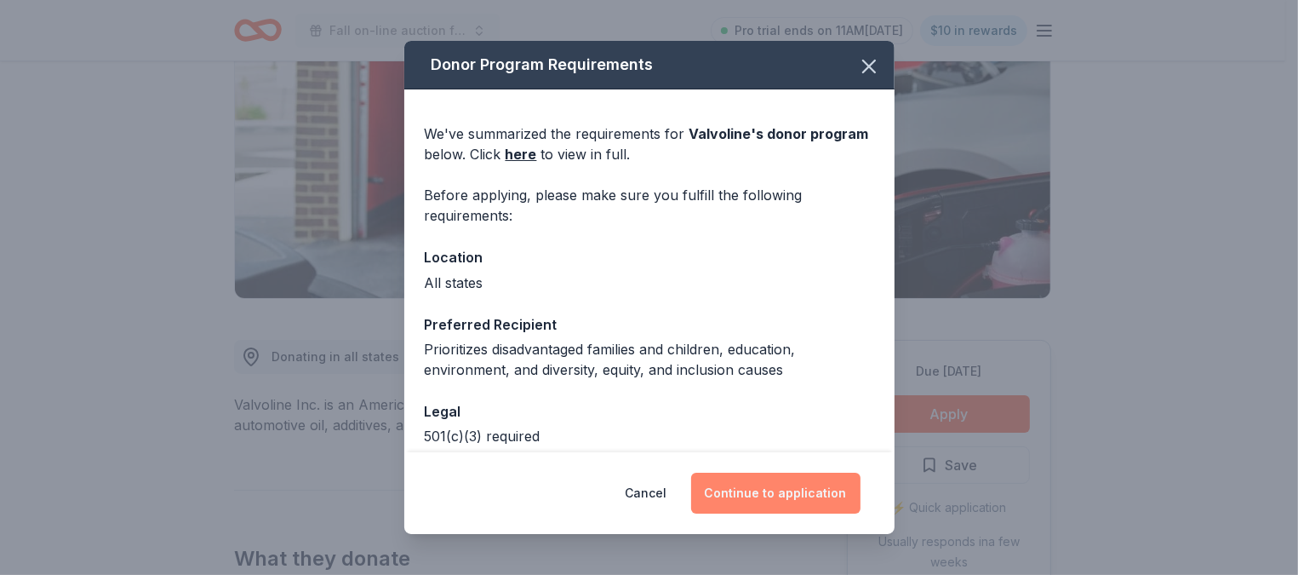
click at [797, 489] on button "Continue to application" at bounding box center [775, 492] width 169 height 41
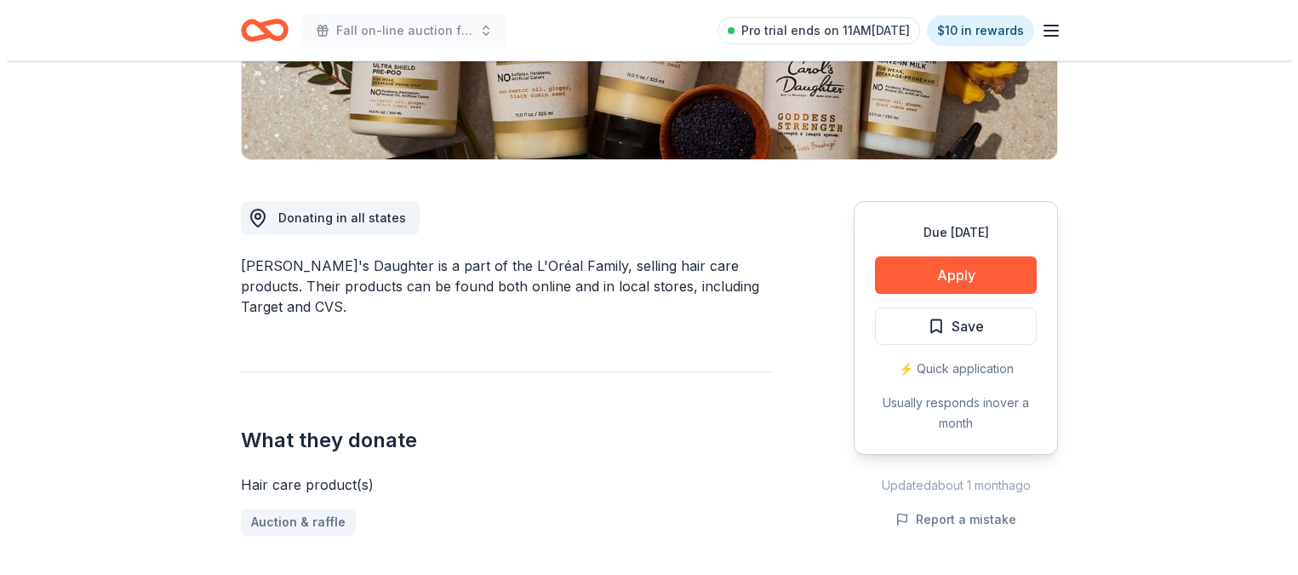
scroll to position [387, 0]
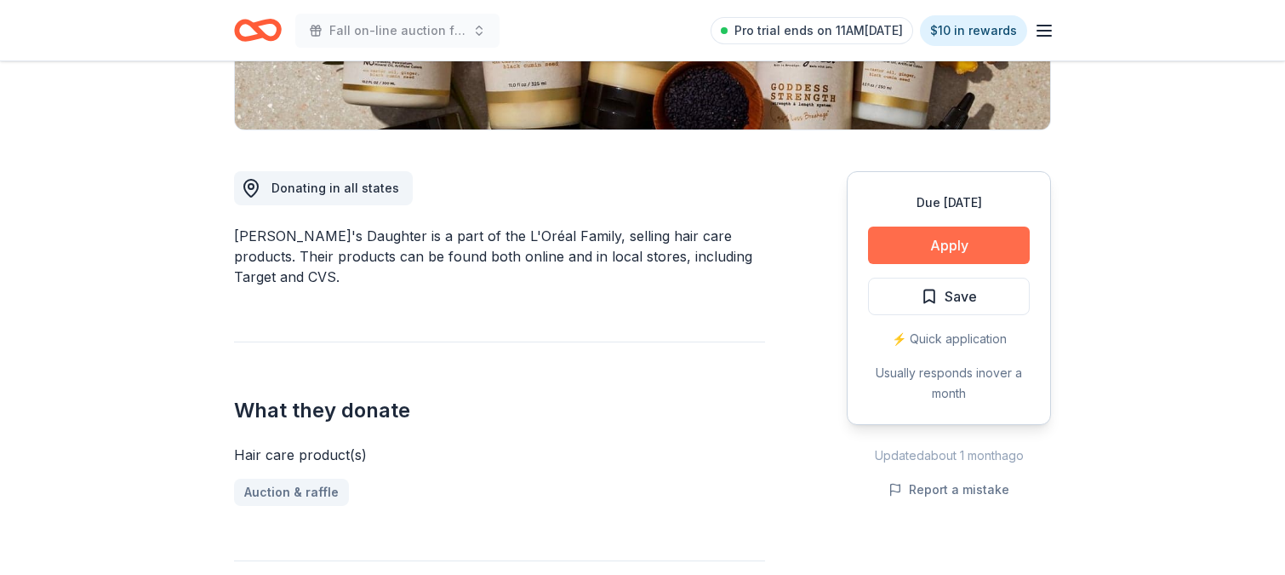
click at [936, 246] on button "Apply" at bounding box center [949, 244] width 162 height 37
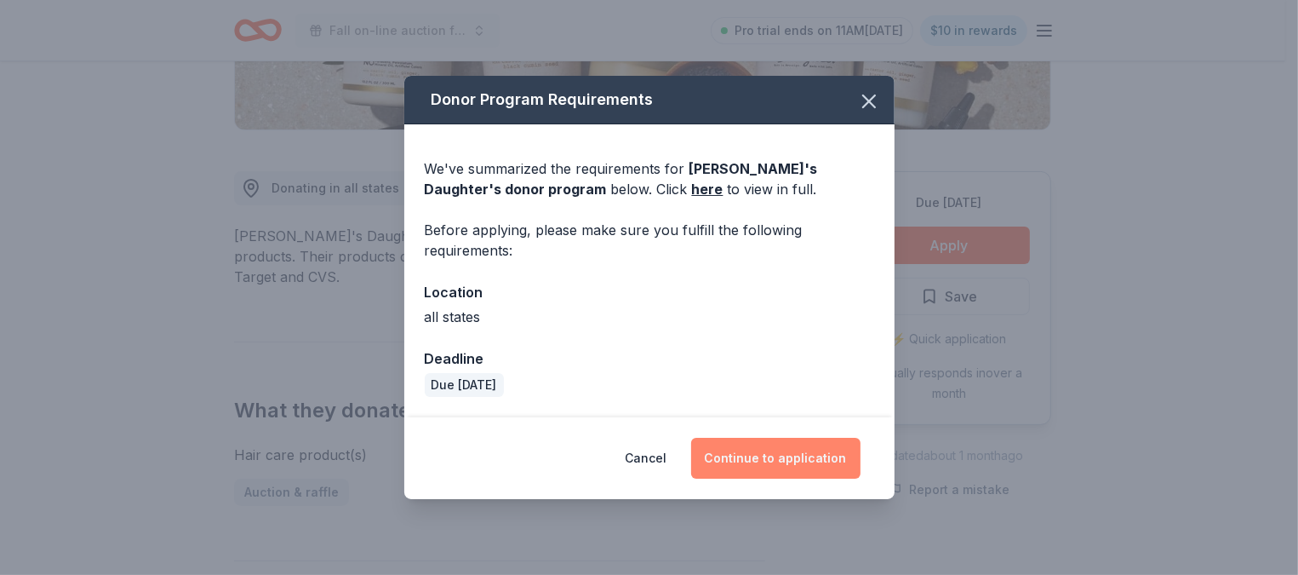
click at [751, 454] on button "Continue to application" at bounding box center [775, 458] width 169 height 41
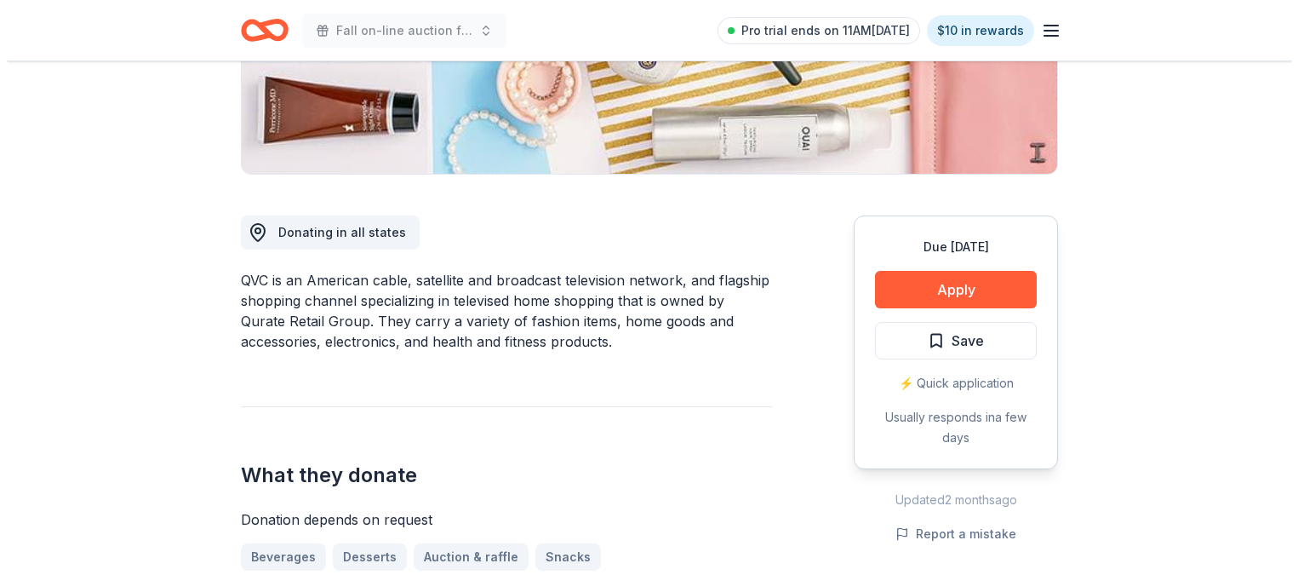
scroll to position [348, 0]
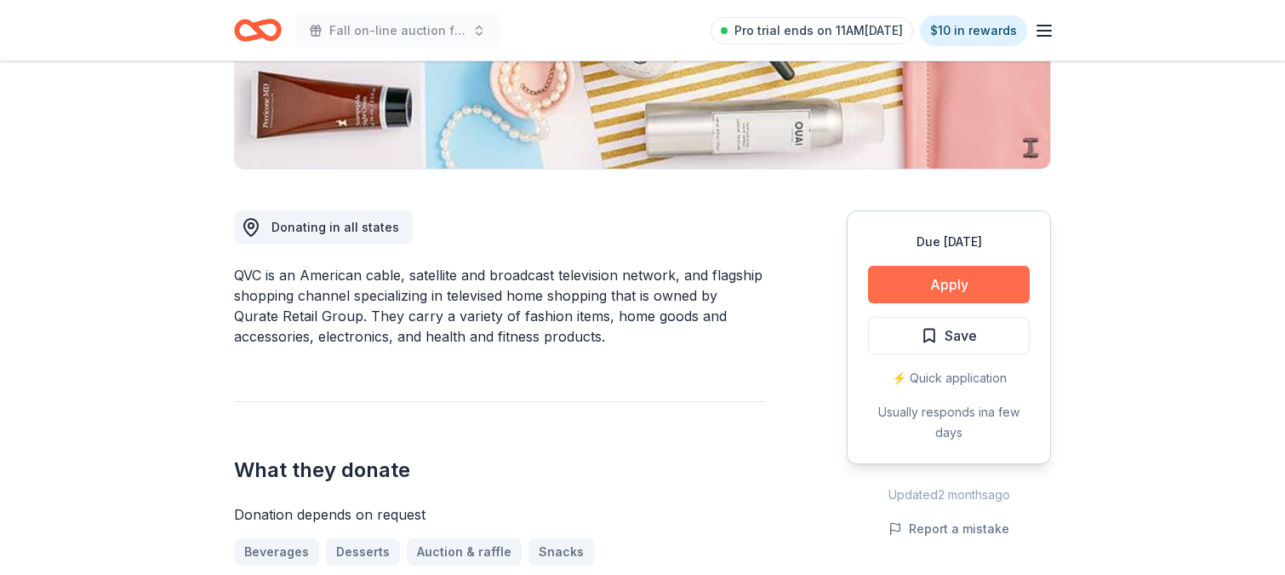
click at [945, 291] on button "Apply" at bounding box center [949, 284] width 162 height 37
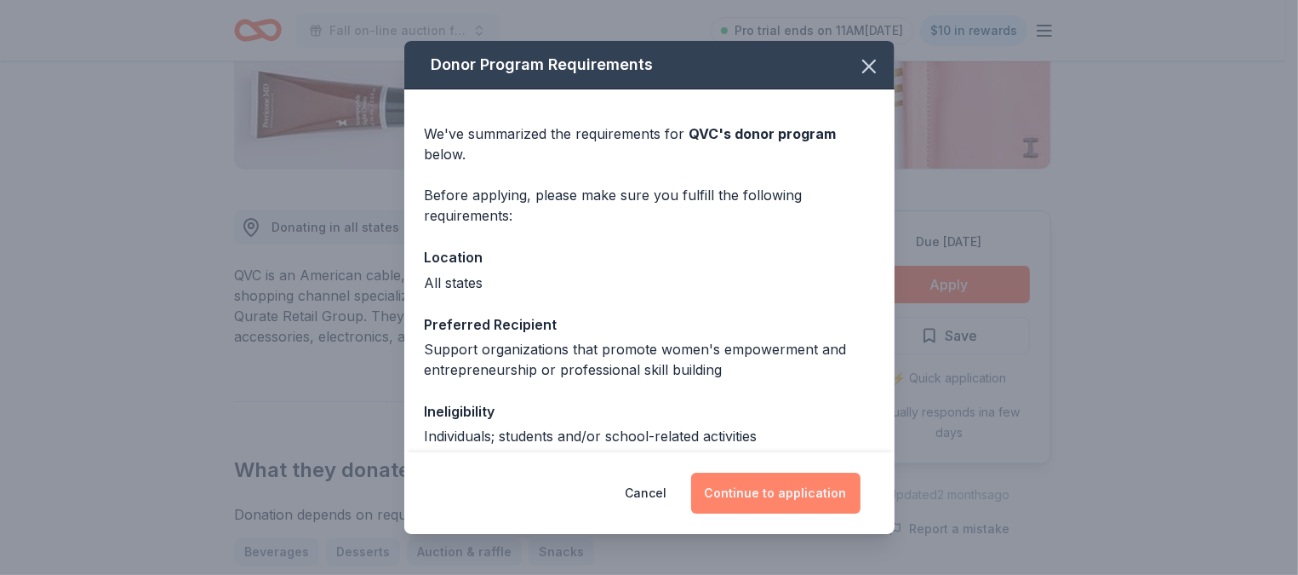
click at [779, 501] on button "Continue to application" at bounding box center [775, 492] width 169 height 41
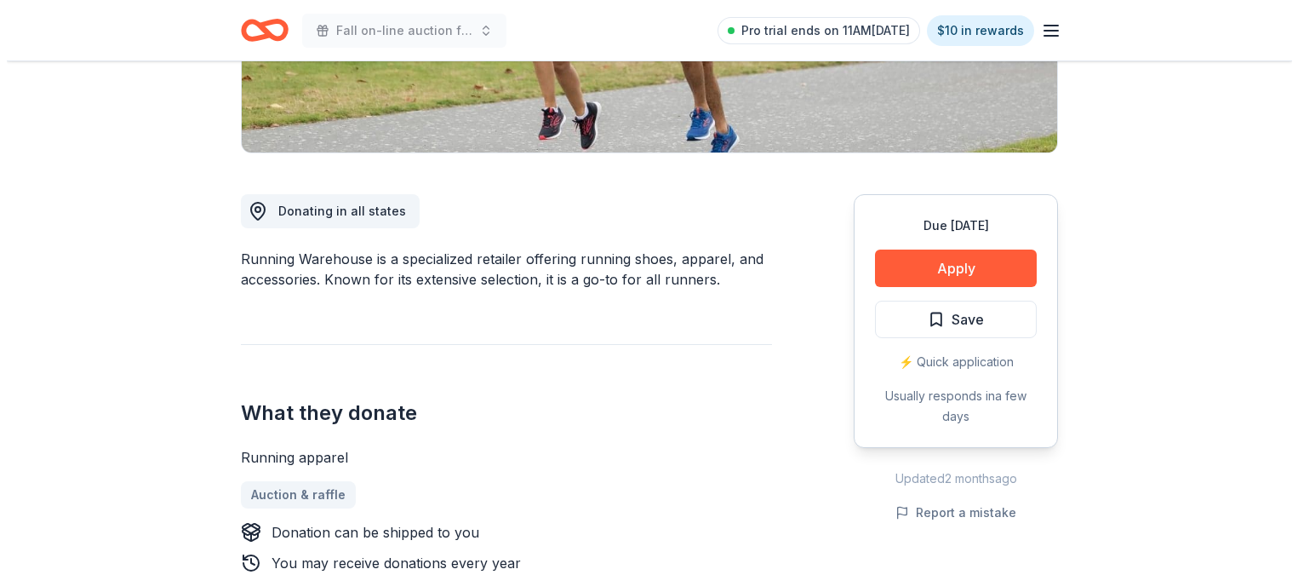
scroll to position [365, 0]
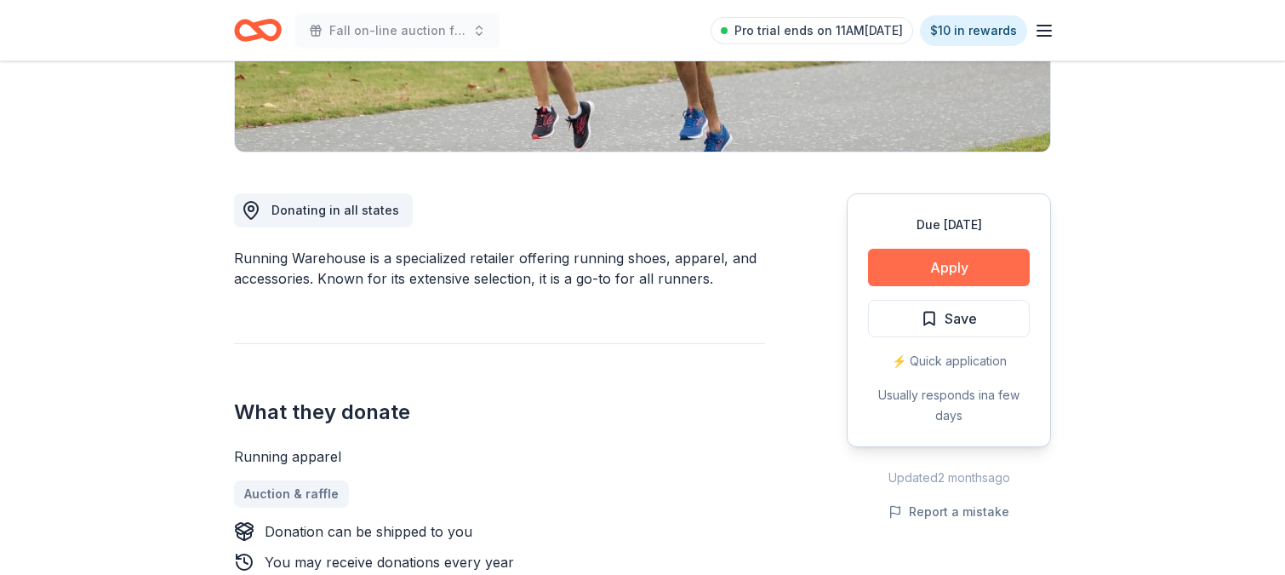
click at [945, 257] on button "Apply" at bounding box center [949, 267] width 162 height 37
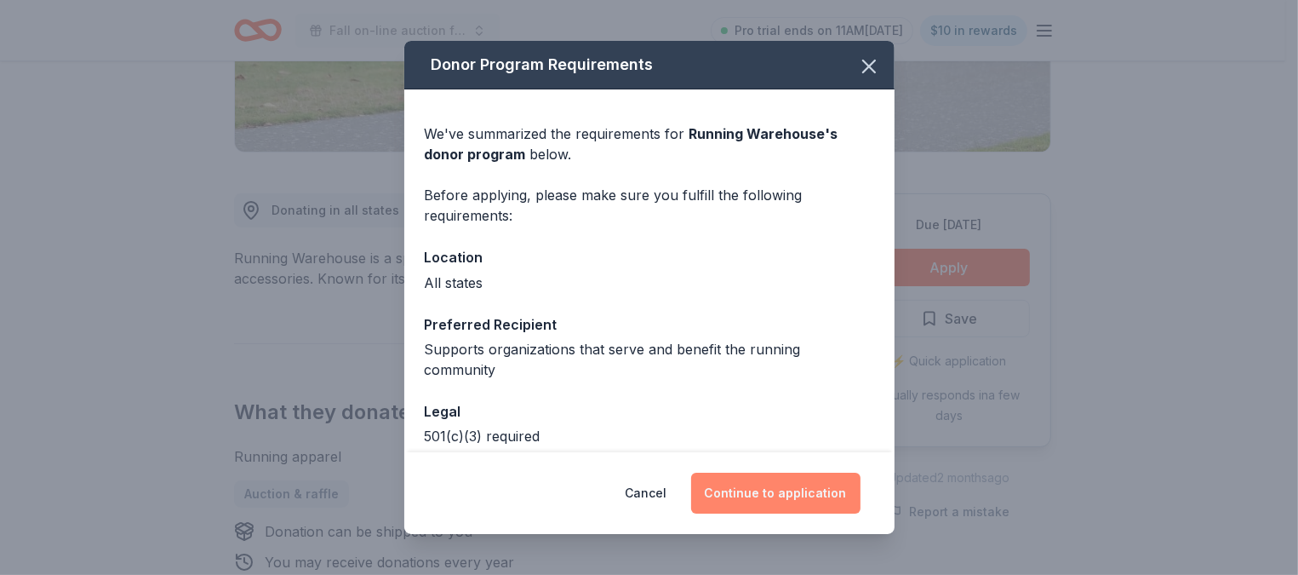
click at [801, 481] on button "Continue to application" at bounding box center [775, 492] width 169 height 41
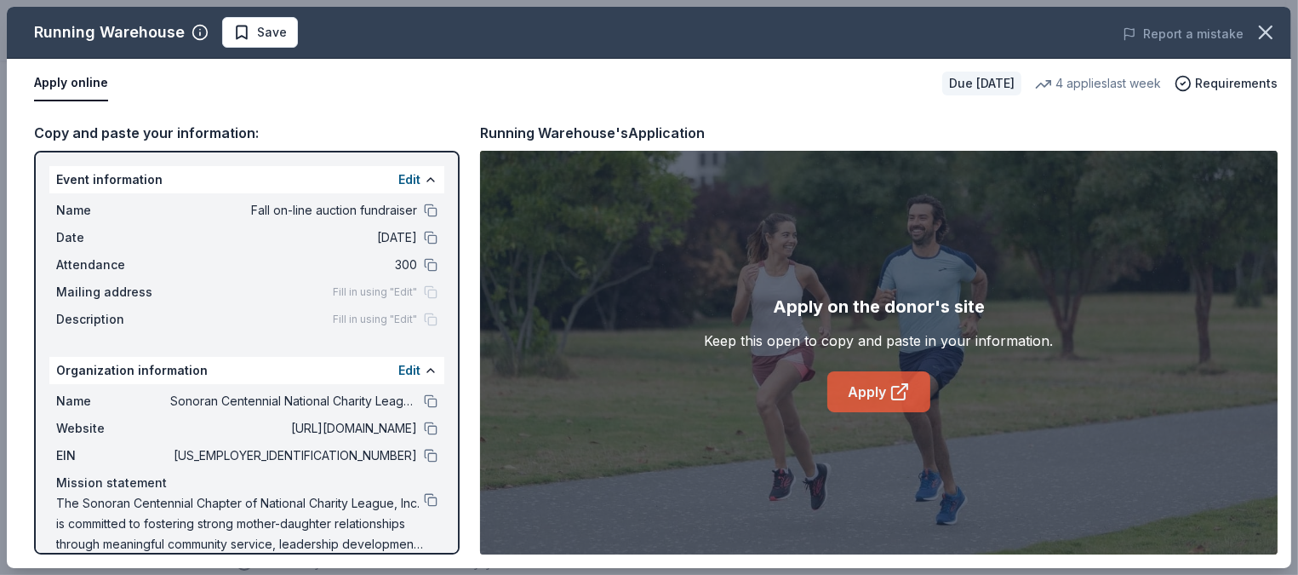
click at [886, 392] on link "Apply" at bounding box center [878, 391] width 103 height 41
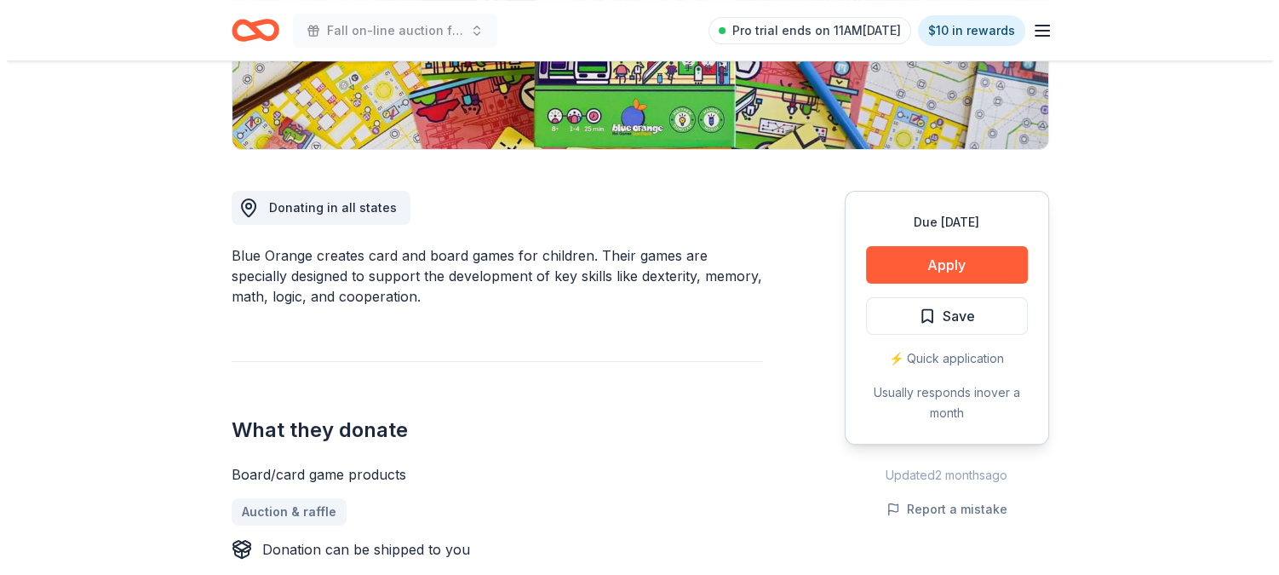
scroll to position [363, 0]
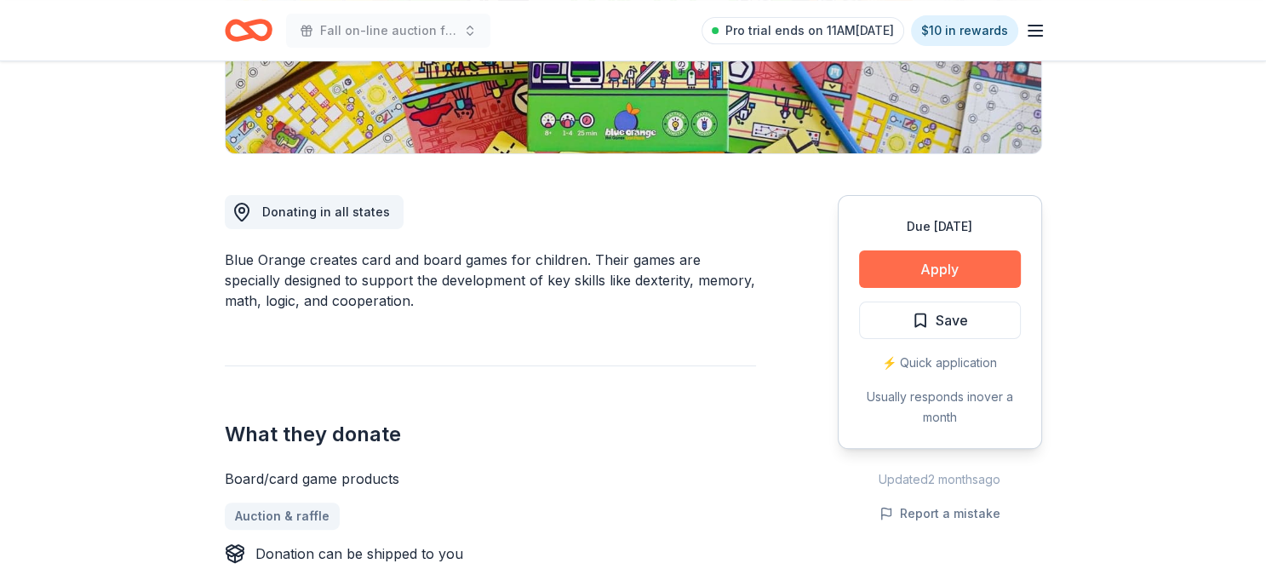
click at [960, 271] on button "Apply" at bounding box center [940, 268] width 162 height 37
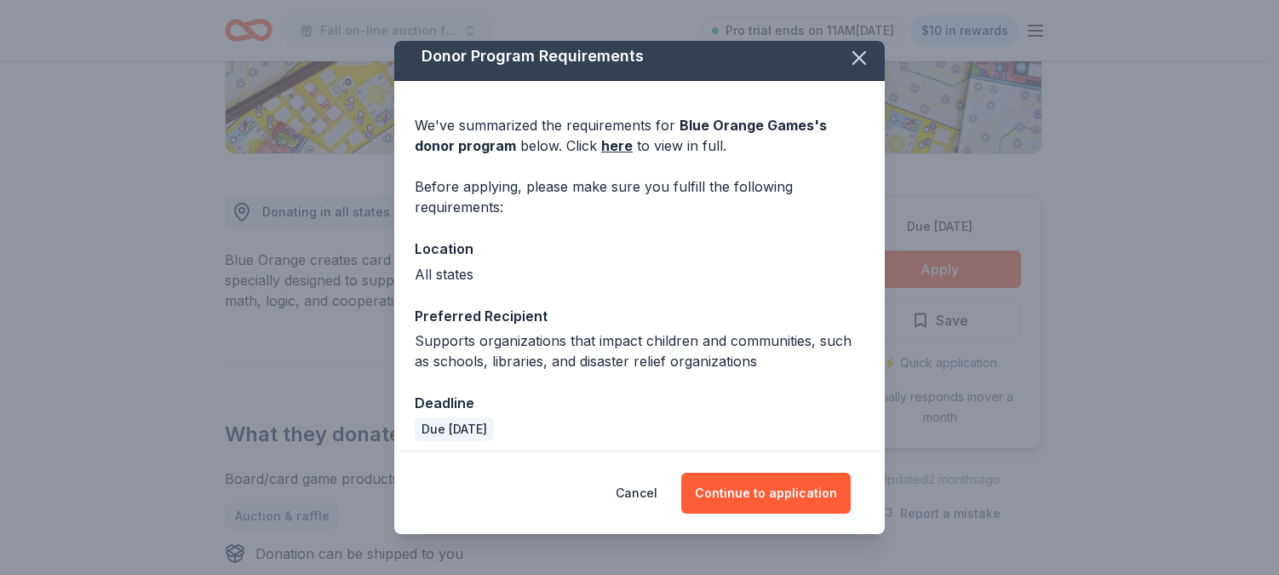
scroll to position [17, 0]
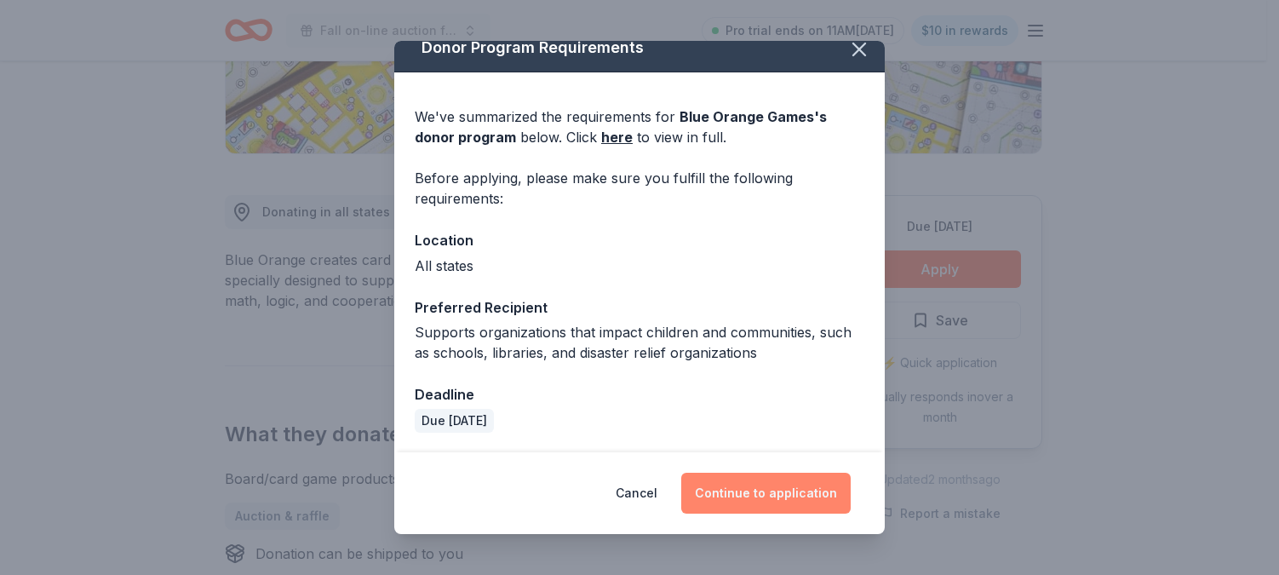
click at [769, 485] on button "Continue to application" at bounding box center [765, 492] width 169 height 41
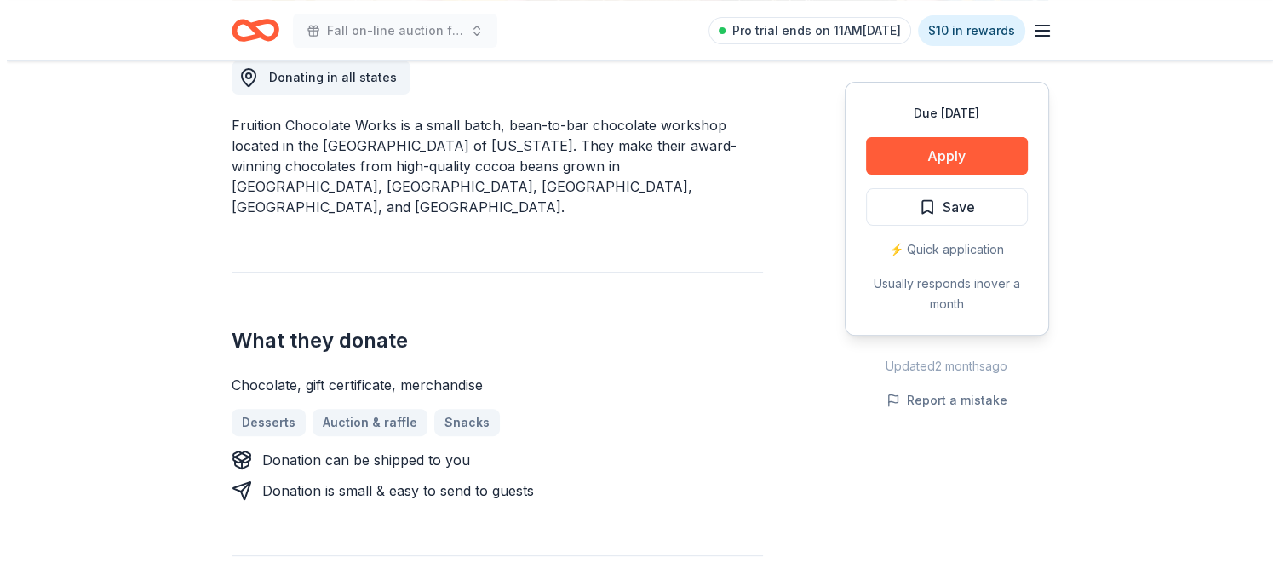
scroll to position [491, 0]
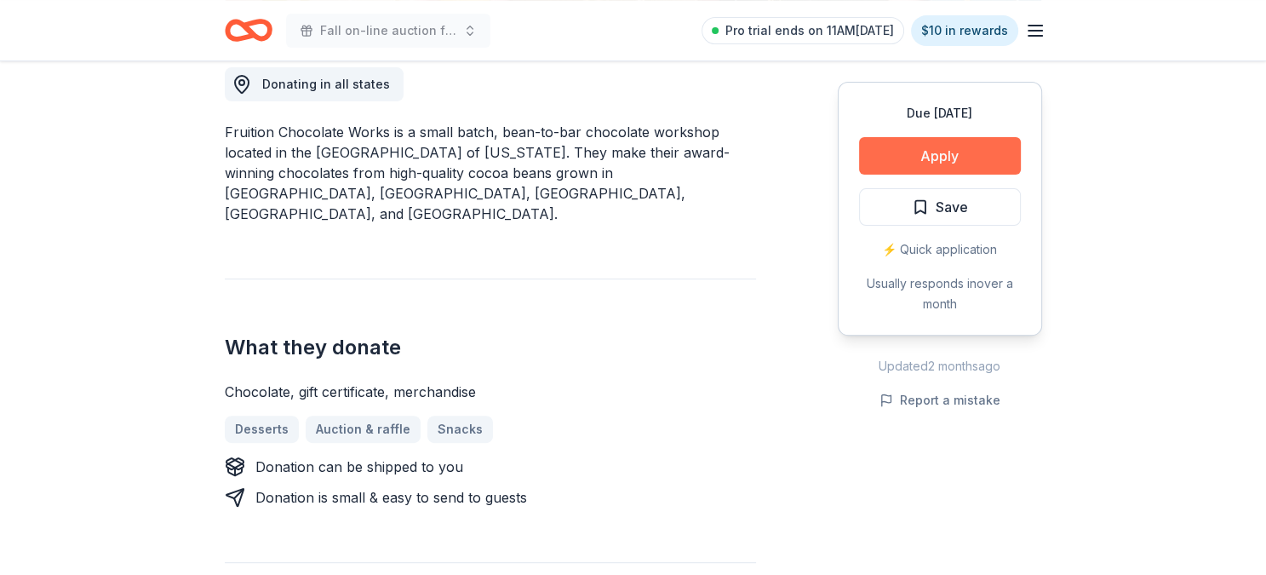
click at [976, 151] on button "Apply" at bounding box center [940, 155] width 162 height 37
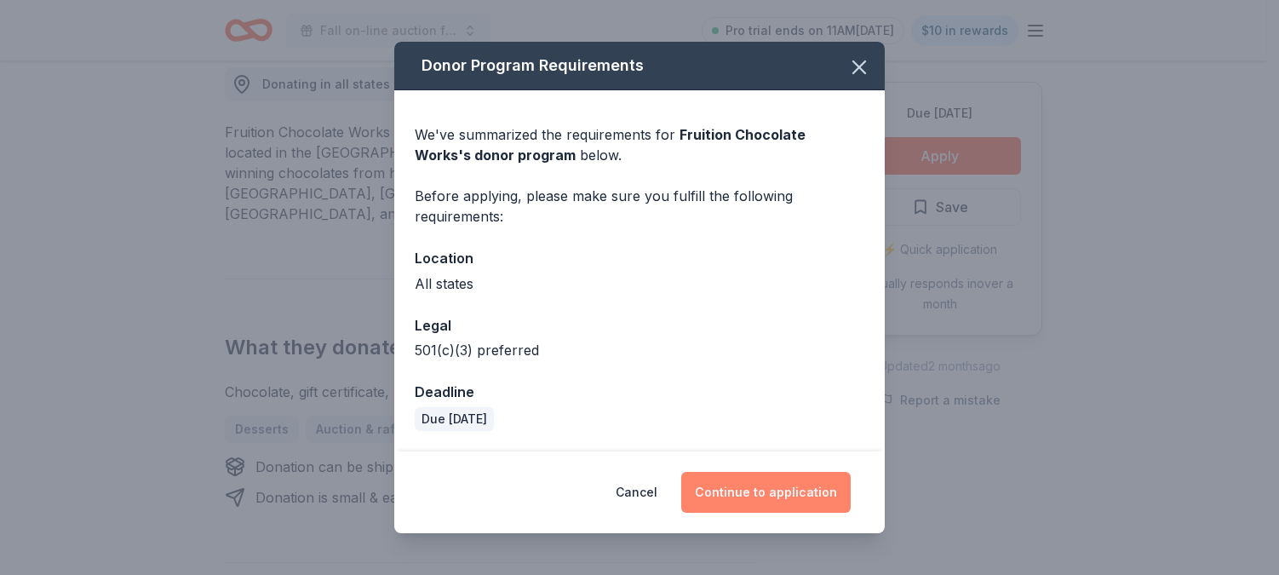
click at [739, 491] on button "Continue to application" at bounding box center [765, 492] width 169 height 41
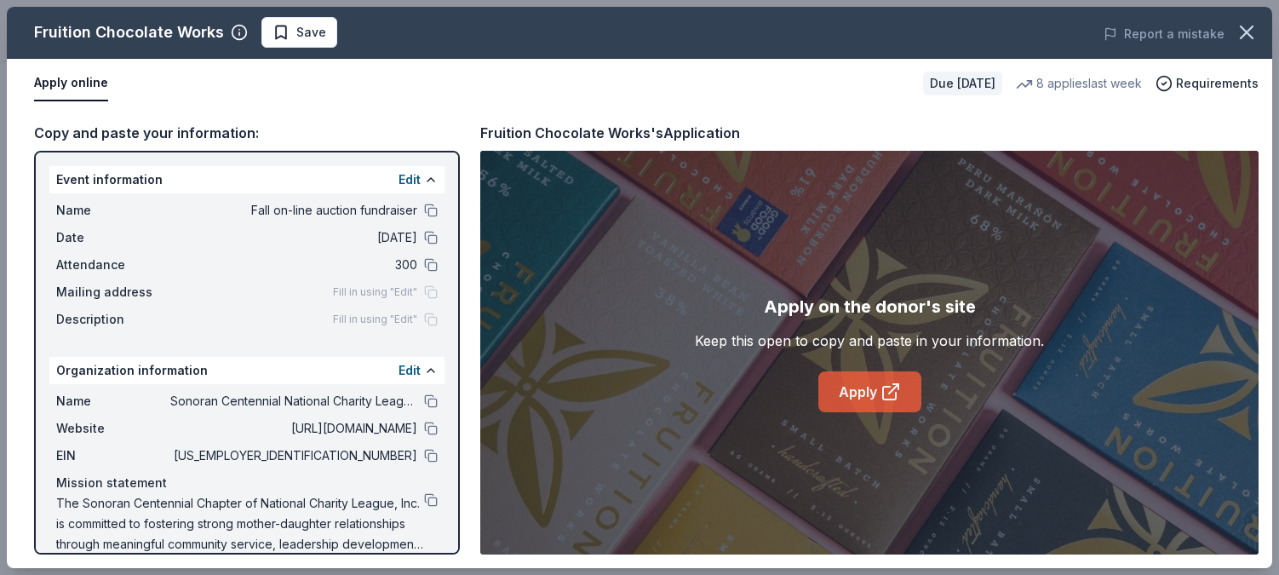
click at [869, 391] on link "Apply" at bounding box center [869, 391] width 103 height 41
